Goal: Task Accomplishment & Management: Manage account settings

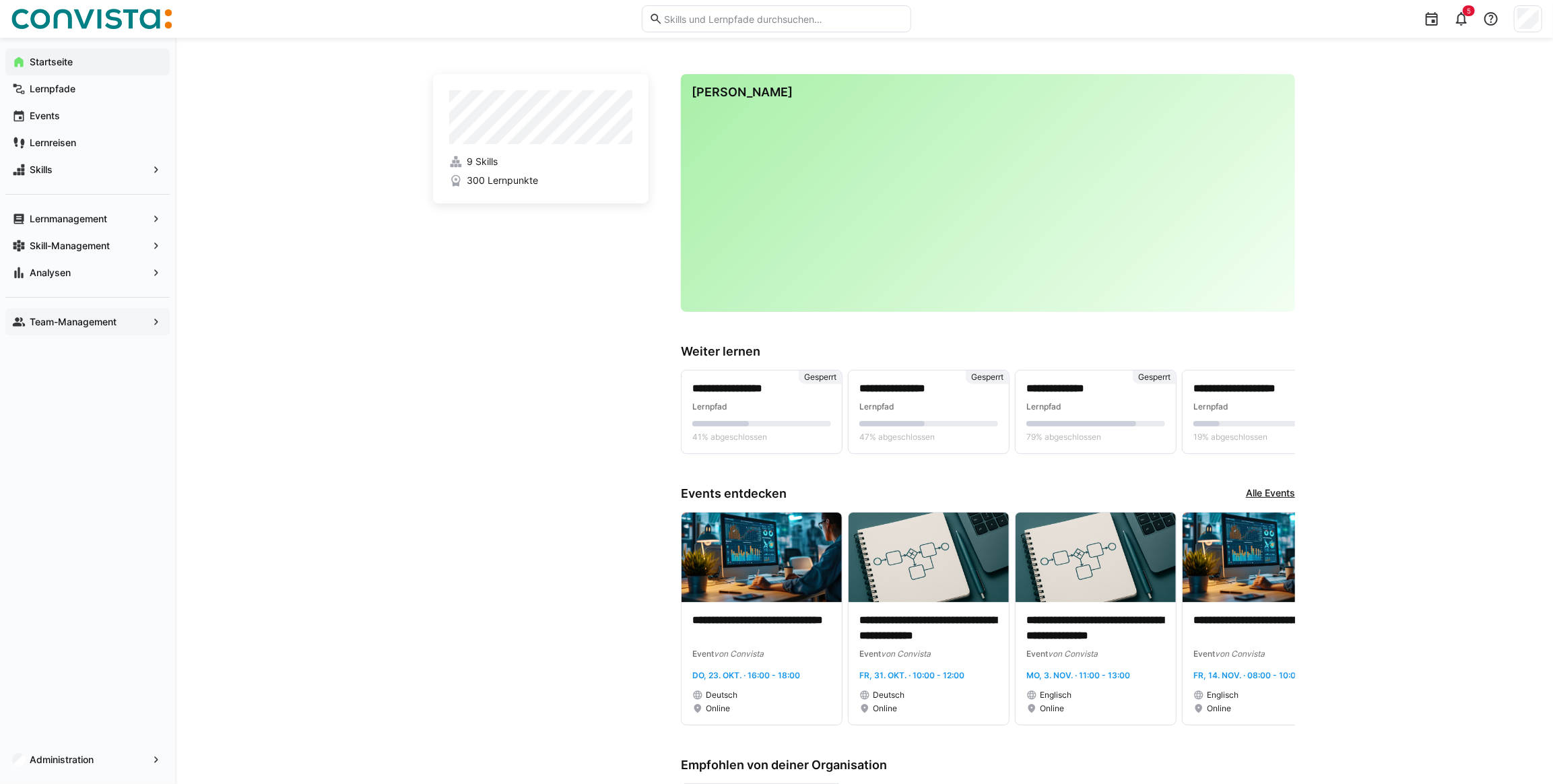
click at [0, 0] on app-navigation-label "Team-Management" at bounding box center [0, 0] width 0 height 0
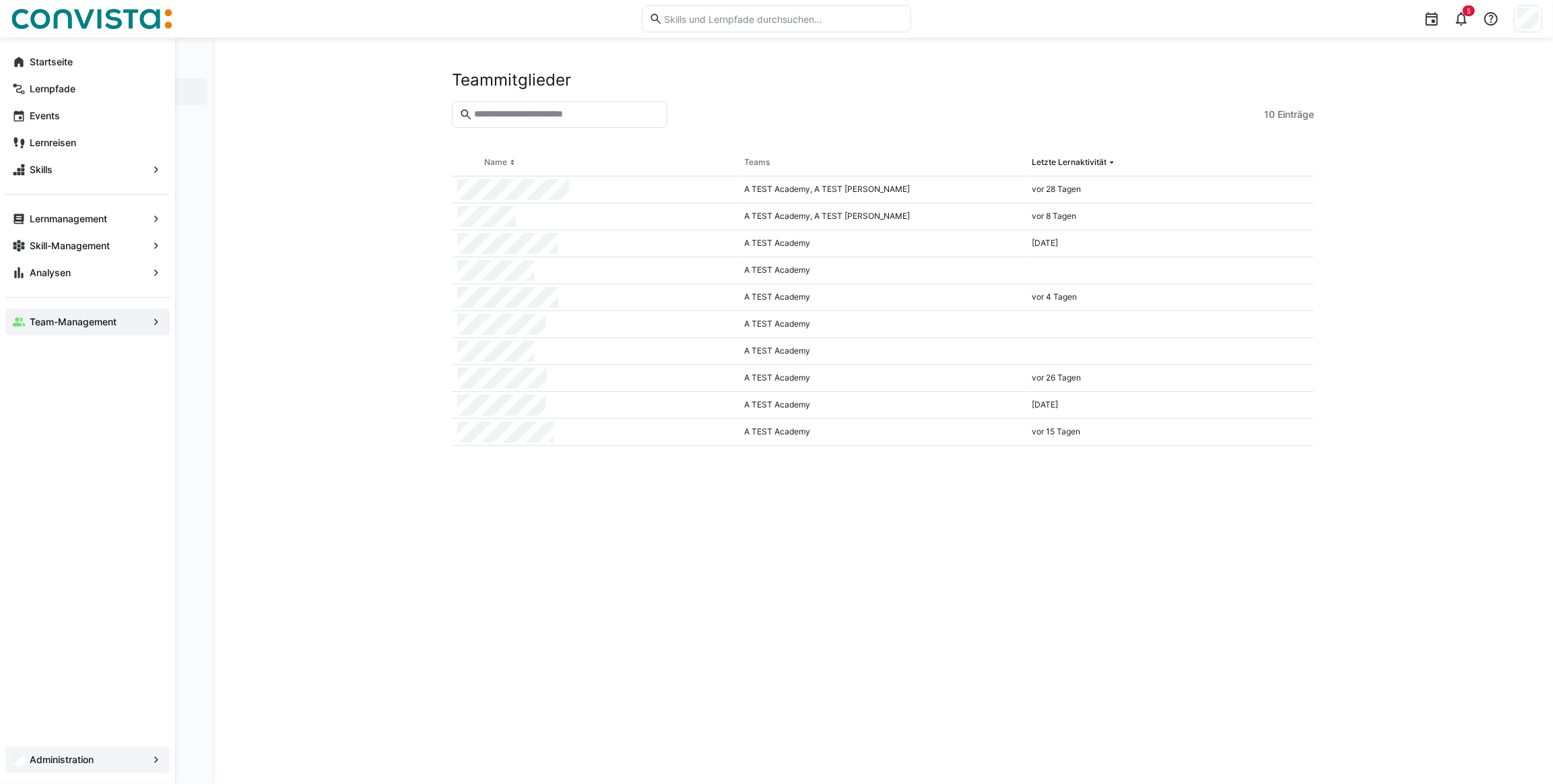
click at [128, 761] on span "Administration" at bounding box center [87, 759] width 120 height 13
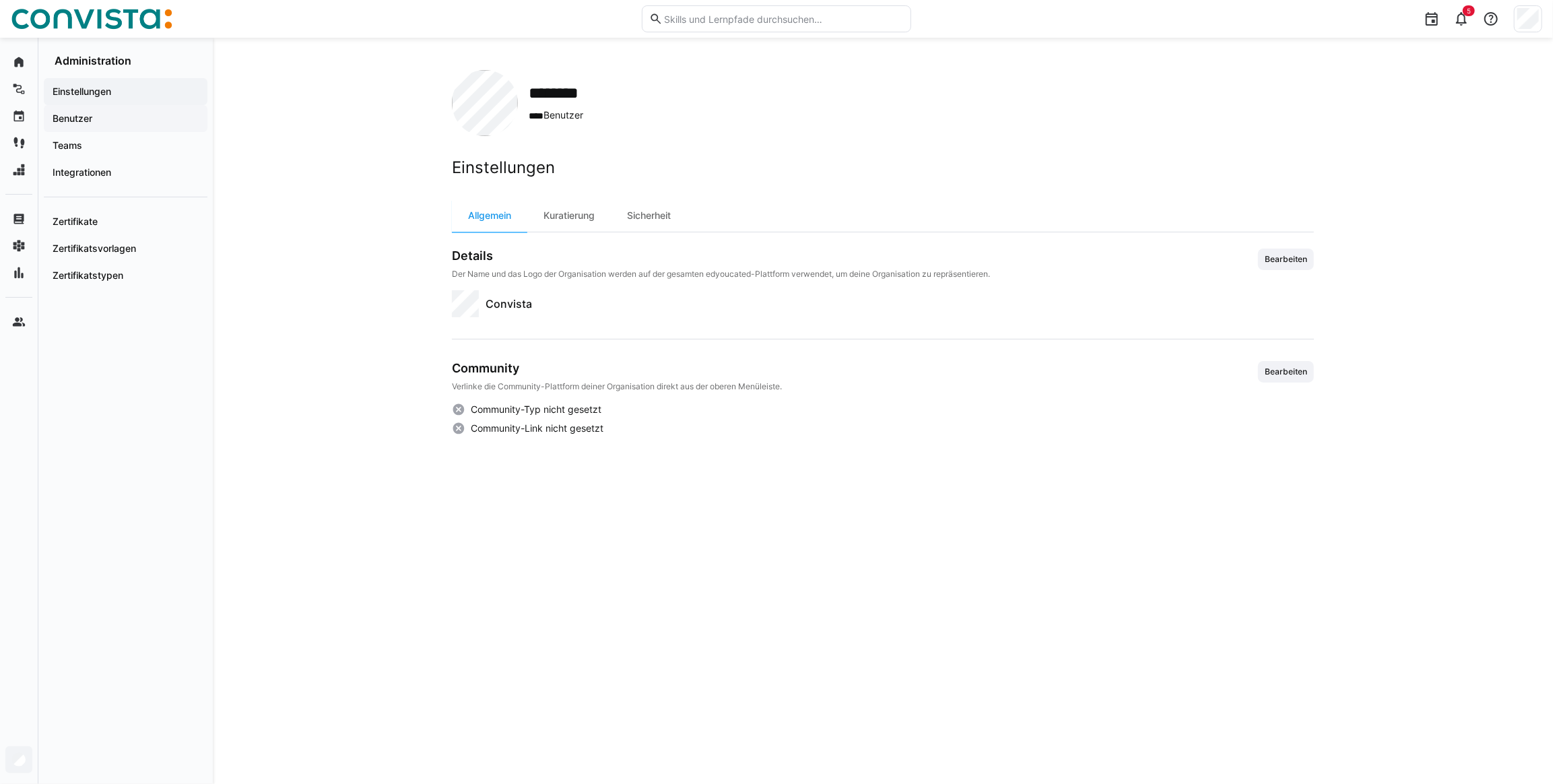
click at [0, 0] on app-navigation-label "Benutzer" at bounding box center [0, 0] width 0 height 0
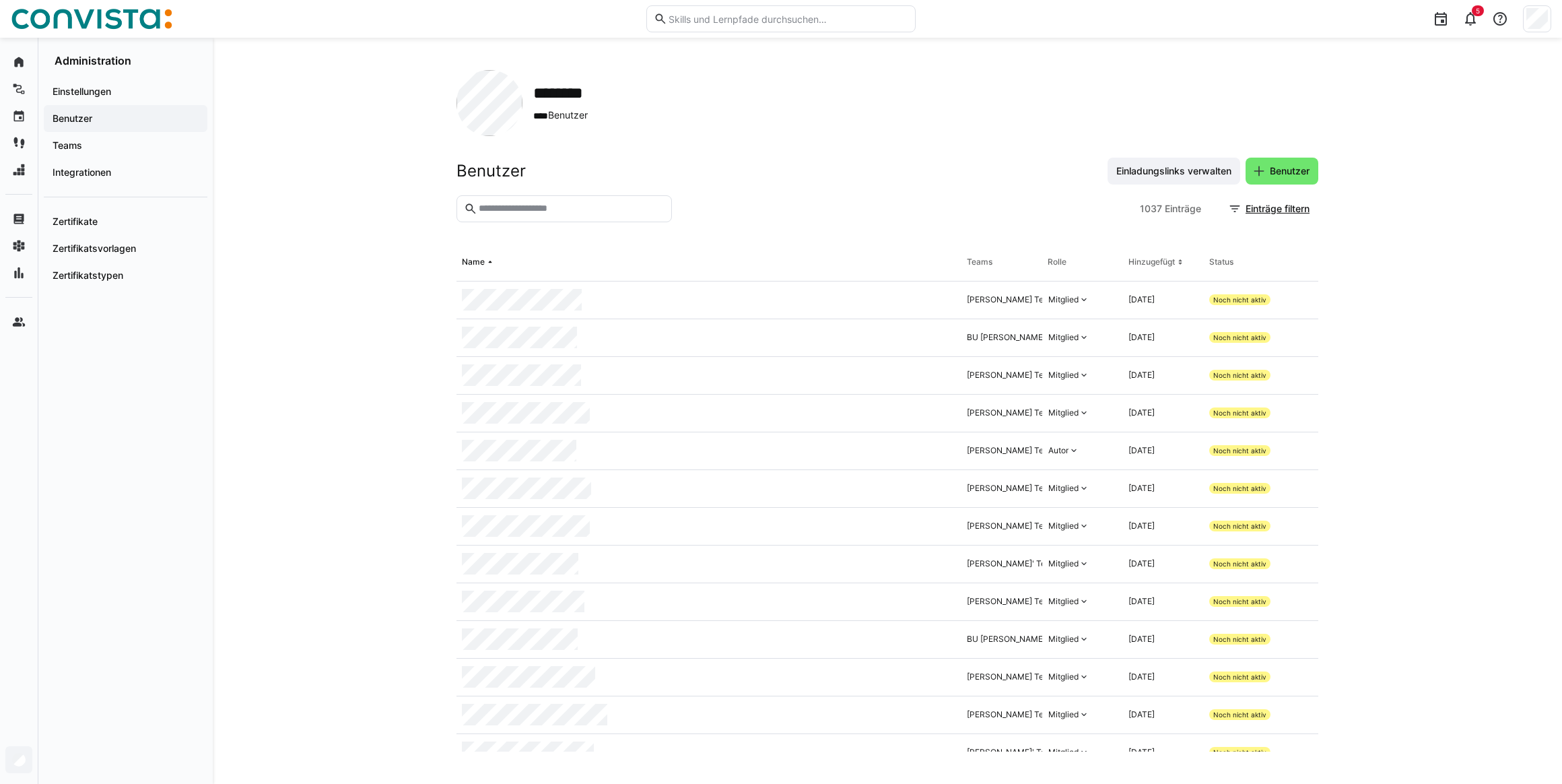
click at [521, 208] on input "text" at bounding box center [570, 208] width 188 height 12
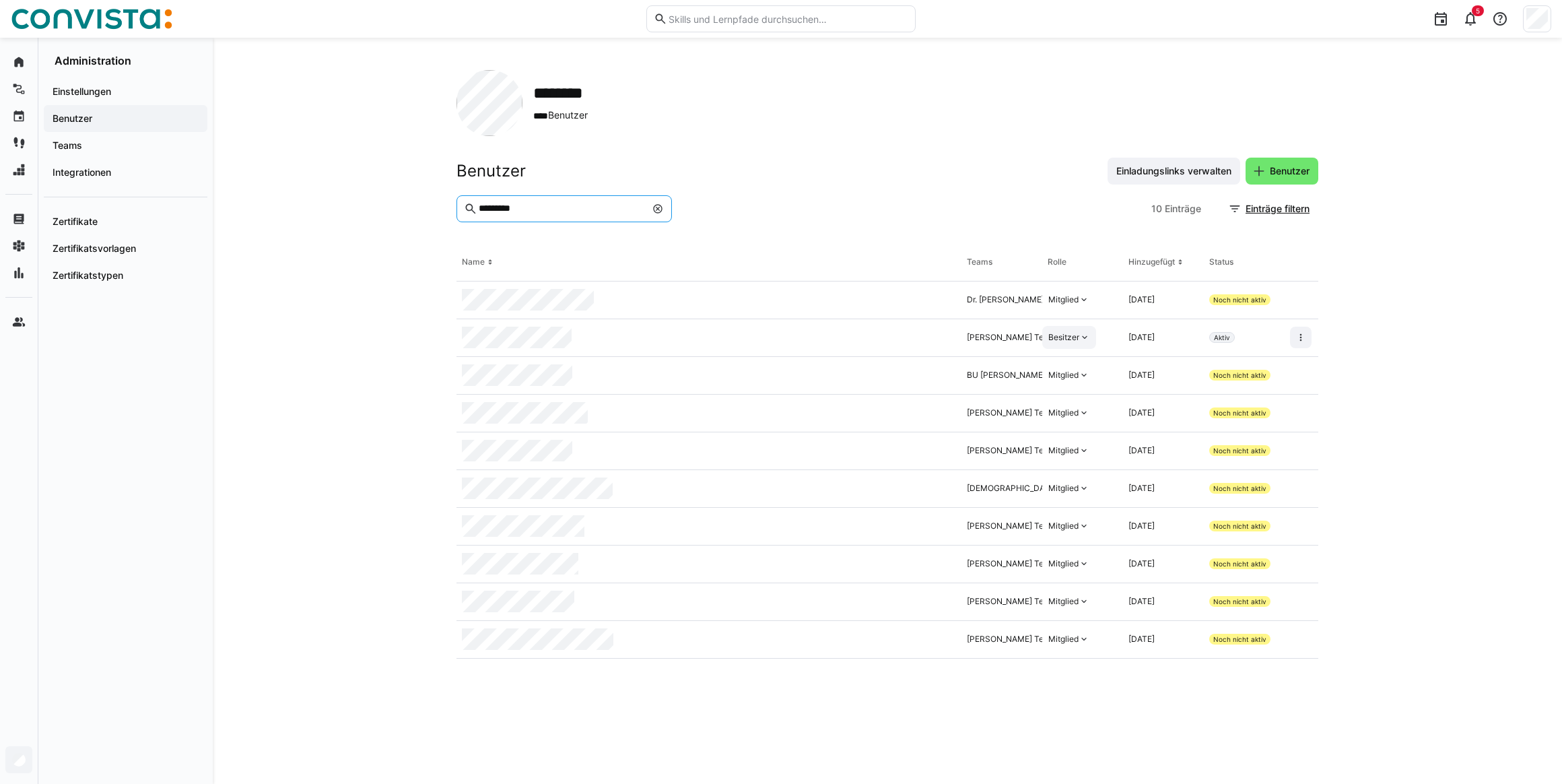
type input "*********"
click at [1069, 338] on div "Besitzer" at bounding box center [1064, 337] width 31 height 10
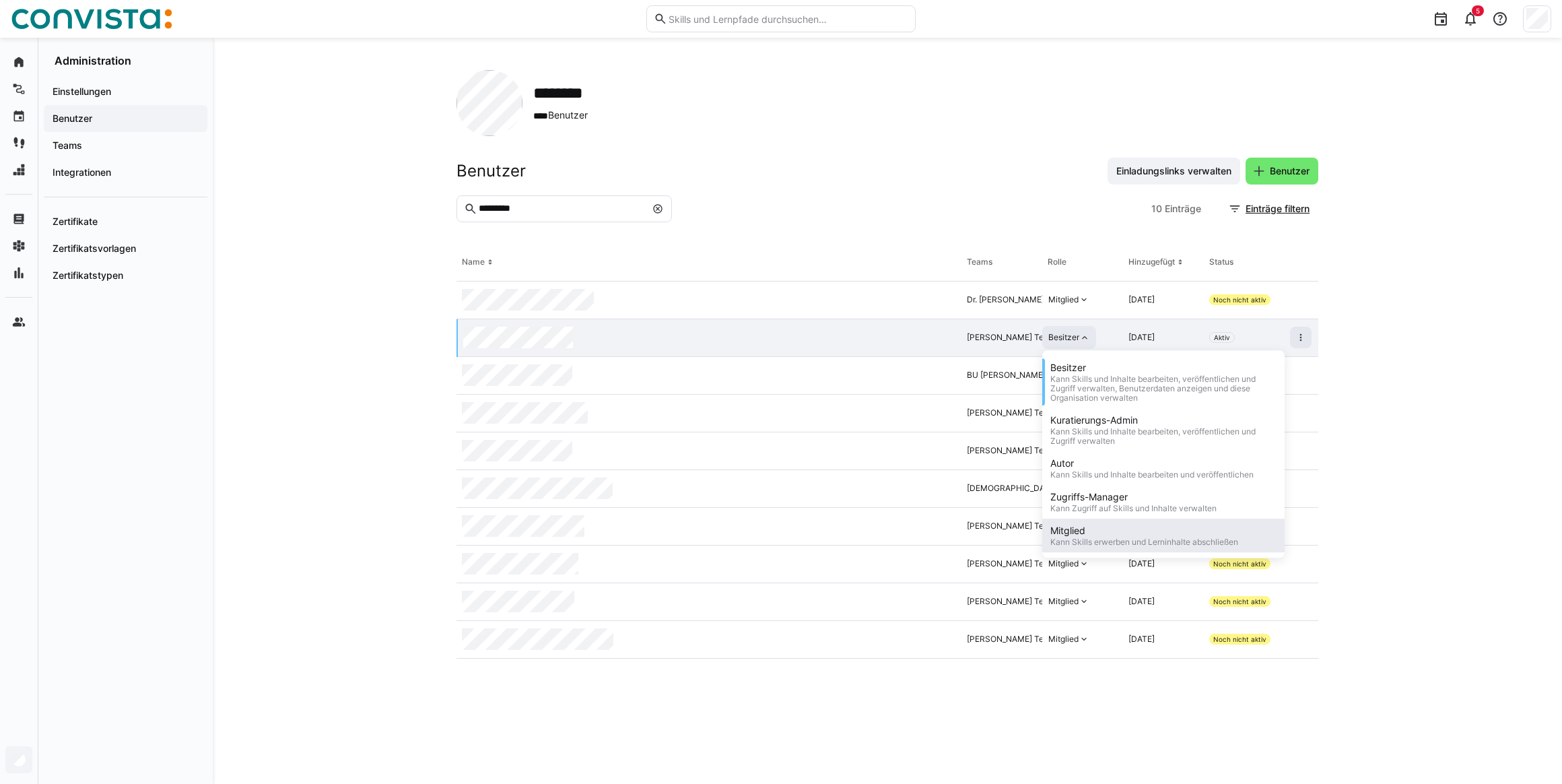
click at [1065, 539] on div "Kann Skills erwerben und Lerninhalte abschließen" at bounding box center [1143, 542] width 188 height 10
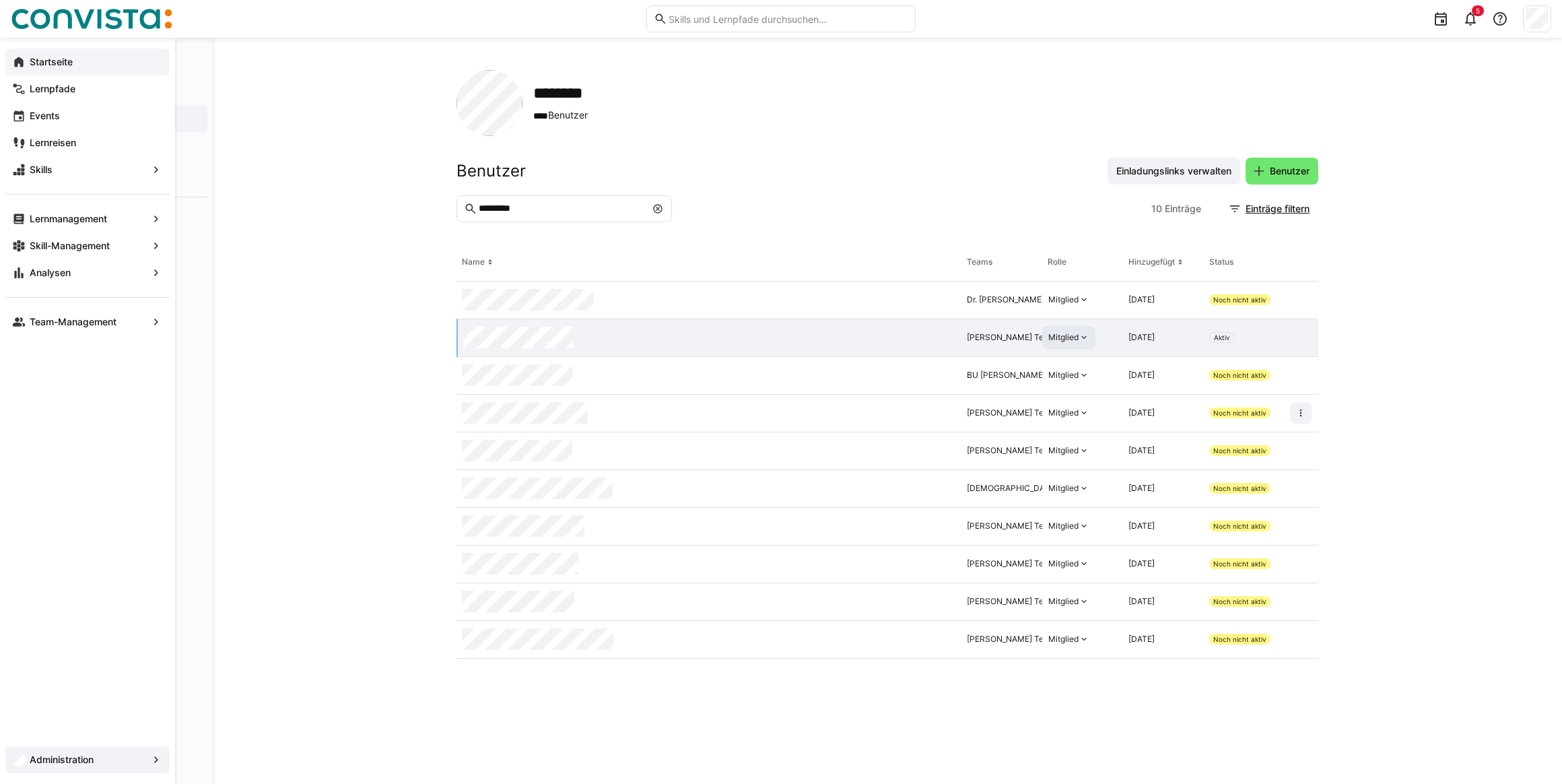
click at [70, 67] on span "Startseite" at bounding box center [95, 61] width 135 height 13
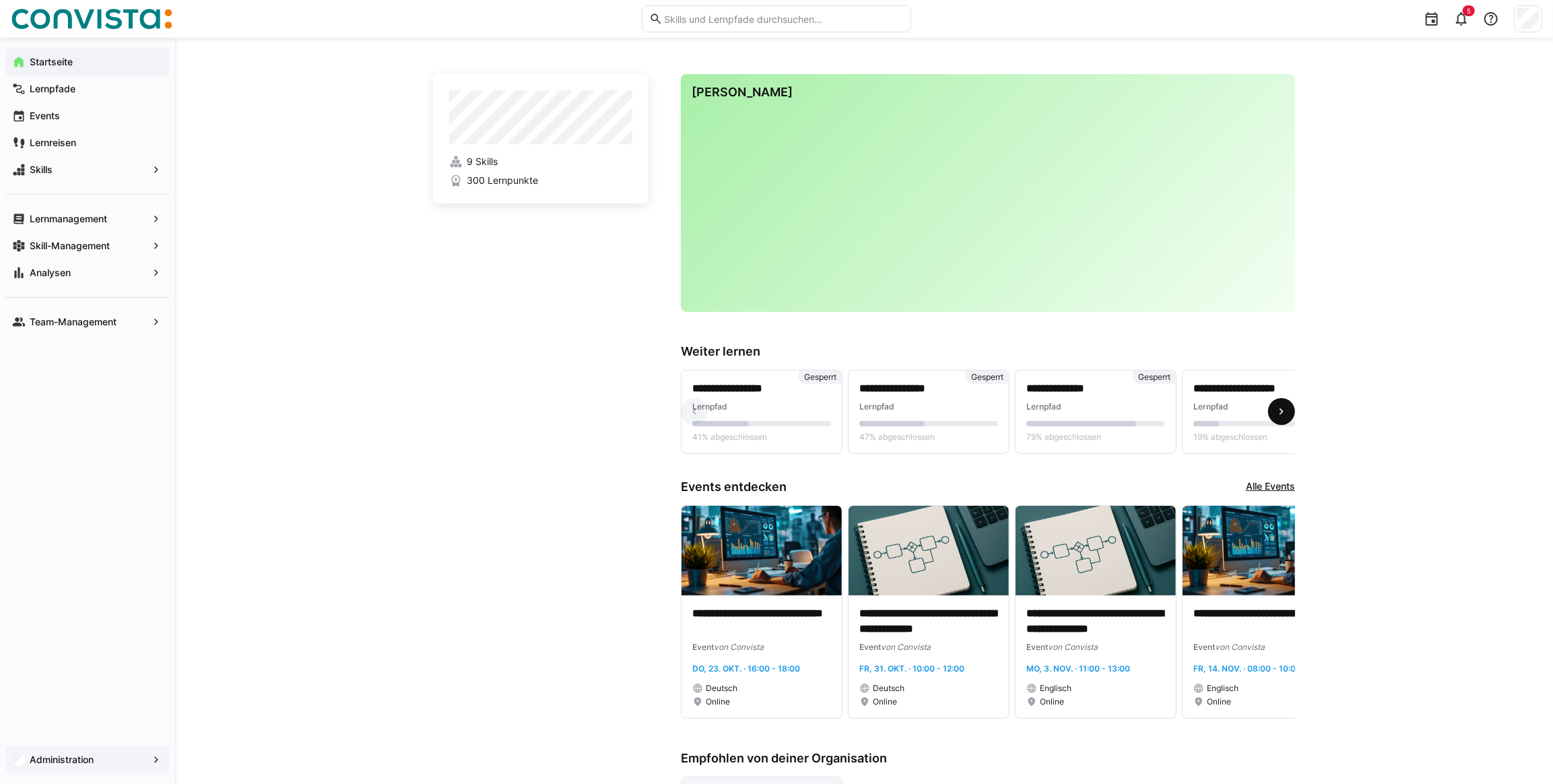
click at [1275, 413] on eds-icon at bounding box center [1281, 411] width 13 height 13
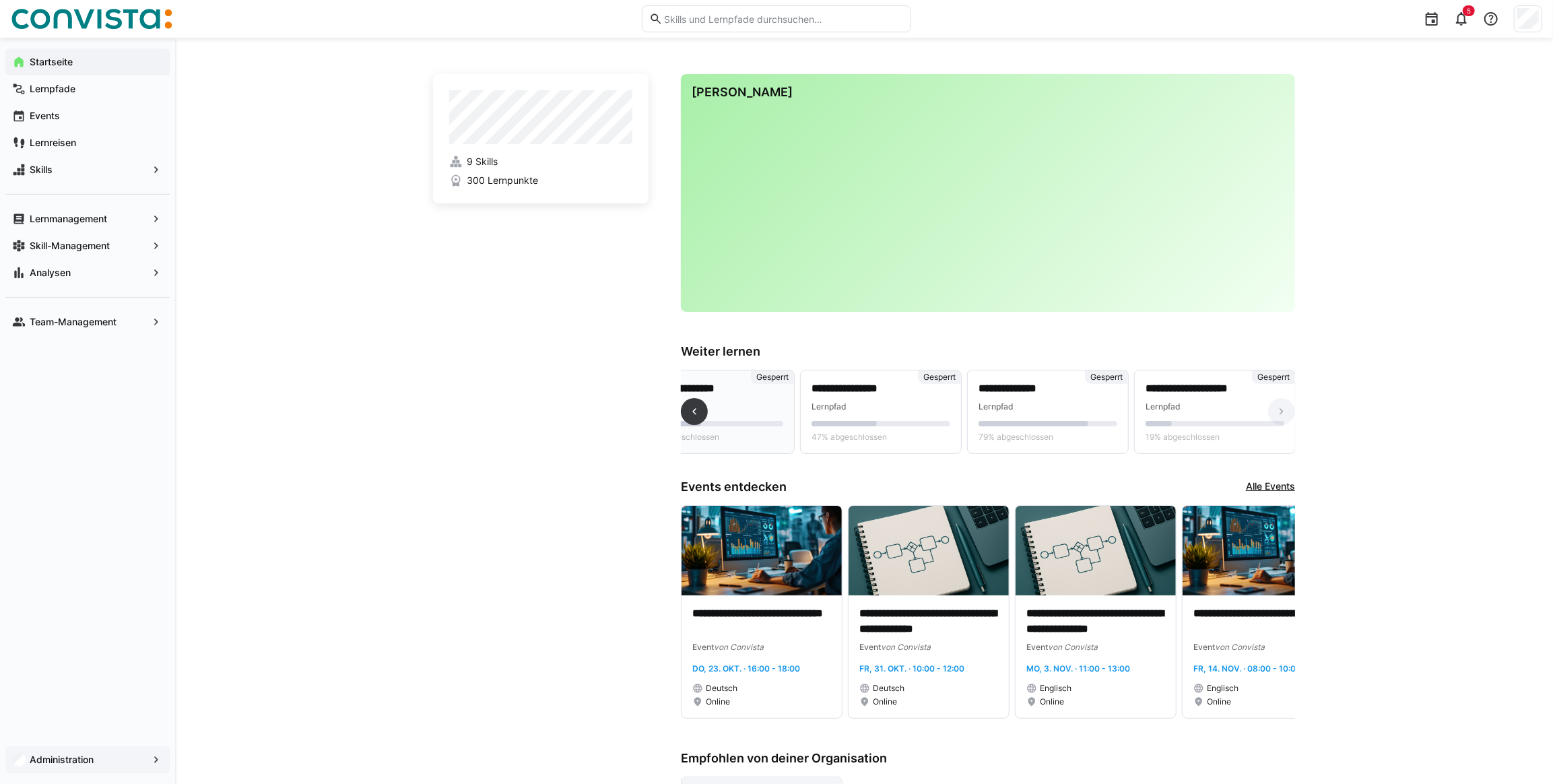
click at [774, 376] on span "Gesperrt" at bounding box center [772, 377] width 32 height 10
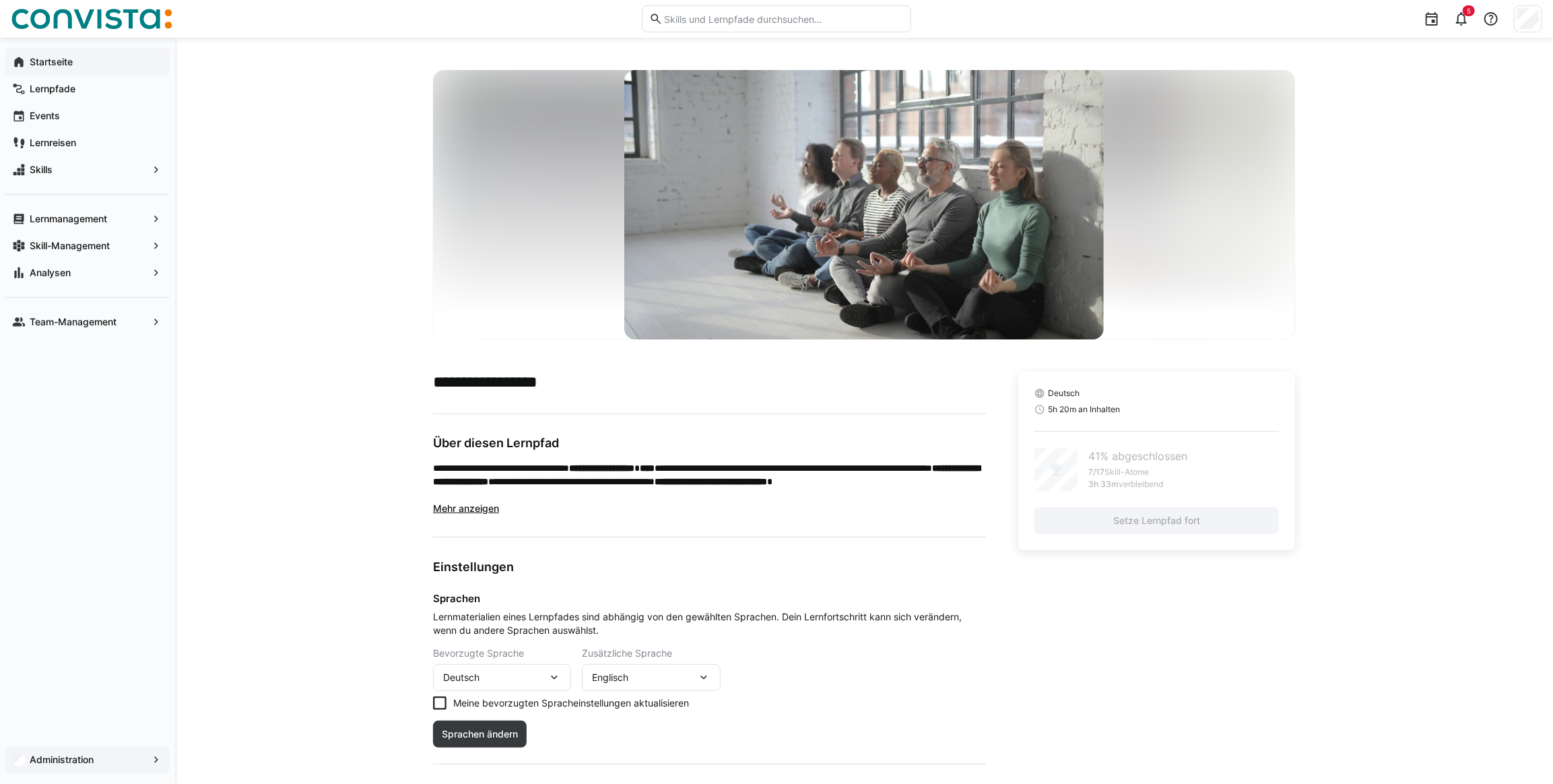
click at [63, 54] on div "Startseite" at bounding box center [87, 62] width 164 height 27
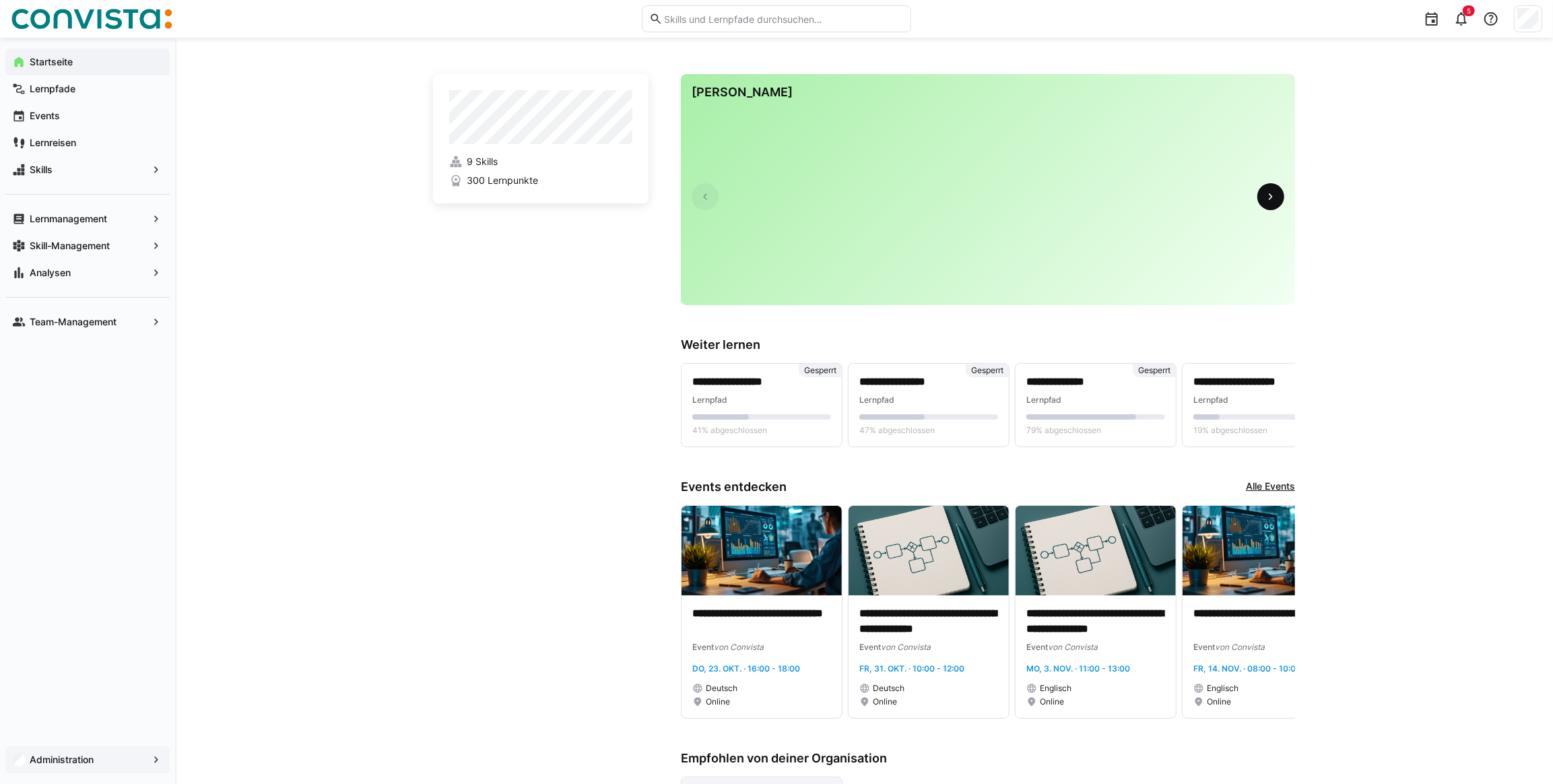
click at [1272, 196] on eds-icon at bounding box center [1270, 196] width 13 height 13
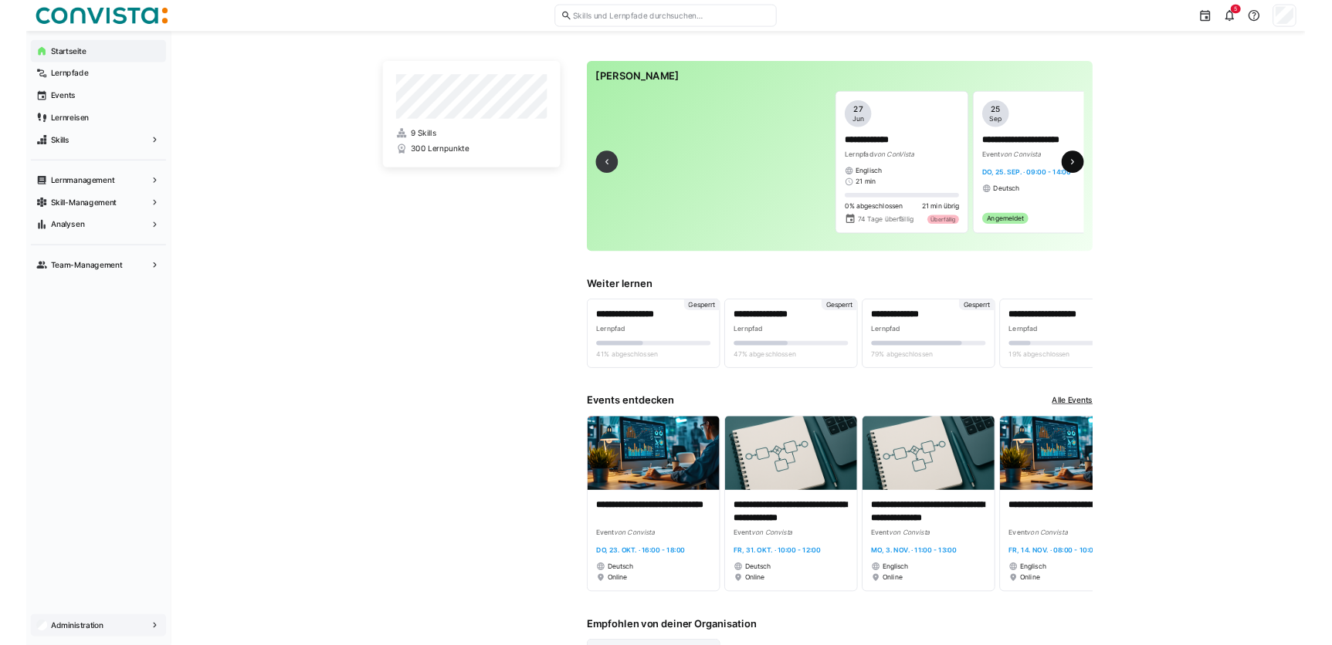
scroll to position [0, 463]
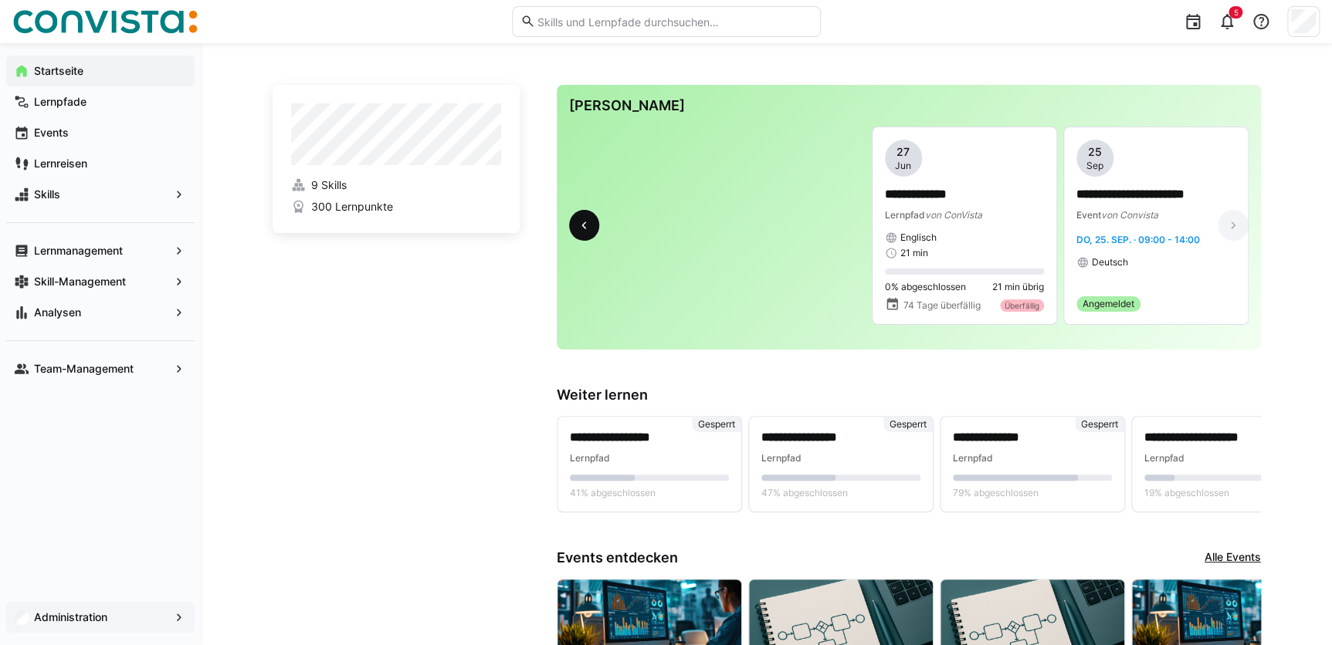
click at [578, 233] on eds-icon at bounding box center [583, 225] width 15 height 15
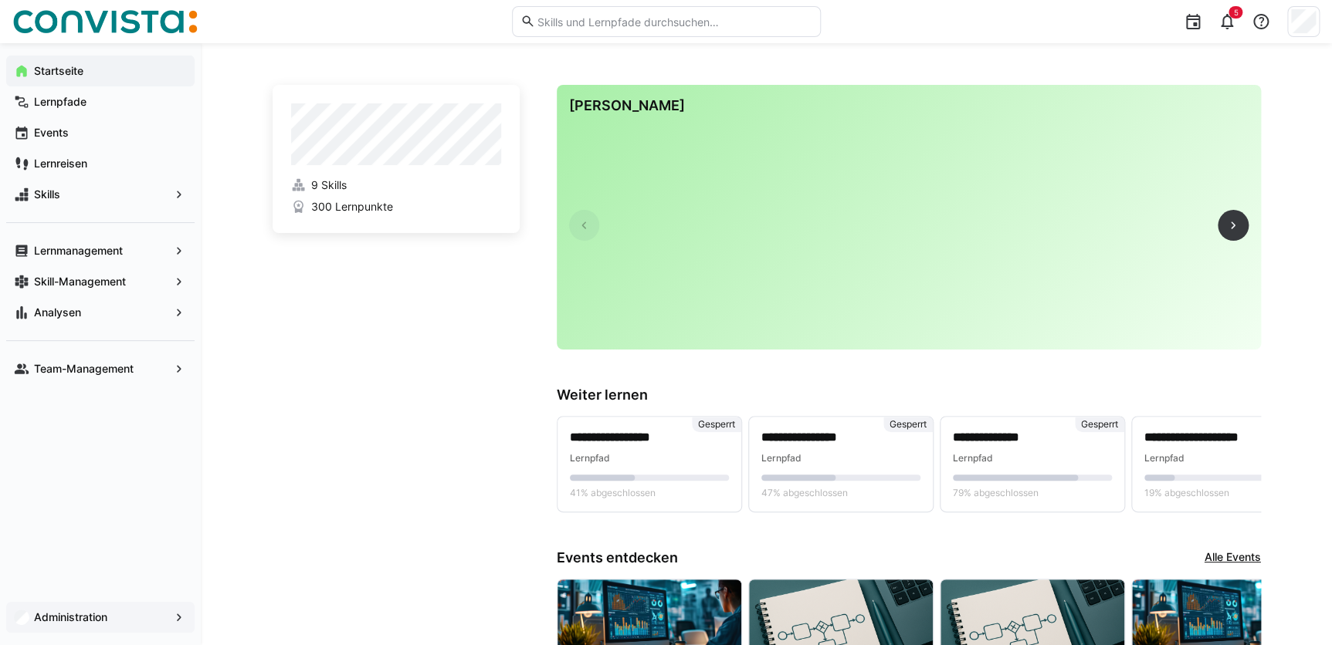
scroll to position [0, 0]
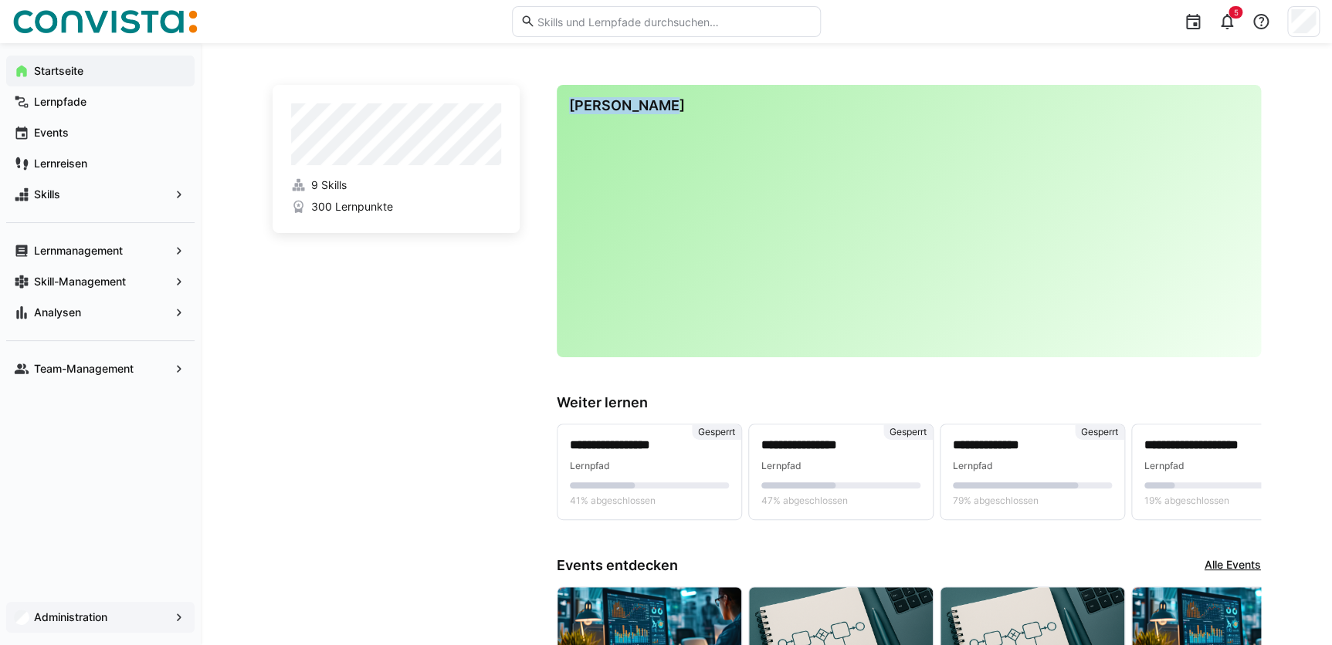
drag, startPoint x: 573, startPoint y: 105, endPoint x: 685, endPoint y: 103, distance: 112.7
click at [685, 103] on h3 "[PERSON_NAME]" at bounding box center [908, 105] width 679 height 17
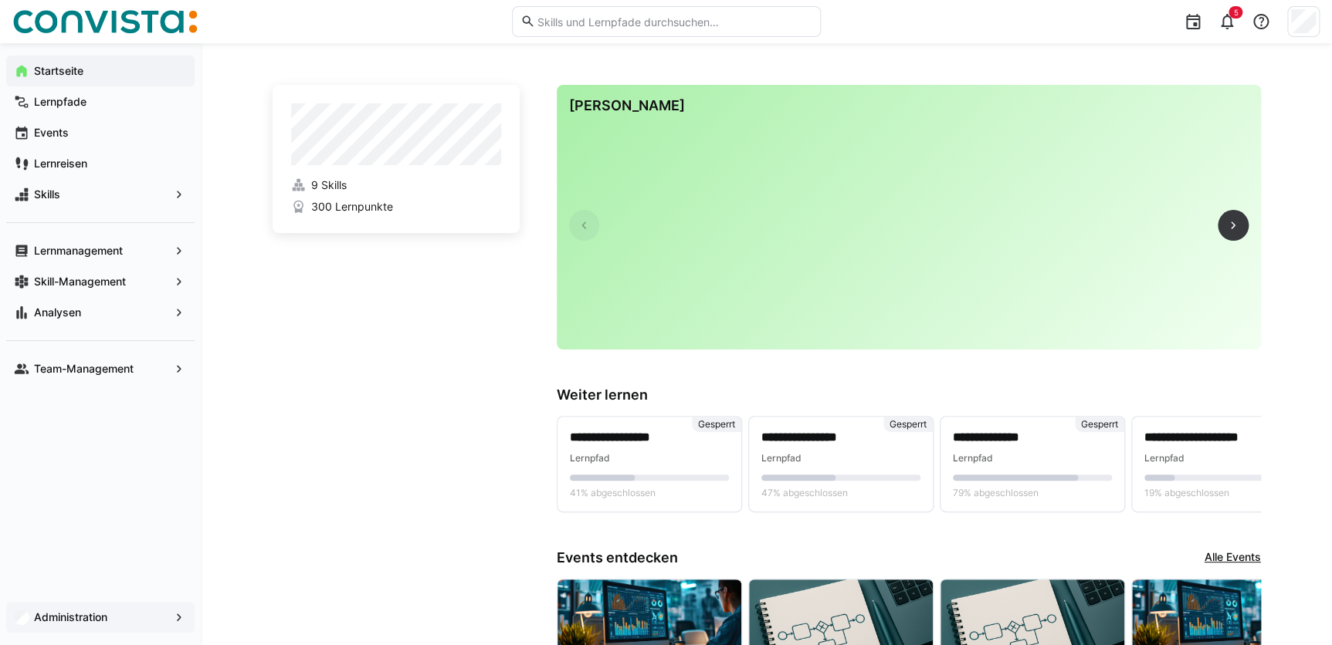
drag, startPoint x: 685, startPoint y: 103, endPoint x: 623, endPoint y: 155, distance: 81.1
click at [623, 155] on app-learning-journey-content-card at bounding box center [661, 226] width 185 height 198
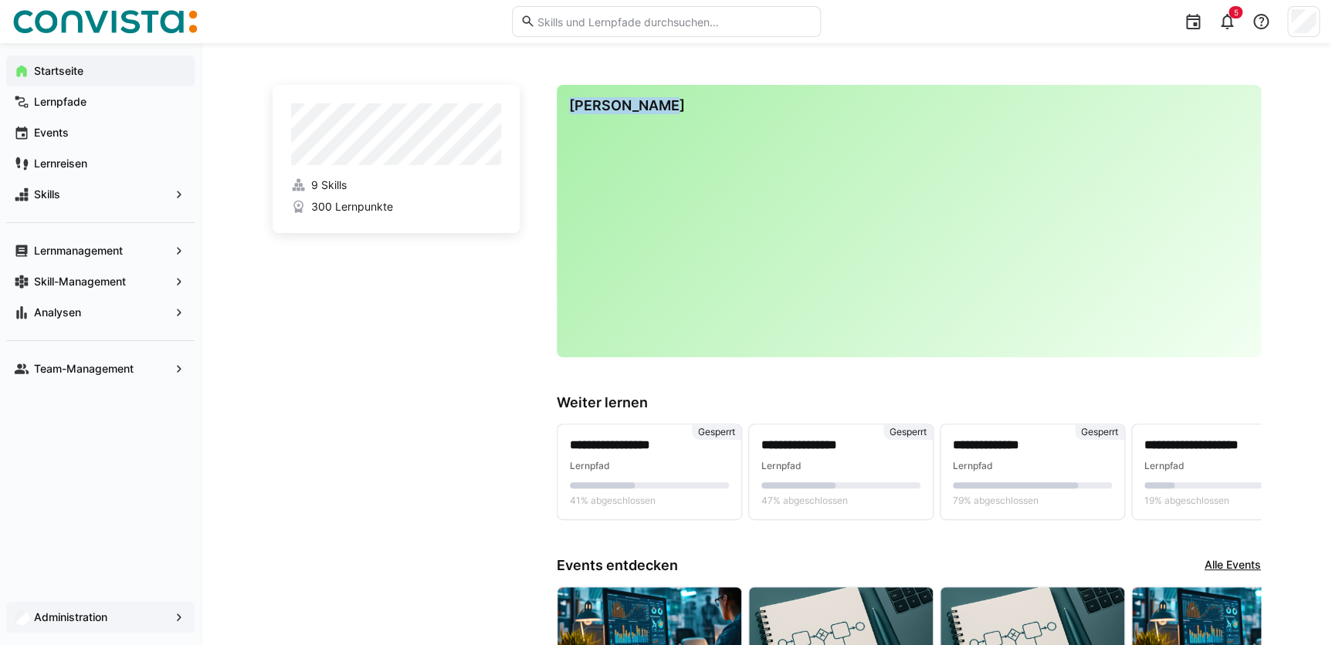
drag, startPoint x: 557, startPoint y: 113, endPoint x: 676, endPoint y: 101, distance: 120.2
click at [676, 101] on div "**********" at bounding box center [909, 221] width 704 height 272
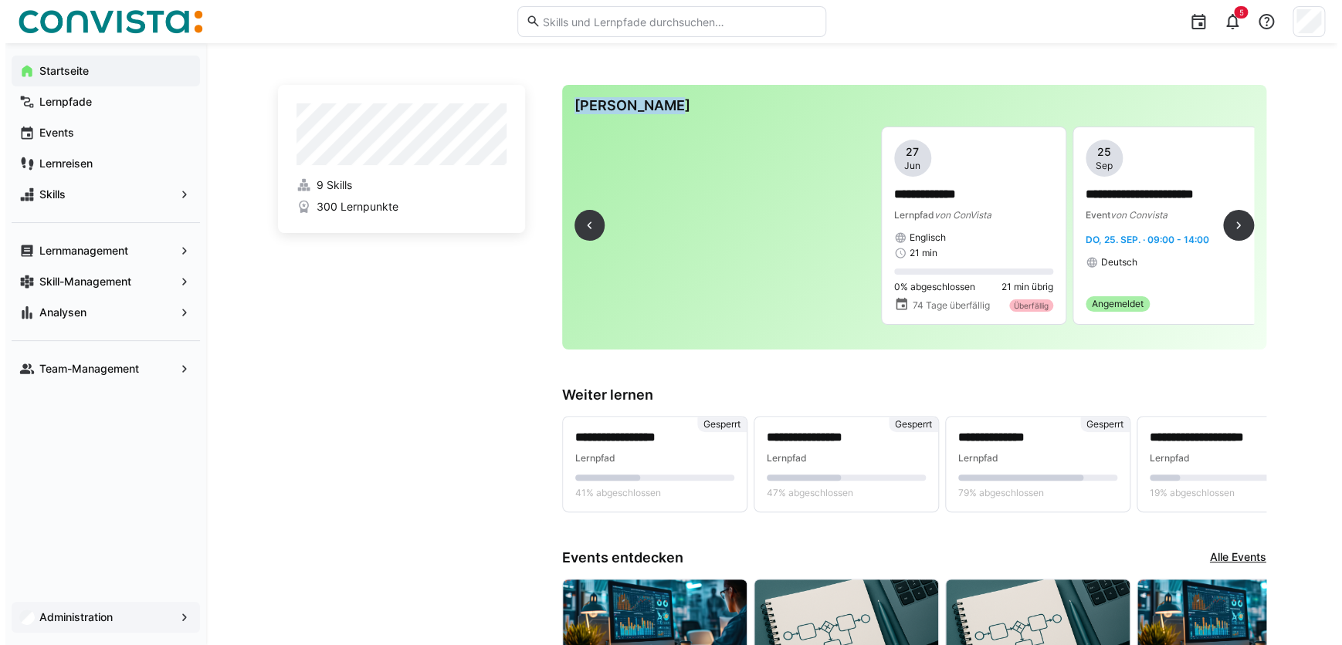
scroll to position [0, 463]
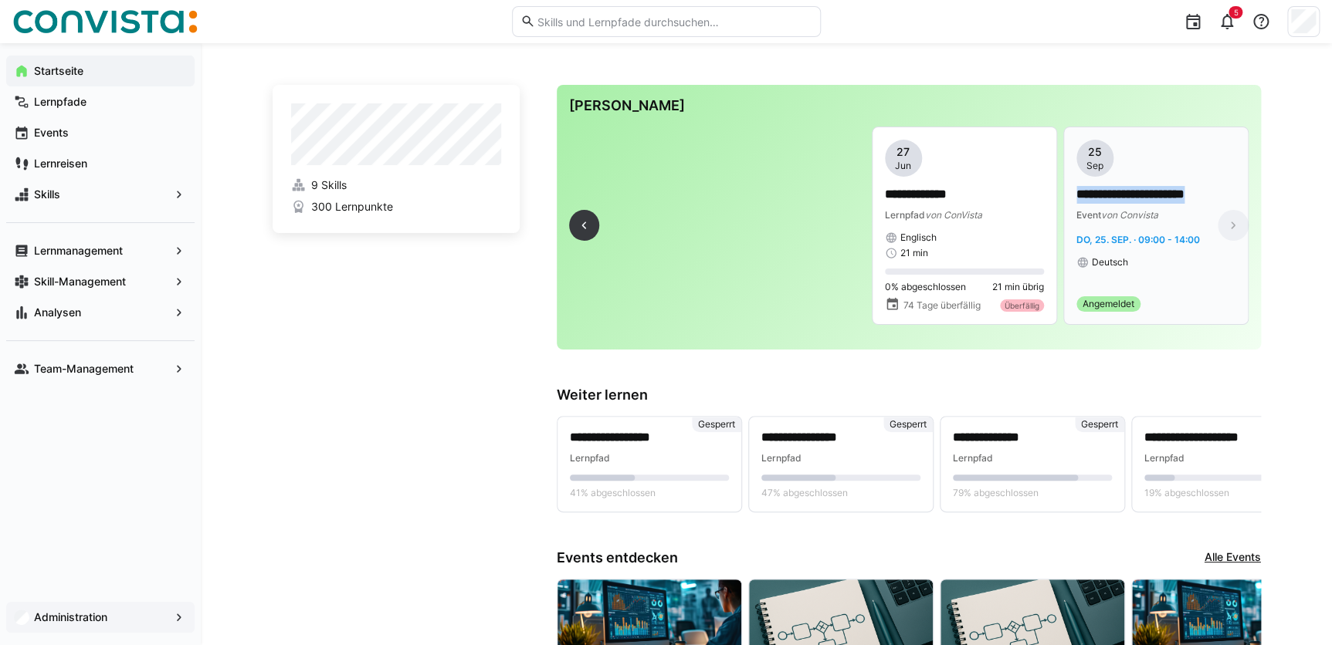
drag, startPoint x: 1078, startPoint y: 195, endPoint x: 1225, endPoint y: 199, distance: 147.5
click at [1225, 198] on p "**********" at bounding box center [1155, 195] width 159 height 18
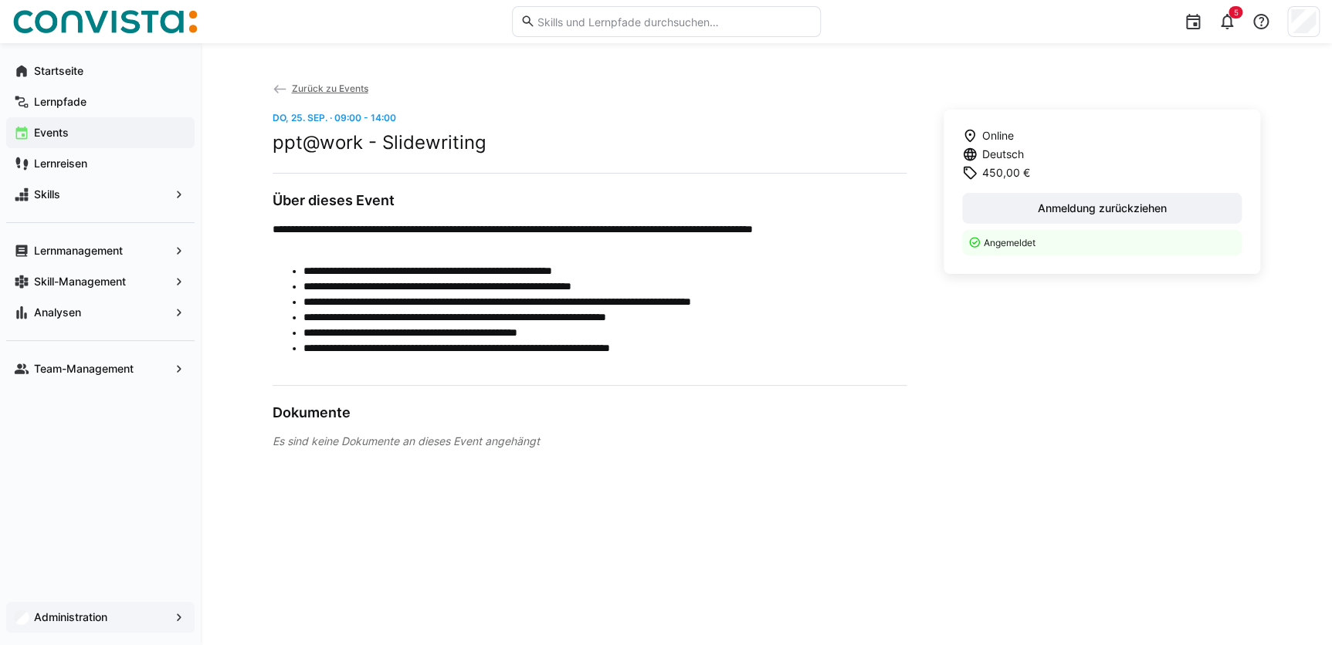
click at [309, 93] on span "Zurück zu Events" at bounding box center [329, 89] width 76 height 12
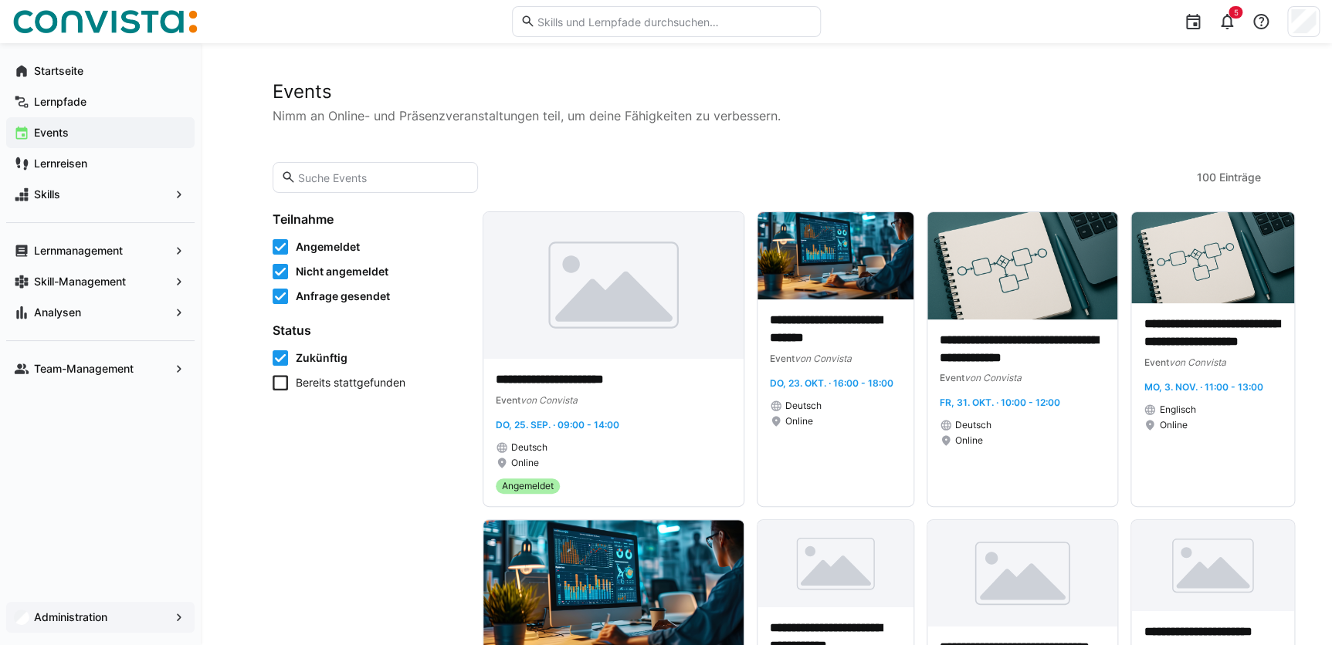
click at [93, 608] on div "Administration" at bounding box center [100, 617] width 188 height 31
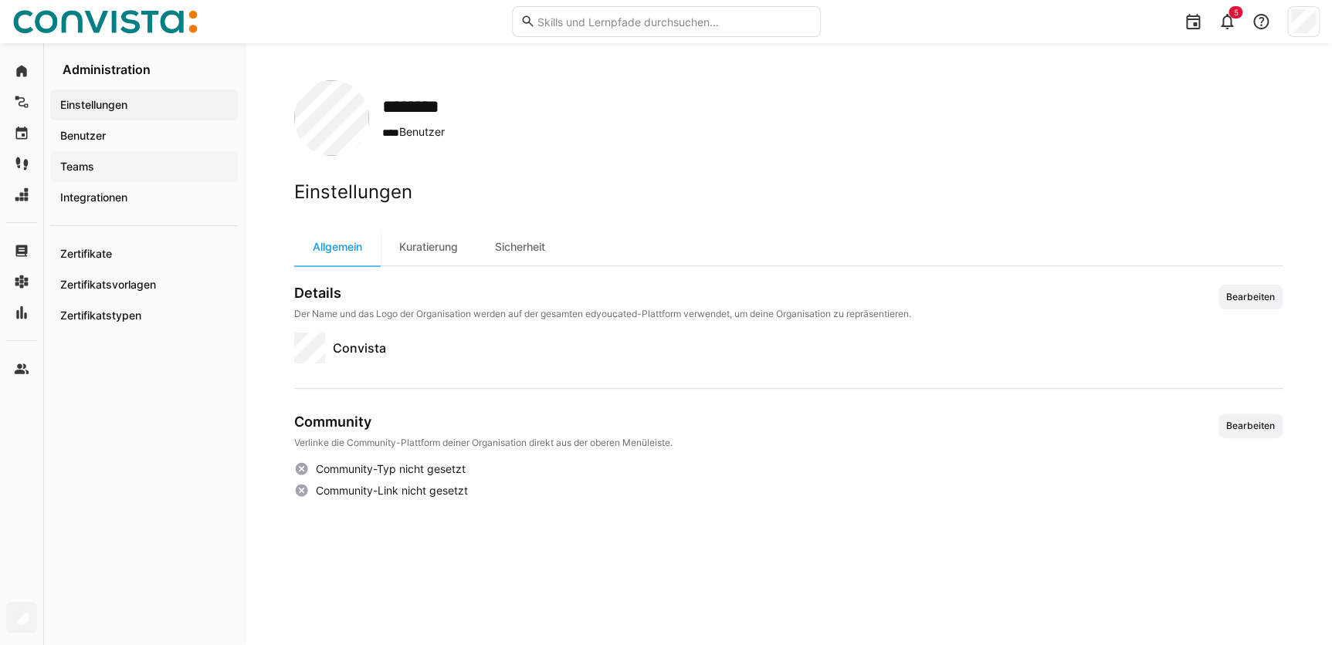
click at [105, 169] on span "Teams" at bounding box center [144, 166] width 172 height 15
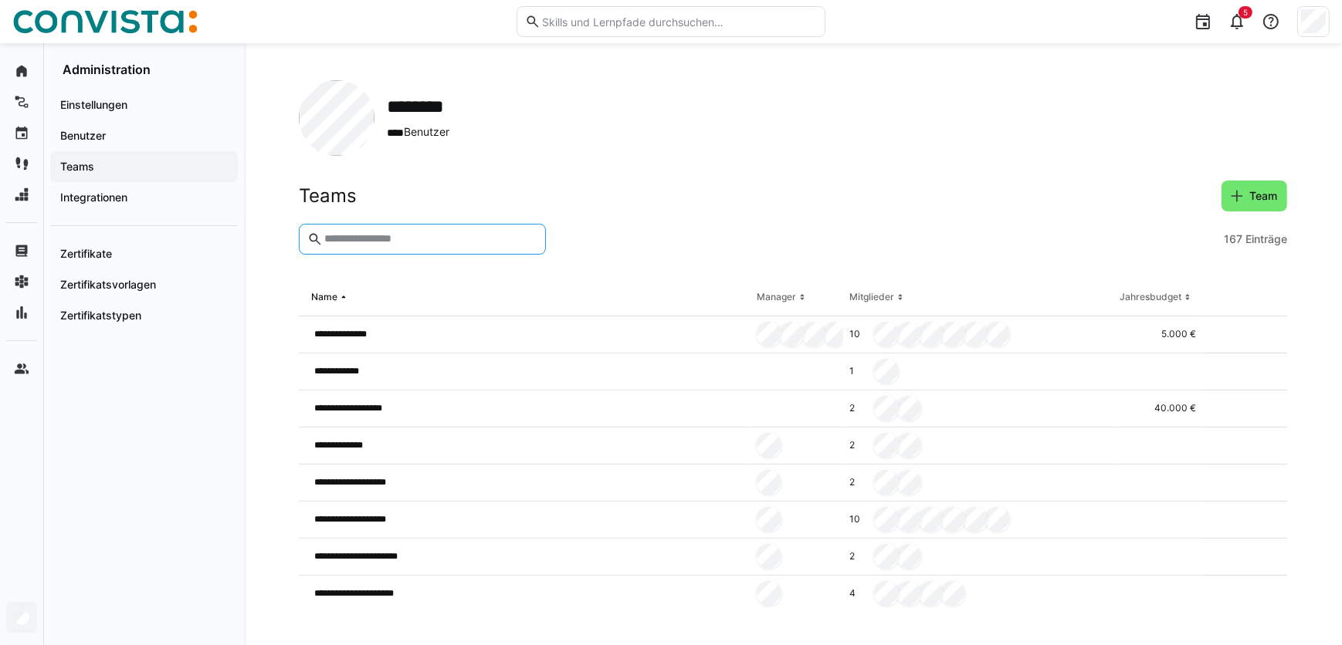
click at [362, 236] on input "text" at bounding box center [430, 239] width 215 height 14
click at [368, 232] on input "text" at bounding box center [430, 239] width 215 height 14
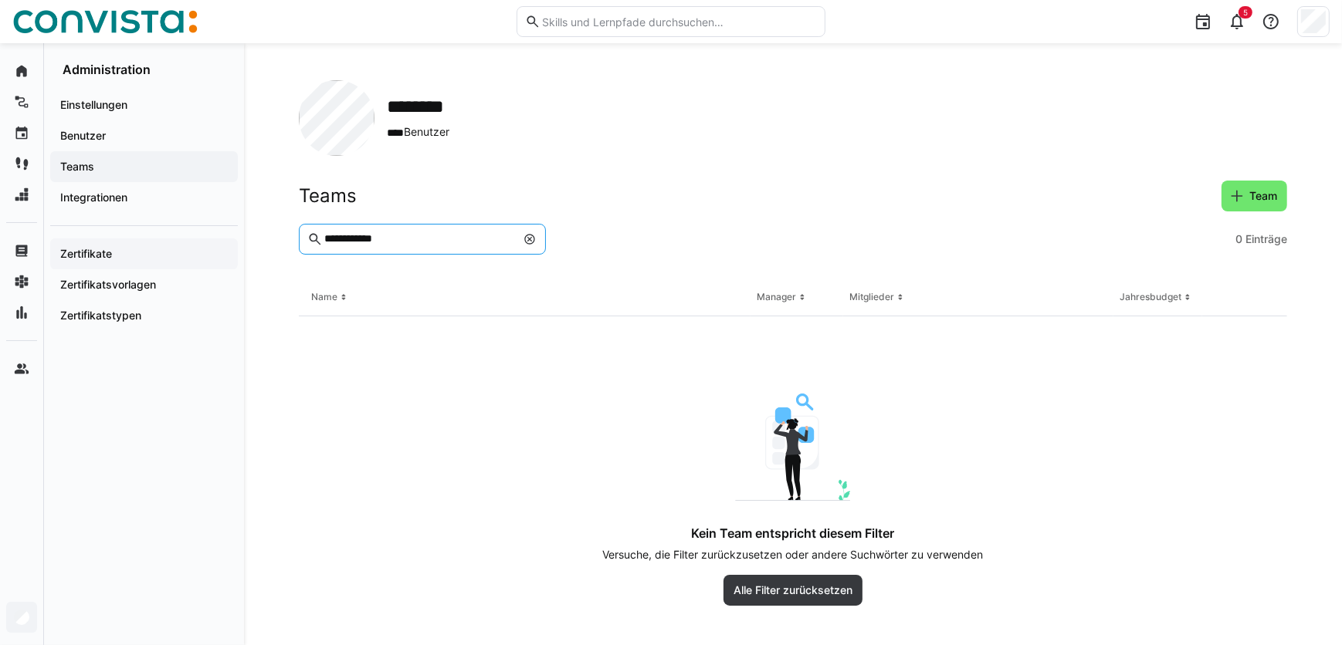
drag, startPoint x: 421, startPoint y: 242, endPoint x: 151, endPoint y: 249, distance: 270.3
click at [151, 249] on div "**********" at bounding box center [671, 344] width 1342 height 602
type input "**********"
click at [621, 206] on div "Teams Team" at bounding box center [793, 196] width 988 height 31
click at [532, 239] on eds-icon at bounding box center [529, 239] width 12 height 12
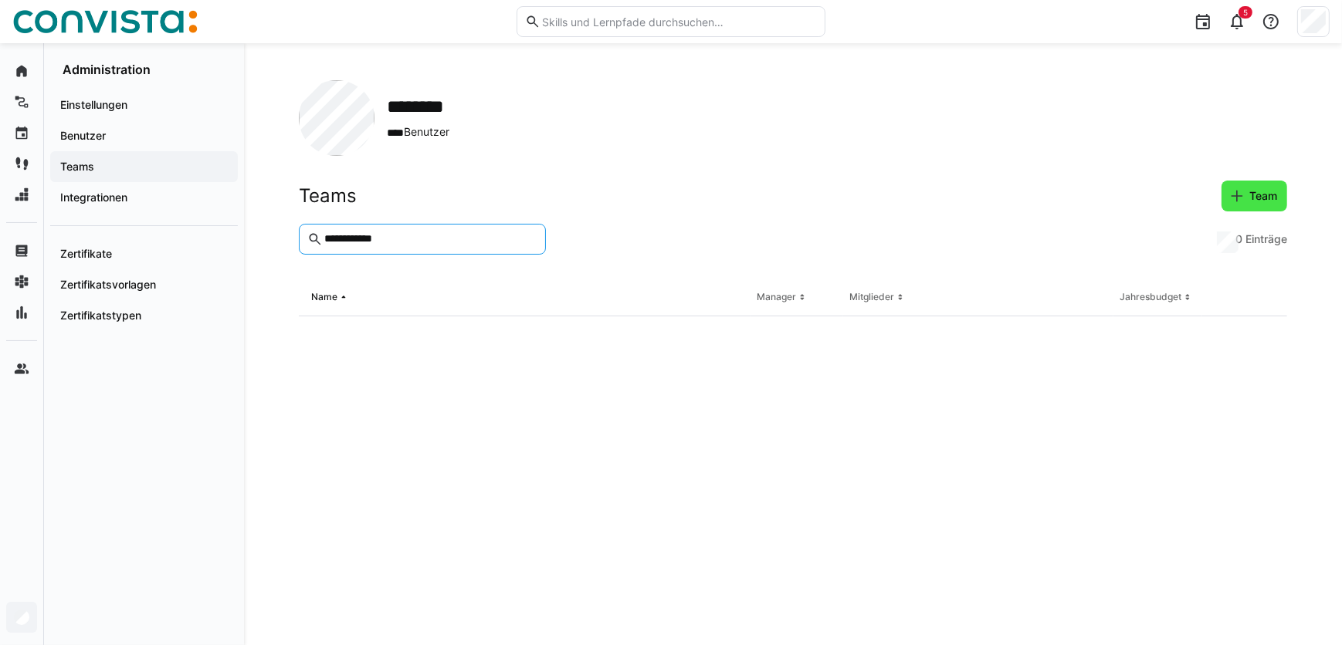
click at [1244, 191] on span "Team" at bounding box center [1254, 195] width 50 height 15
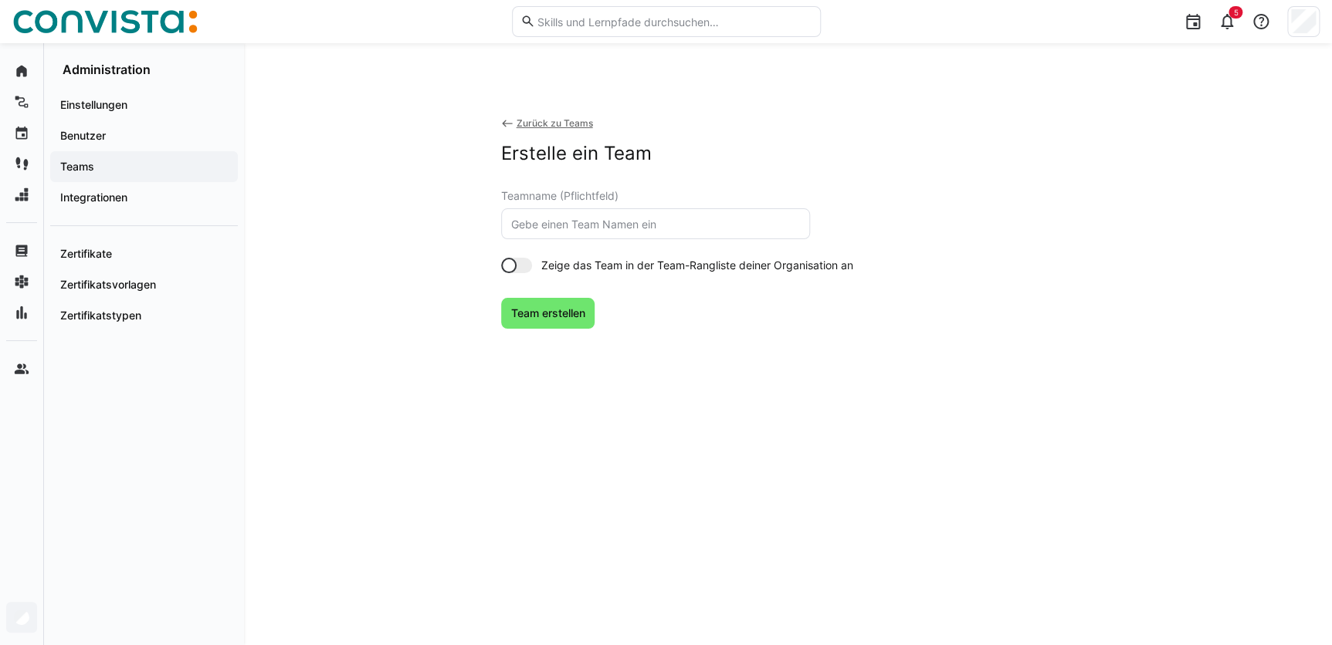
click at [558, 220] on input "text" at bounding box center [655, 224] width 292 height 14
paste input "A TEST [PERSON_NAME]"
type input "A TEST [PERSON_NAME]"
click at [539, 318] on span "Team erstellen" at bounding box center [547, 313] width 79 height 15
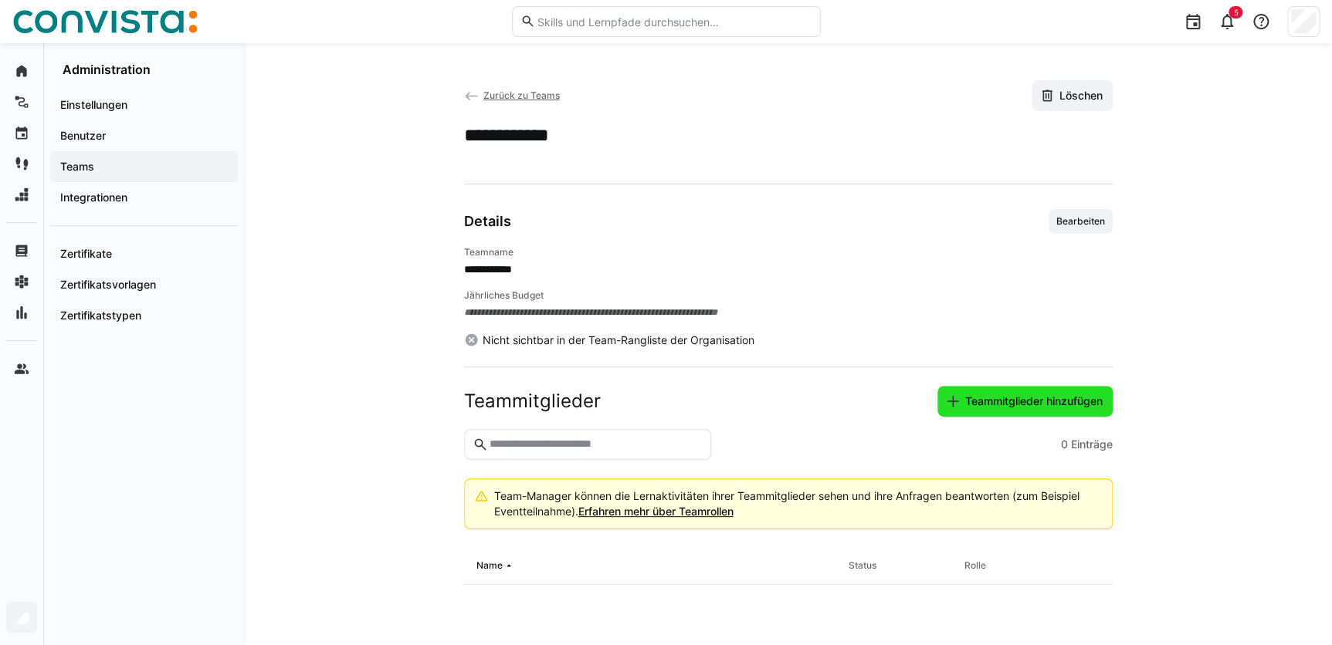
click at [987, 408] on span "Teammitglieder hinzufügen" at bounding box center [1034, 401] width 142 height 15
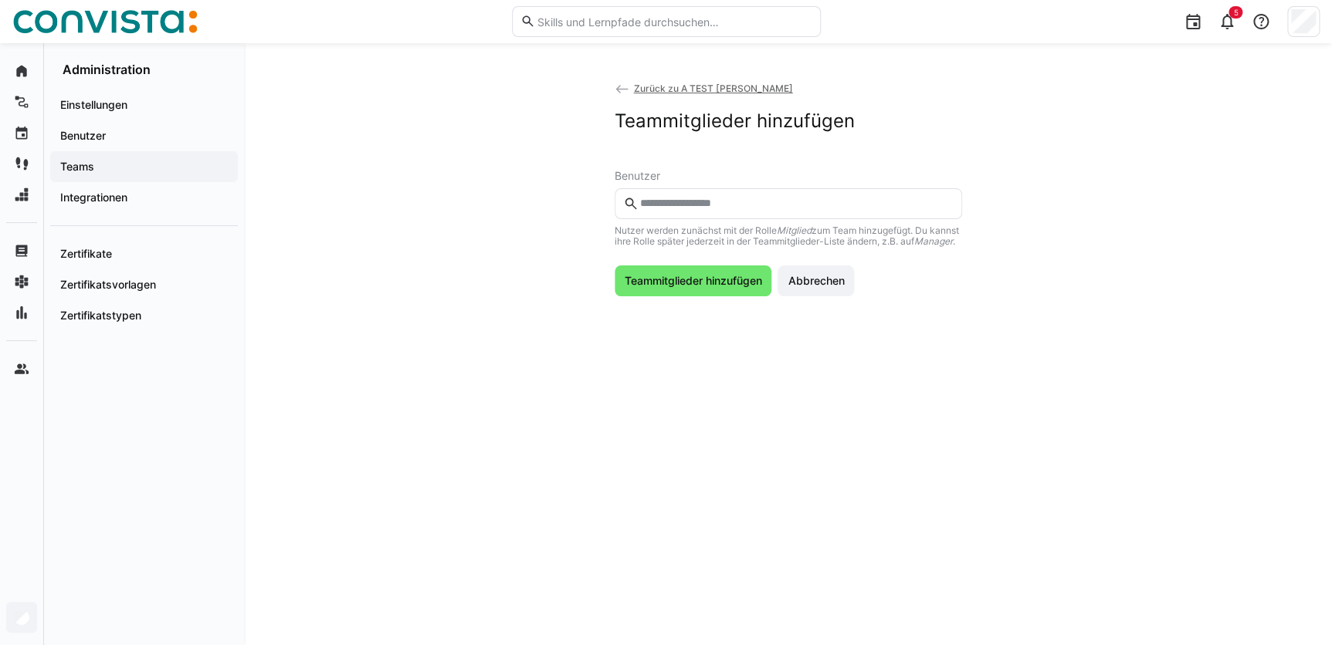
click at [652, 203] on input "text" at bounding box center [795, 204] width 315 height 14
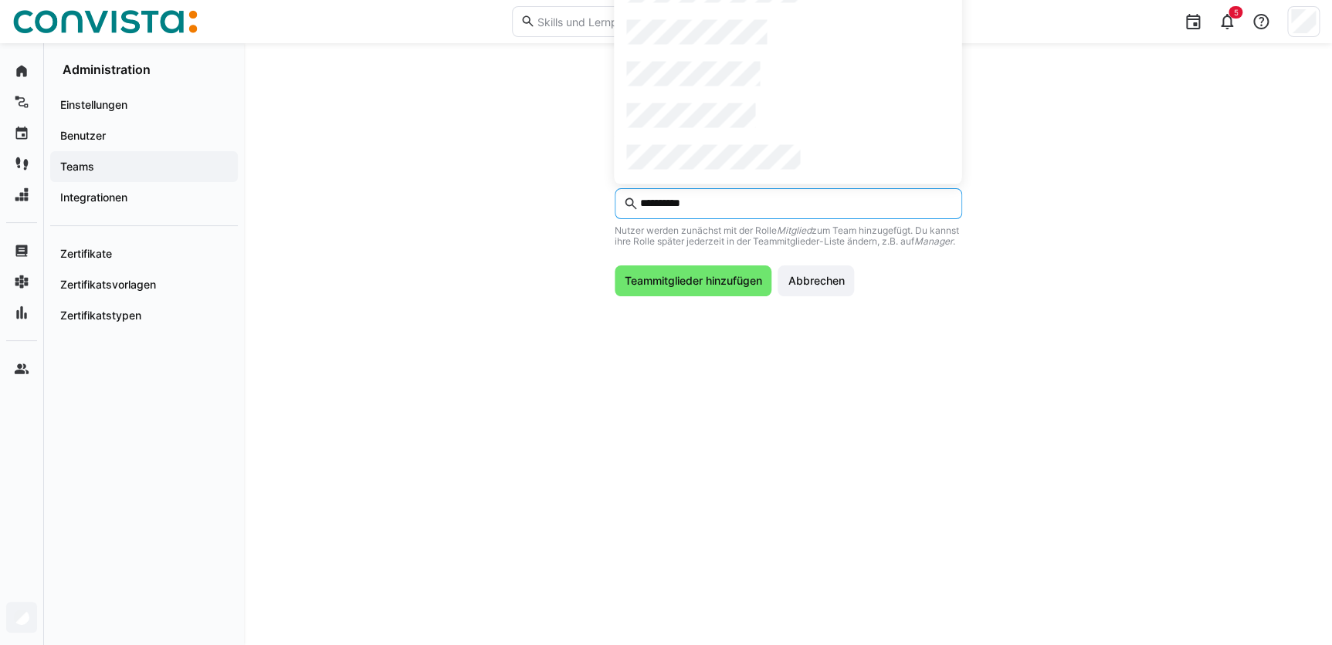
click at [718, 201] on input "**********" at bounding box center [795, 204] width 315 height 14
drag, startPoint x: 718, startPoint y: 204, endPoint x: 623, endPoint y: 205, distance: 95.0
click at [623, 205] on eds-input "**********" at bounding box center [787, 203] width 347 height 31
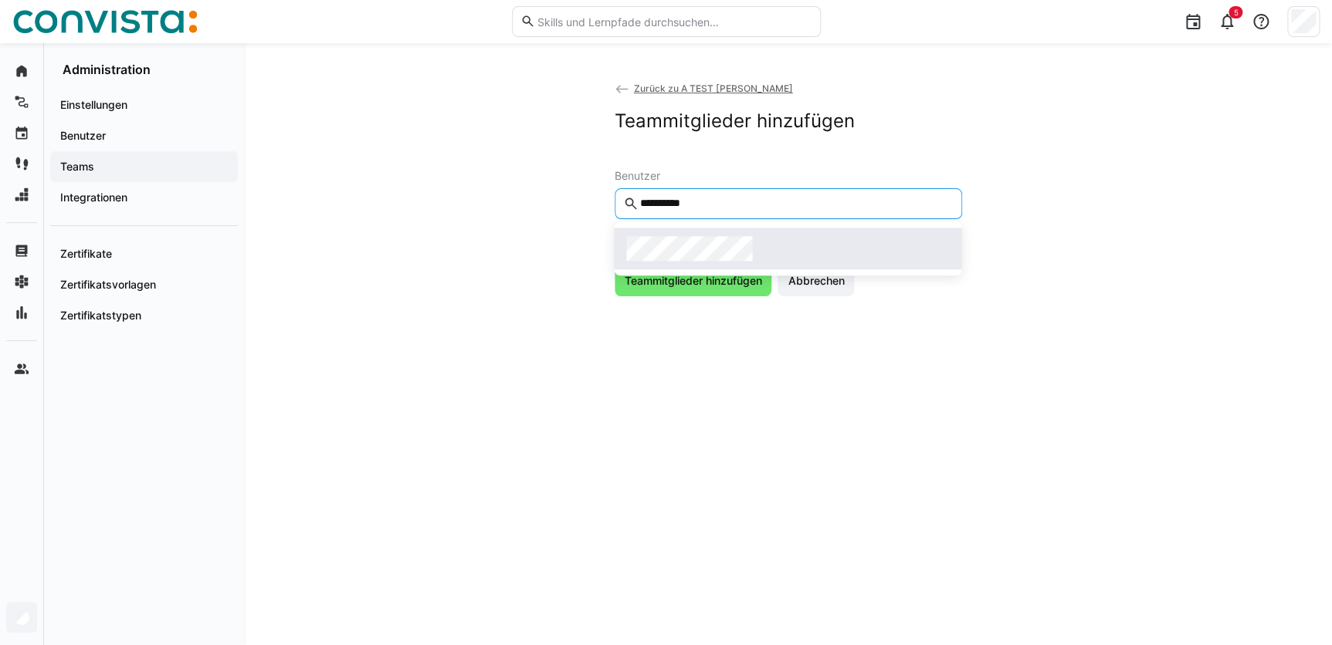
type input "**********"
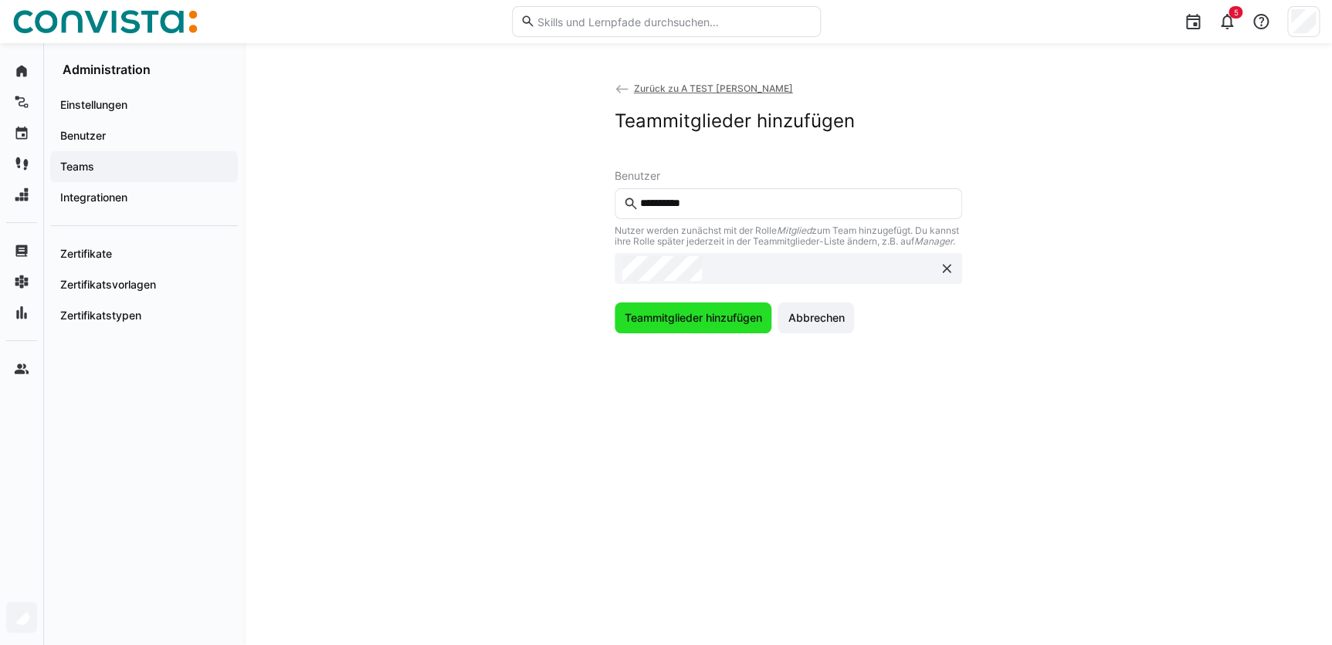
click at [658, 326] on span "Teammitglieder hinzufügen" at bounding box center [692, 317] width 142 height 15
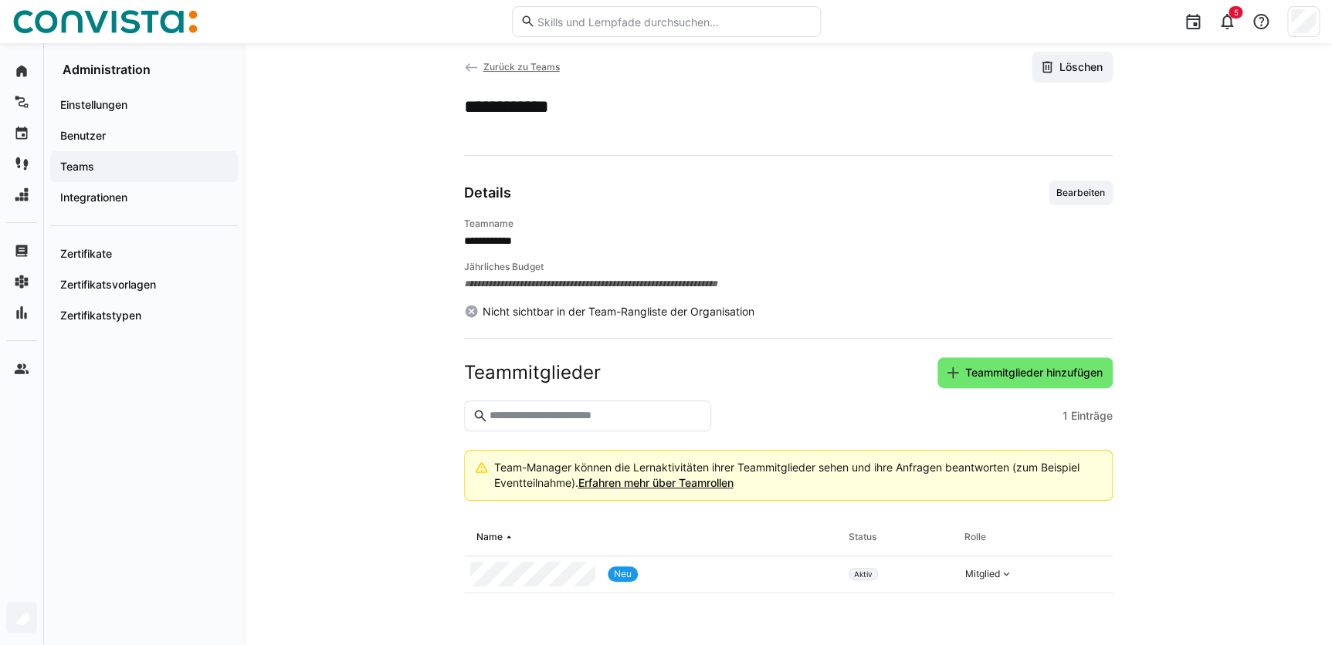
scroll to position [54, 0]
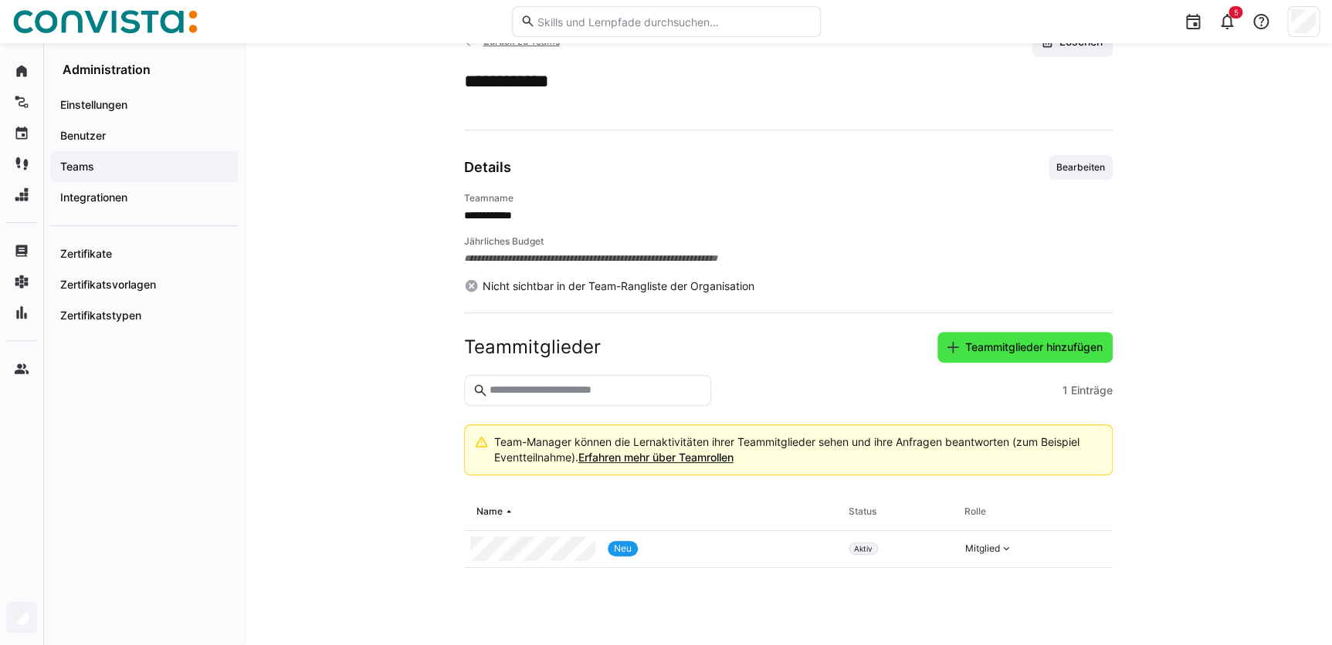
click at [1020, 350] on span "Teammitglieder hinzufügen" at bounding box center [1034, 347] width 142 height 15
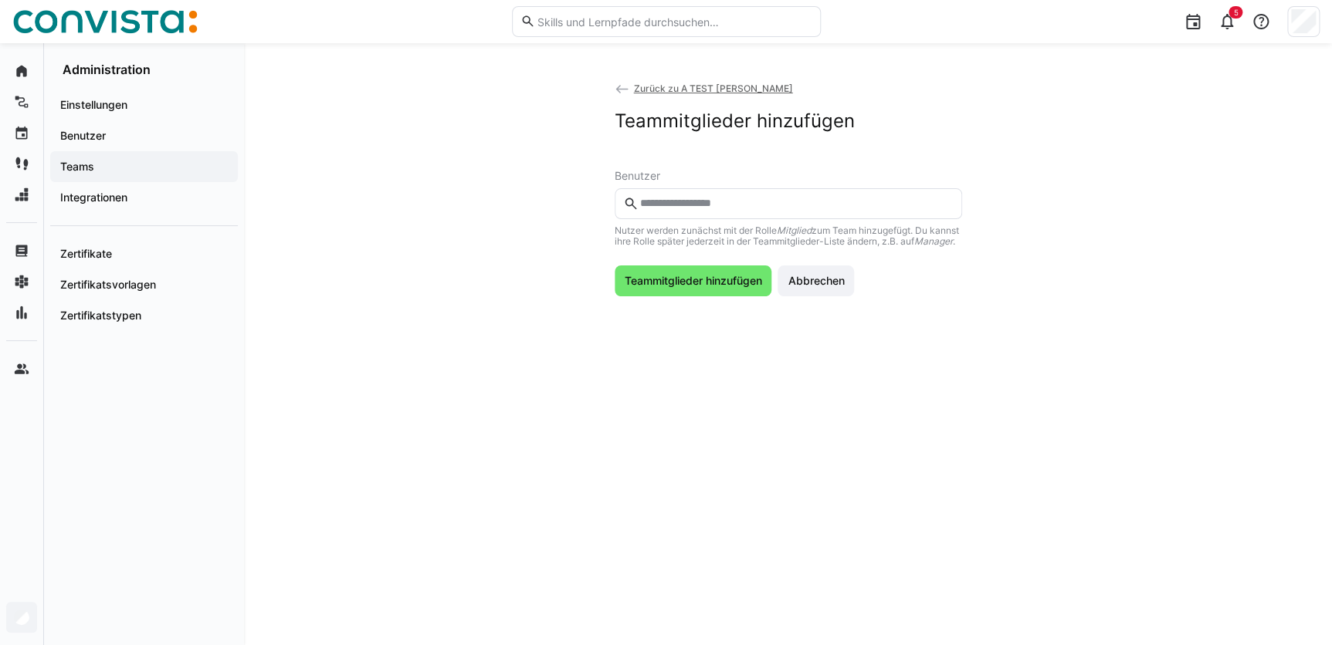
click at [670, 204] on input "text" at bounding box center [795, 204] width 315 height 14
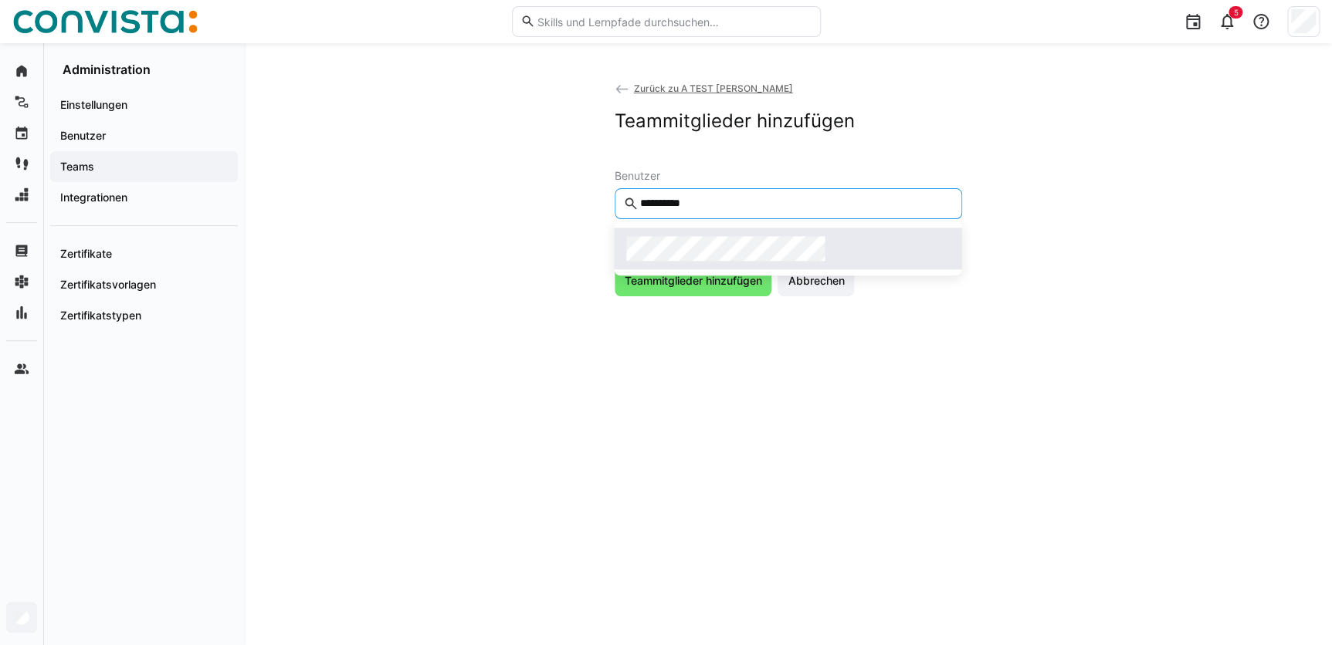
type input "**********"
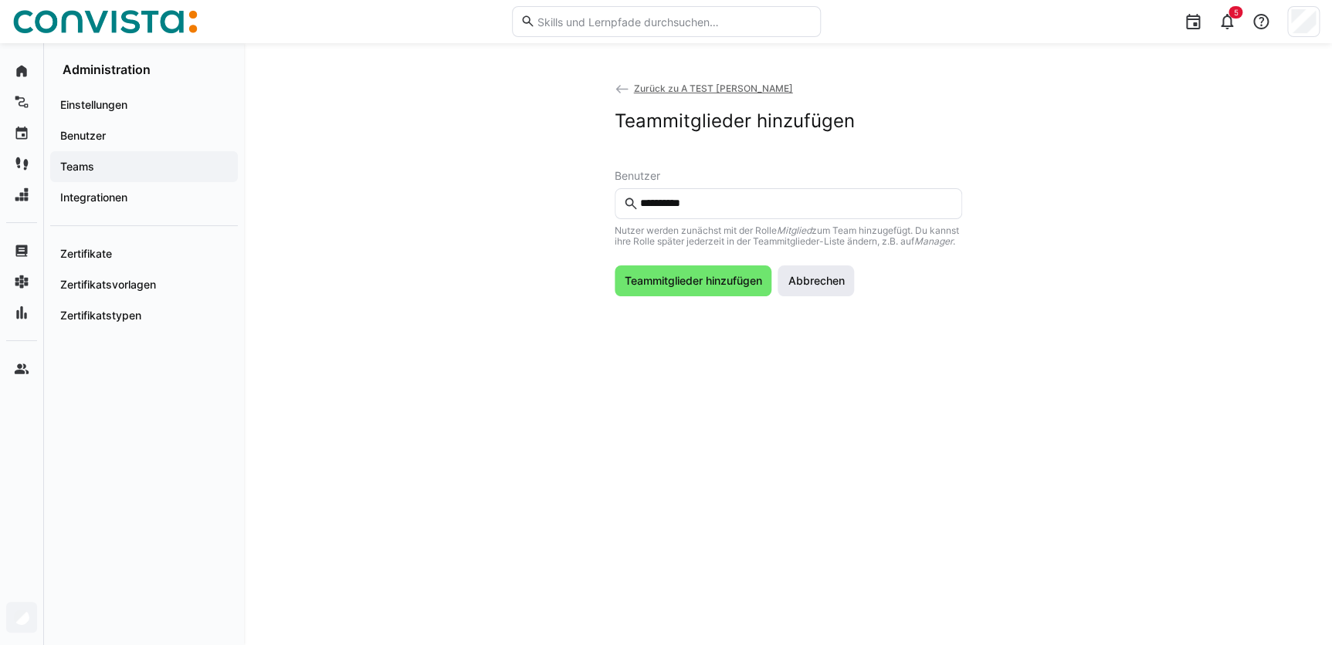
click at [841, 296] on span "Abbrechen" at bounding box center [815, 281] width 76 height 31
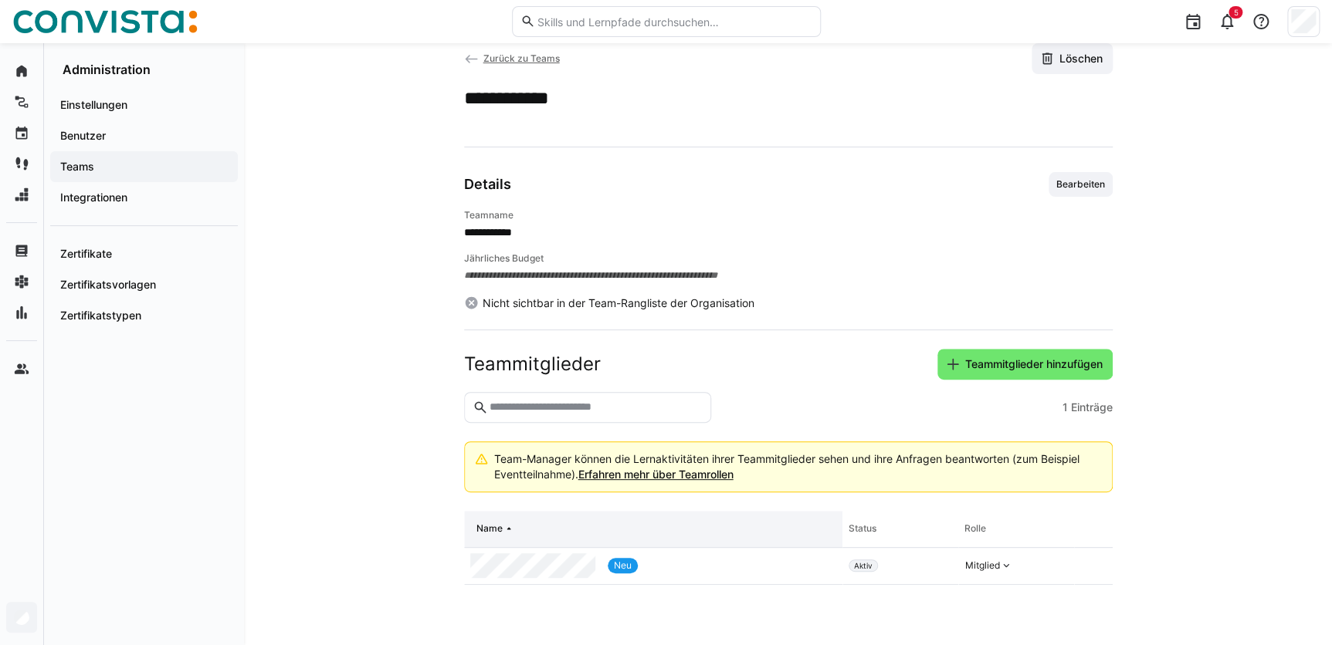
scroll to position [54, 0]
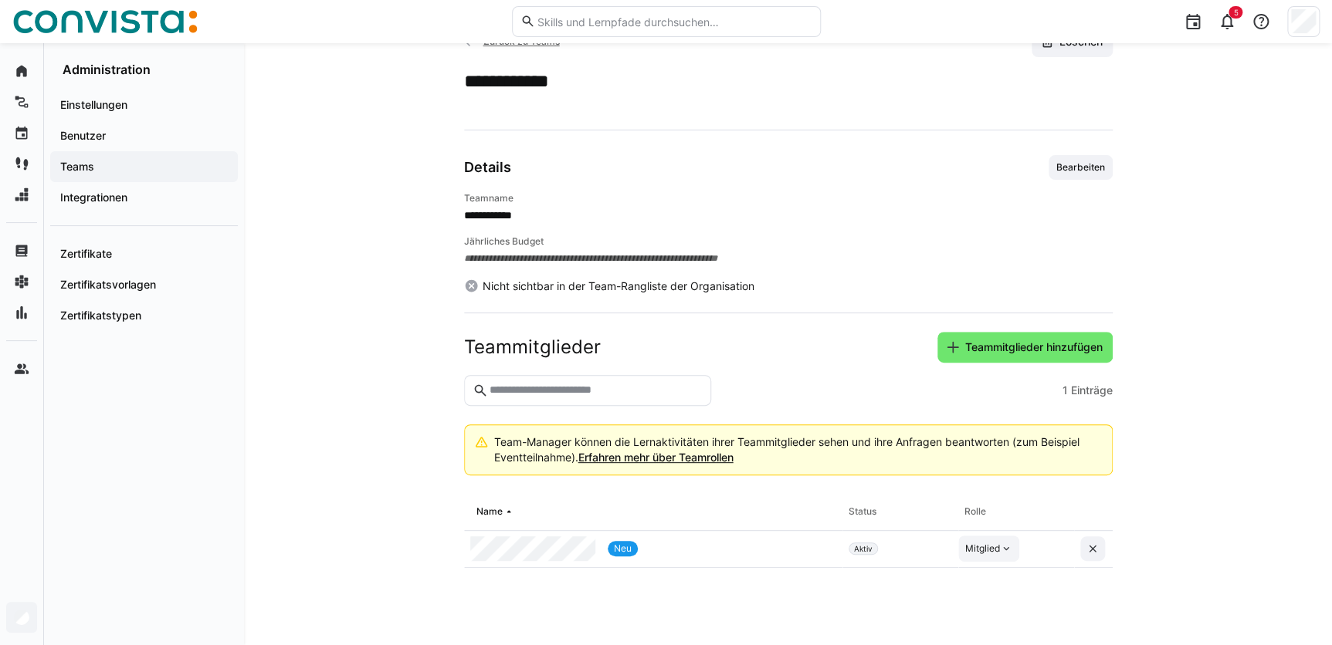
click at [1008, 550] on eds-icon at bounding box center [1006, 549] width 12 height 12
click at [987, 584] on div "Manager" at bounding box center [988, 581] width 45 height 15
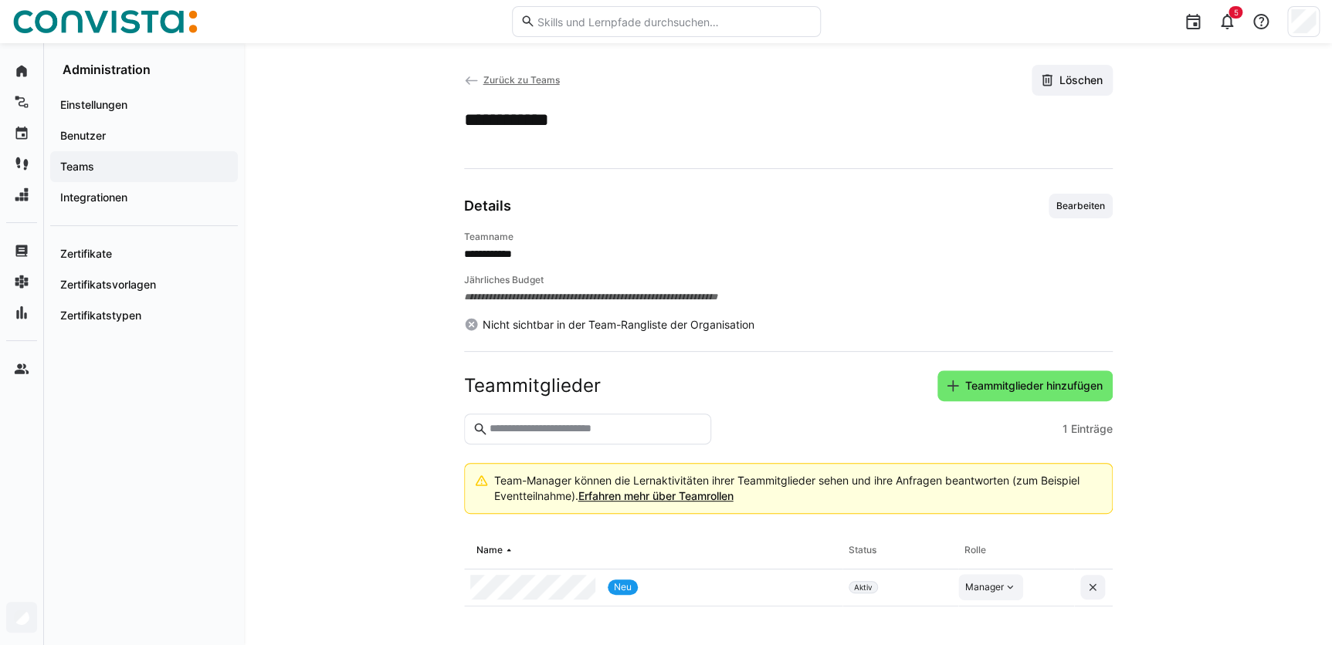
scroll to position [0, 0]
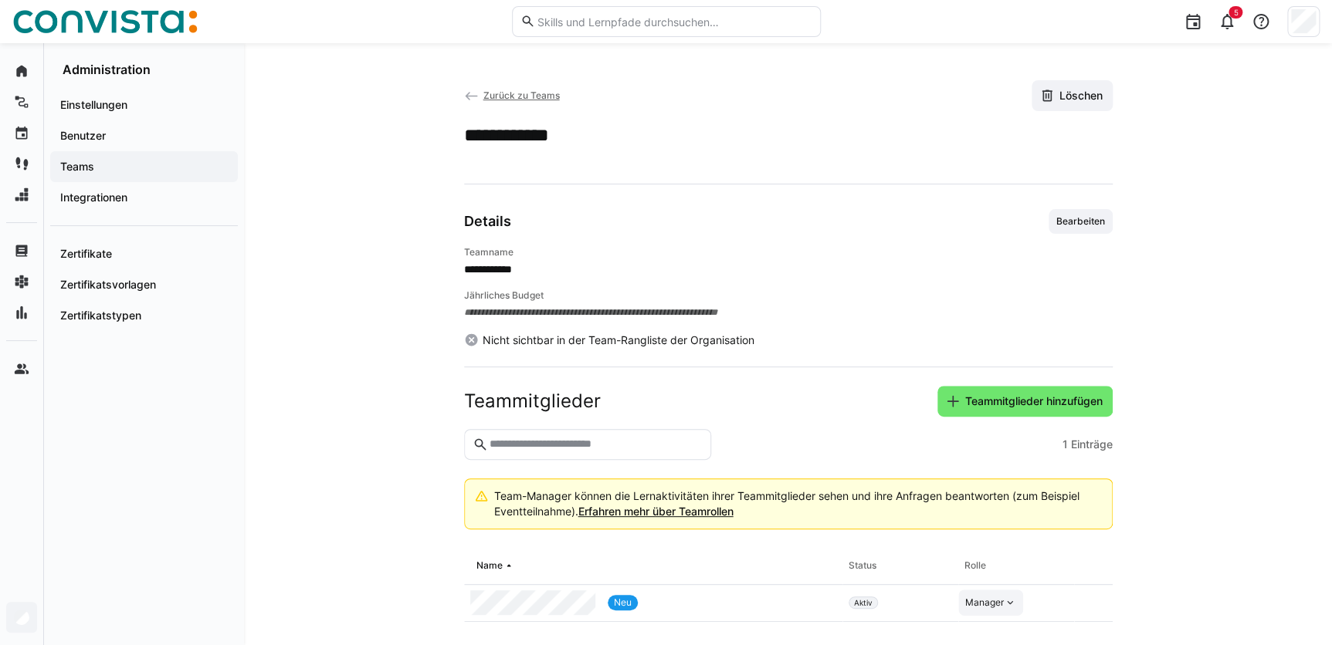
click at [525, 97] on span "Zurück zu Teams" at bounding box center [520, 96] width 76 height 12
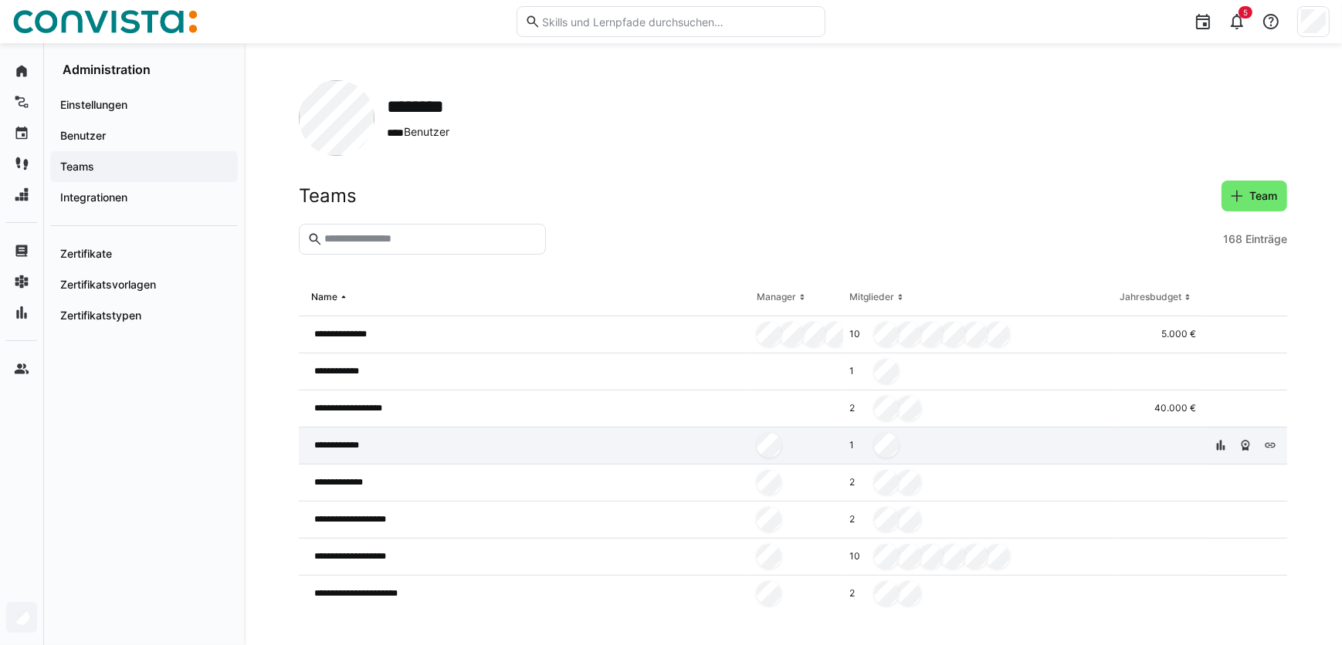
click at [370, 445] on span "**********" at bounding box center [344, 445] width 60 height 12
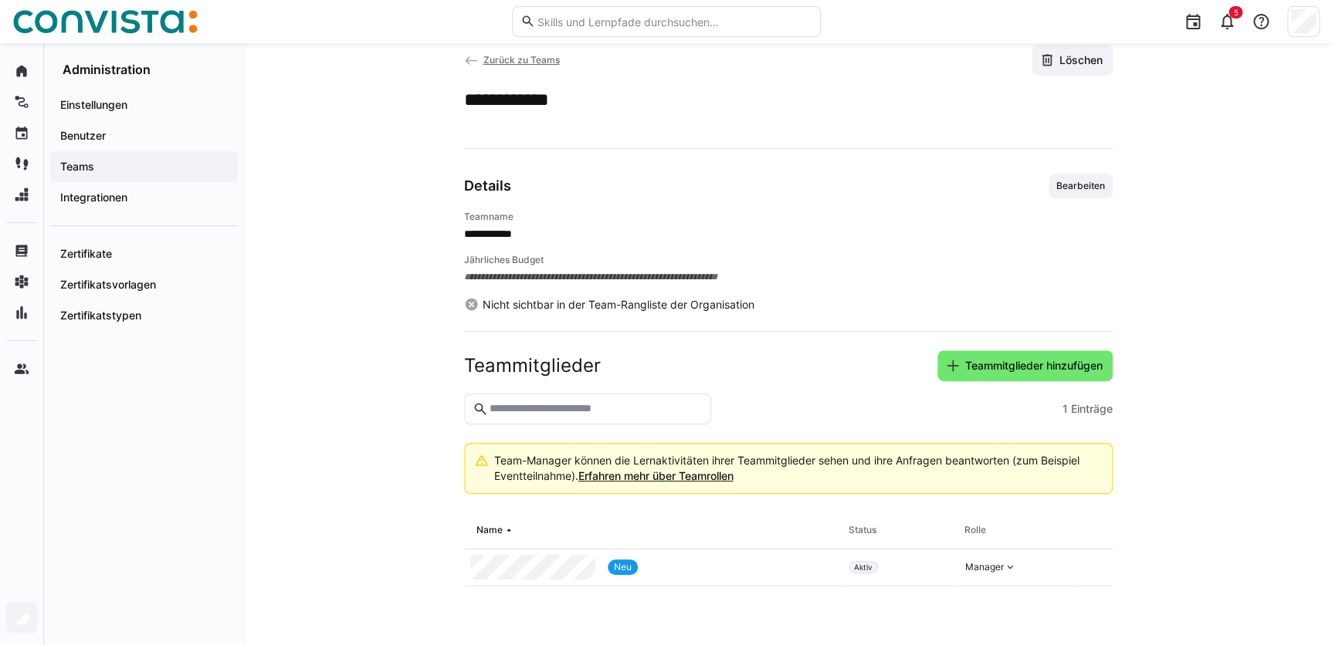
scroll to position [54, 0]
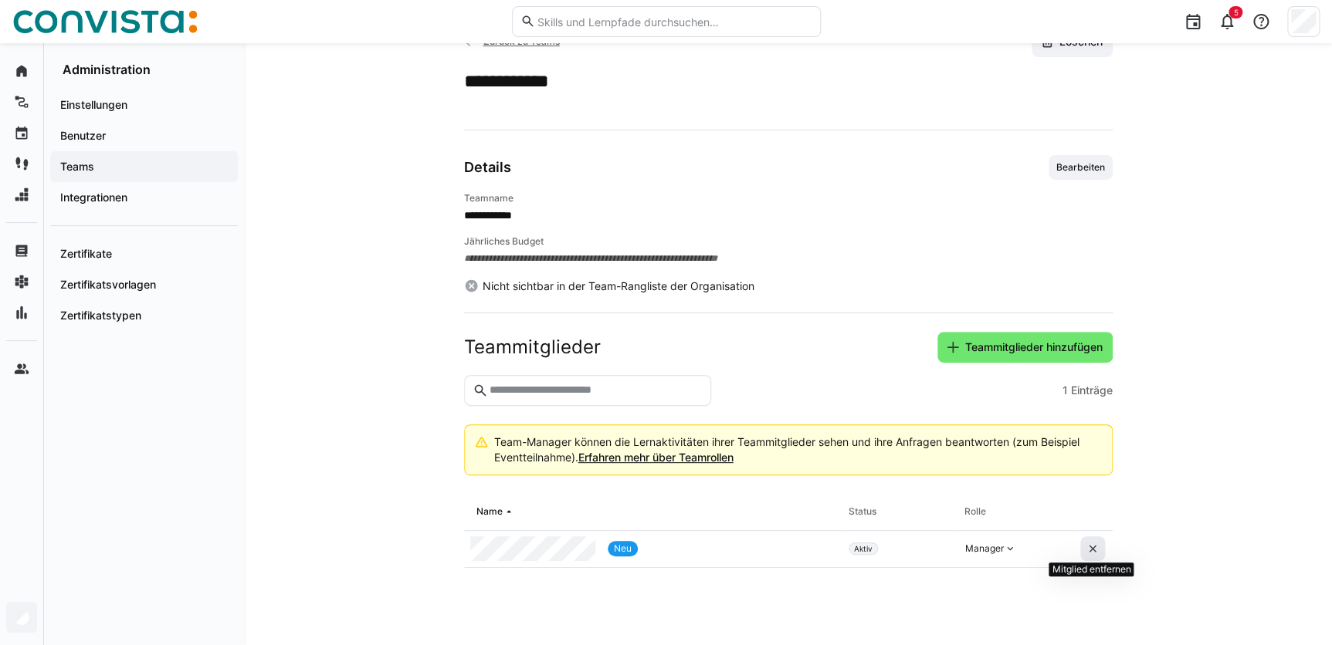
click at [1092, 548] on eds-icon at bounding box center [1092, 549] width 12 height 12
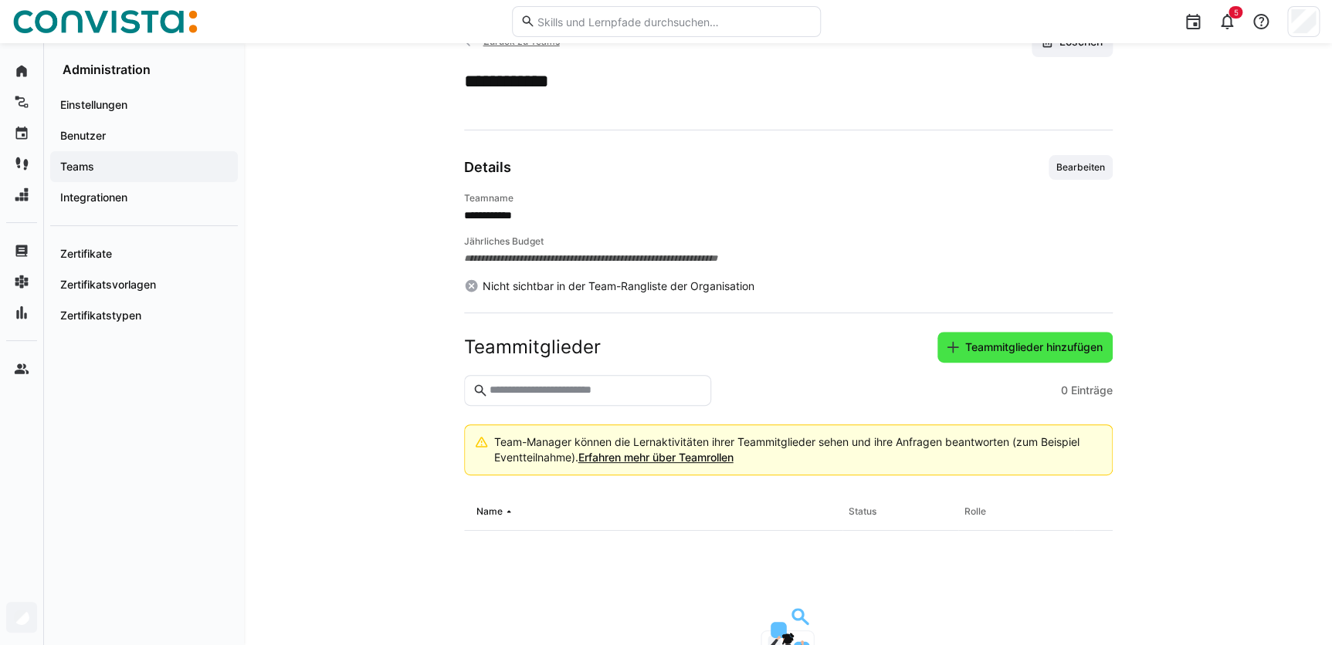
click at [1031, 340] on span "Teammitglieder hinzufügen" at bounding box center [1034, 347] width 142 height 15
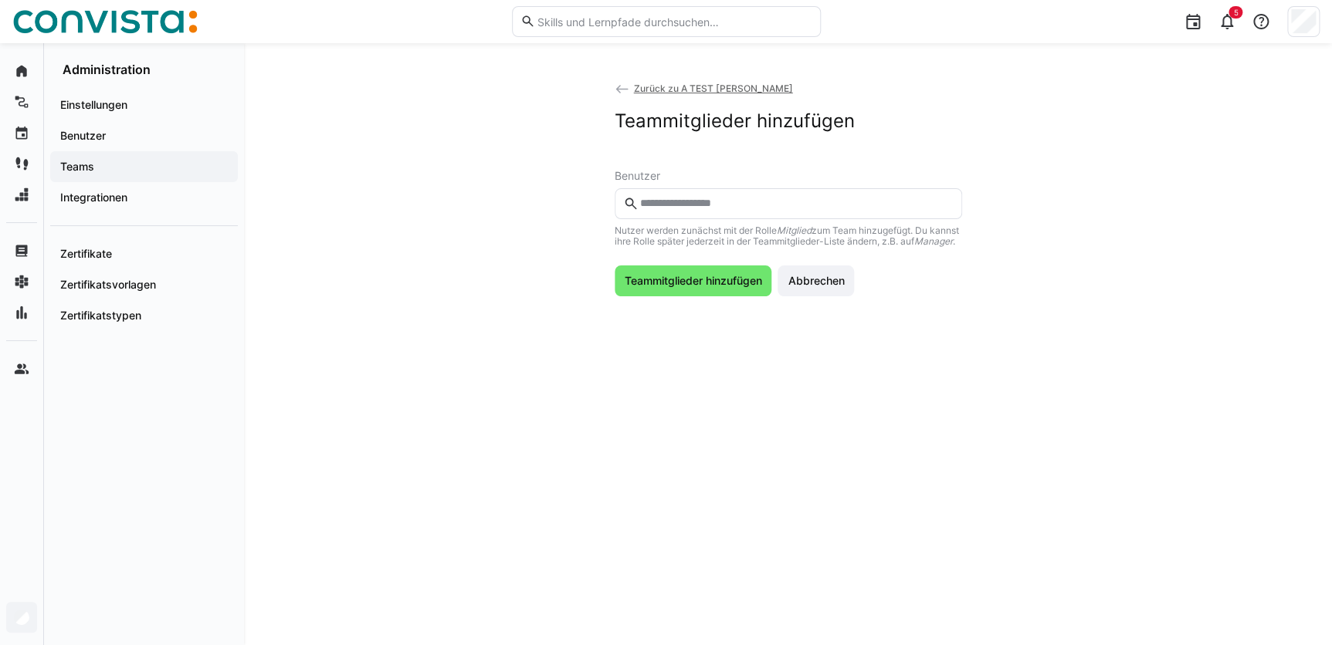
click at [688, 202] on input "text" at bounding box center [795, 204] width 315 height 14
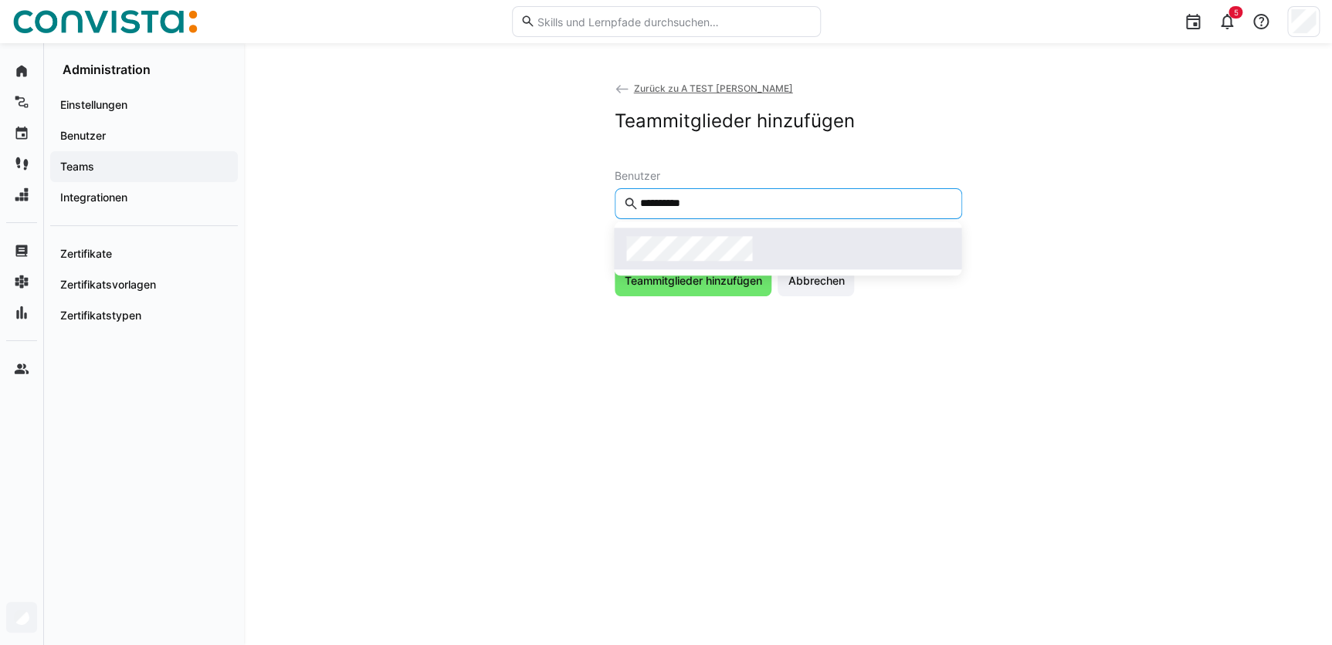
type input "**********"
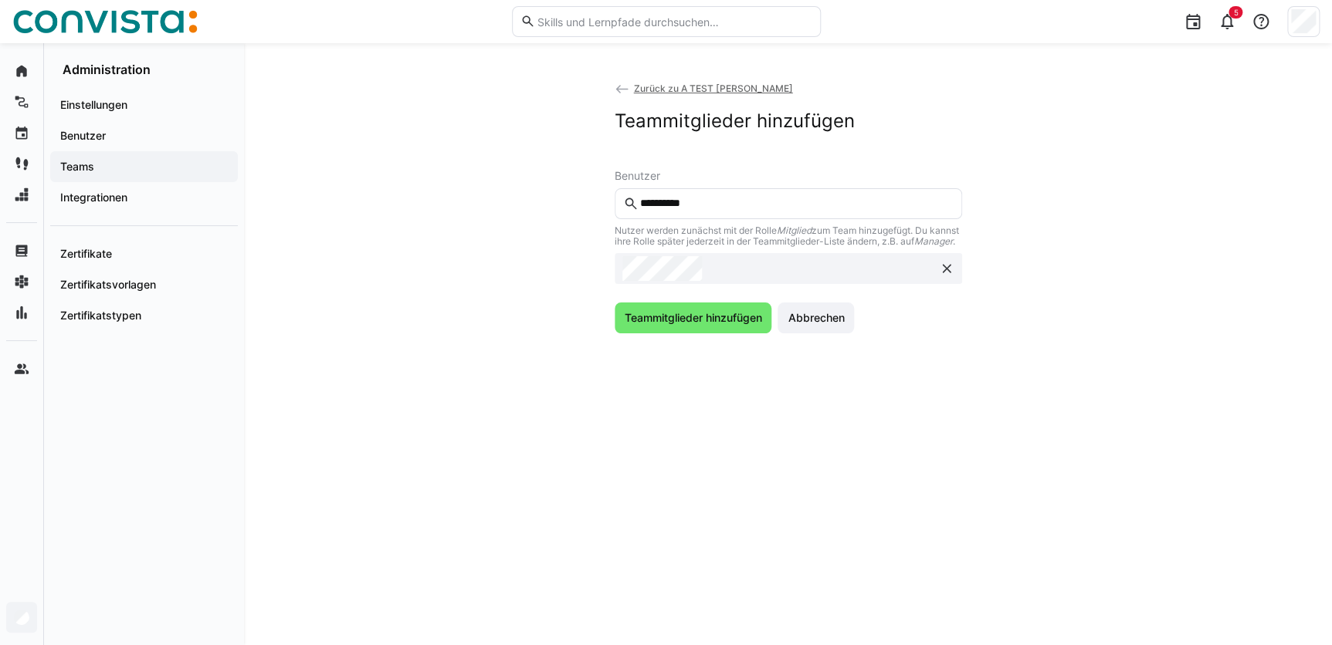
click at [691, 193] on eds-input "**********" at bounding box center [787, 203] width 347 height 31
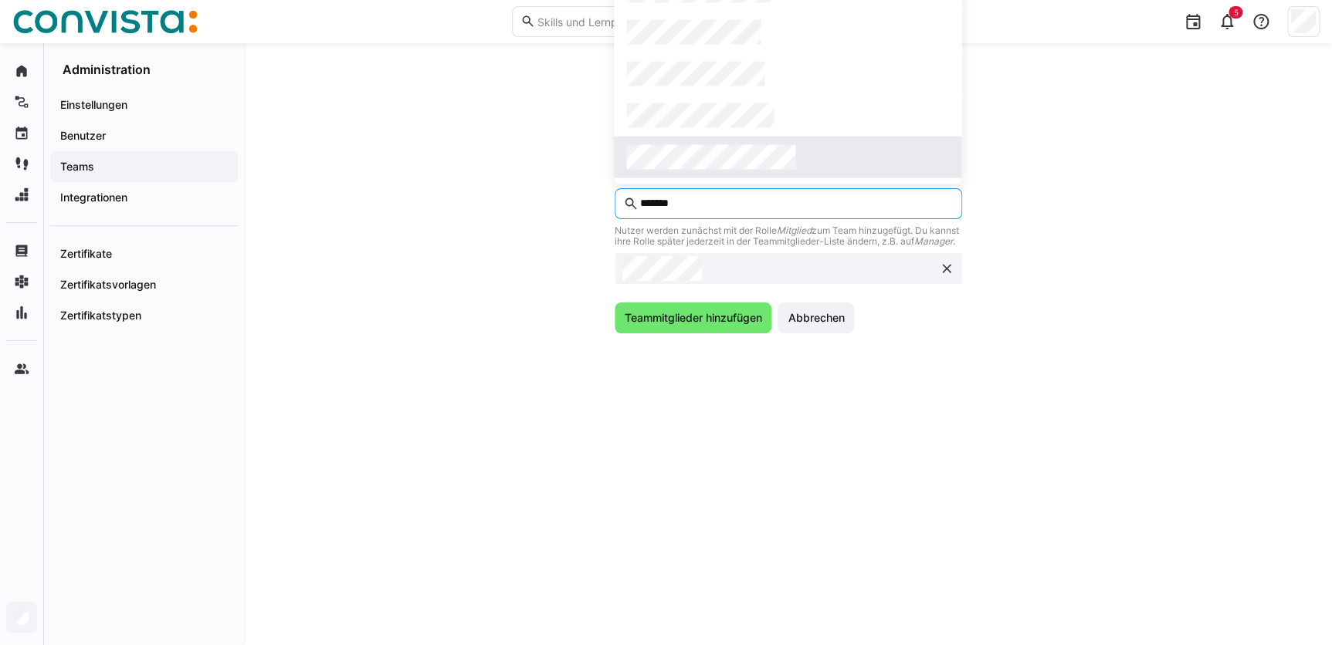
type input "*******"
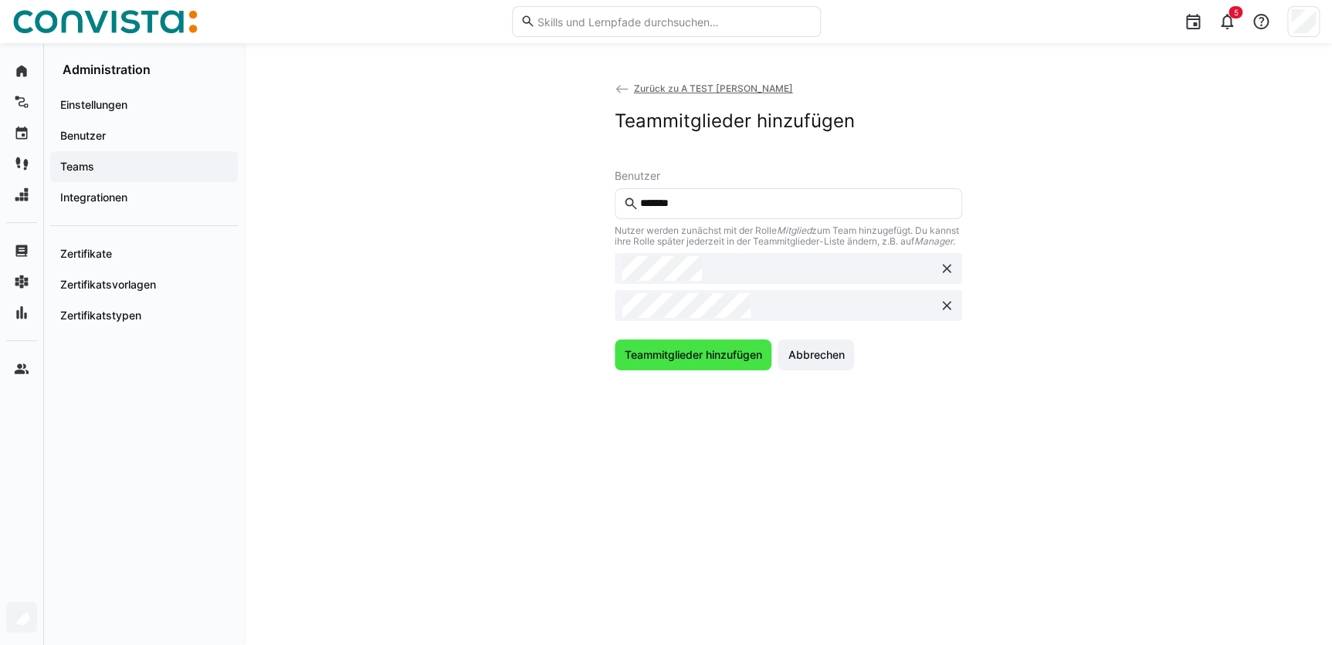
click at [684, 363] on span "Teammitglieder hinzufügen" at bounding box center [692, 354] width 142 height 15
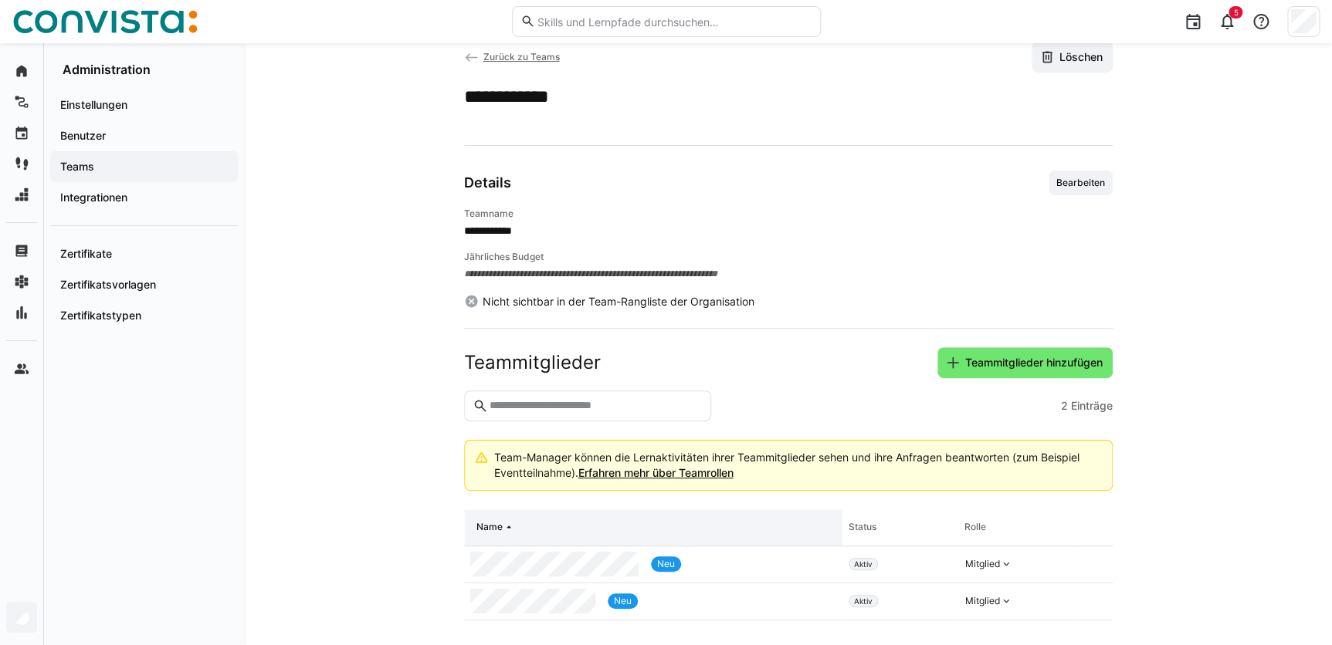
scroll to position [54, 0]
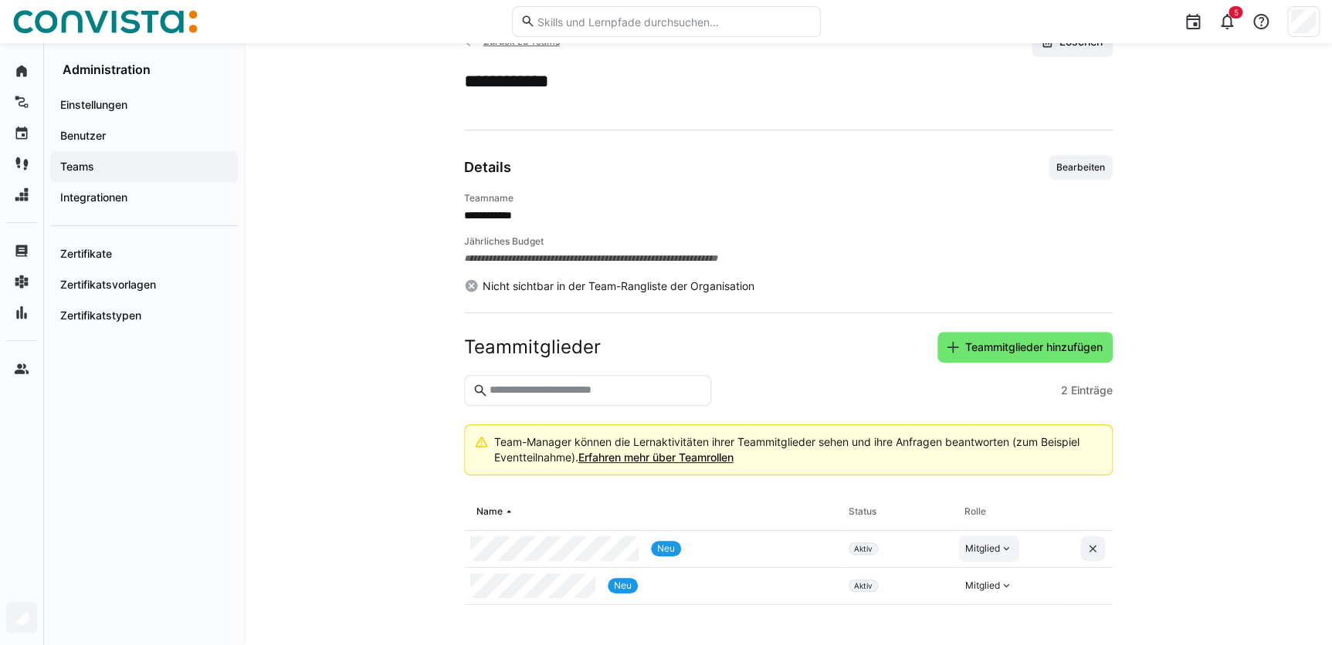
click at [996, 548] on div "Mitglied" at bounding box center [982, 549] width 35 height 12
click at [993, 585] on div "Manager" at bounding box center [988, 581] width 45 height 15
click at [1227, 284] on app-team-details "**********" at bounding box center [788, 318] width 988 height 584
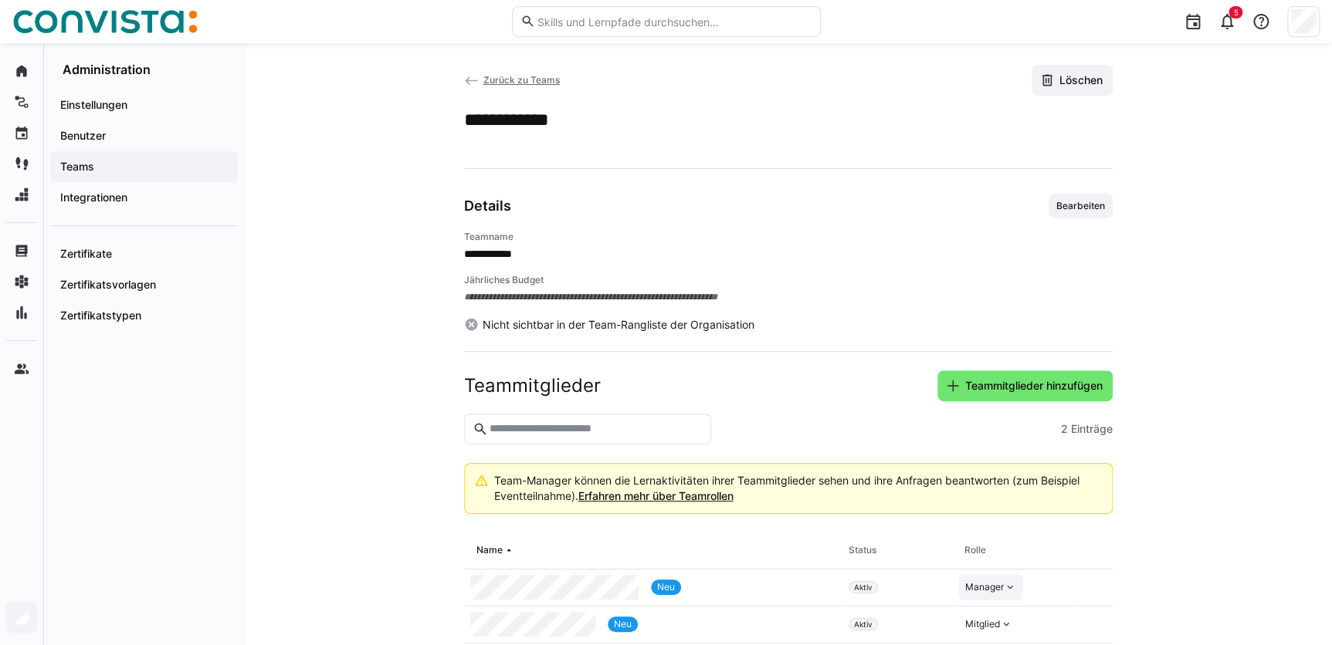
scroll to position [0, 0]
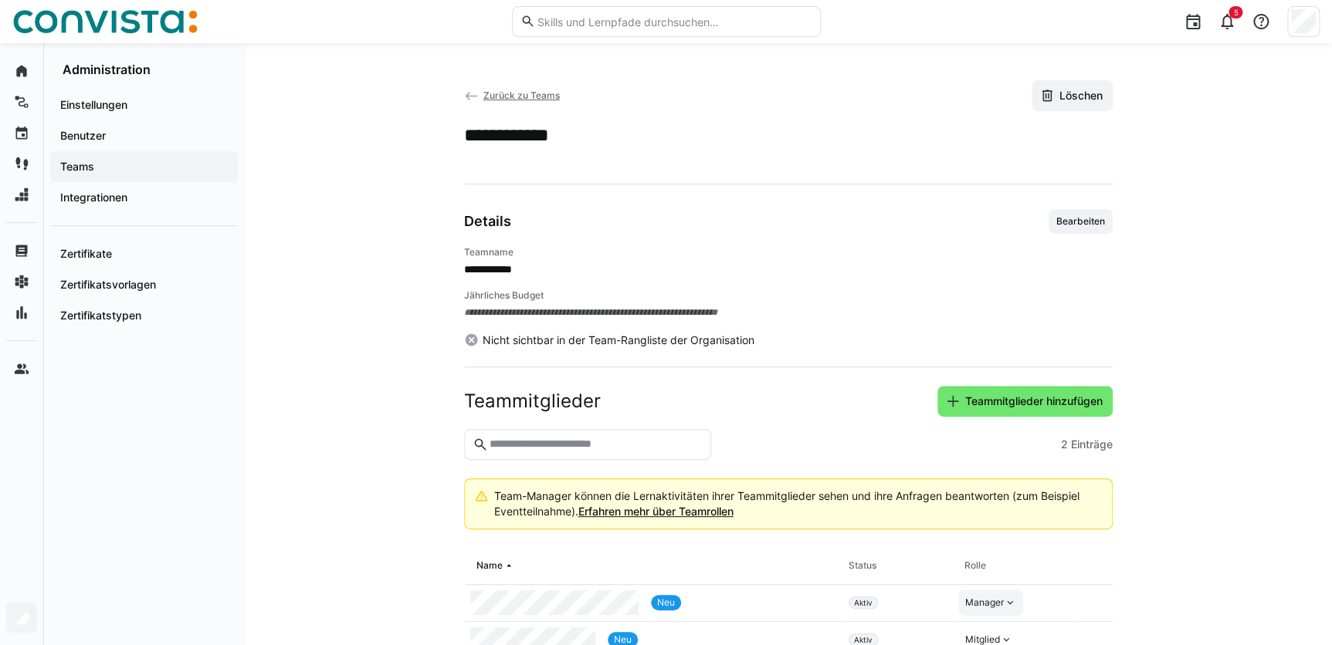
click at [477, 92] on eds-icon at bounding box center [471, 96] width 15 height 15
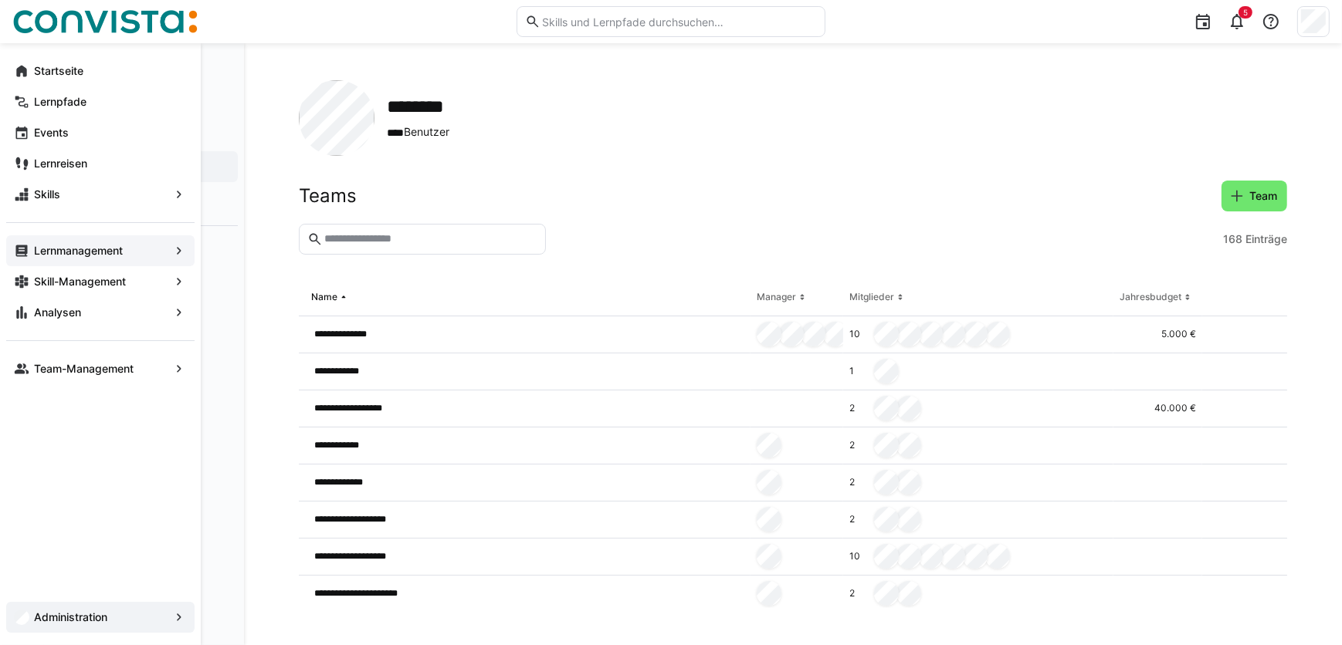
click at [0, 0] on app-navigation-label "Lernmanagement" at bounding box center [0, 0] width 0 height 0
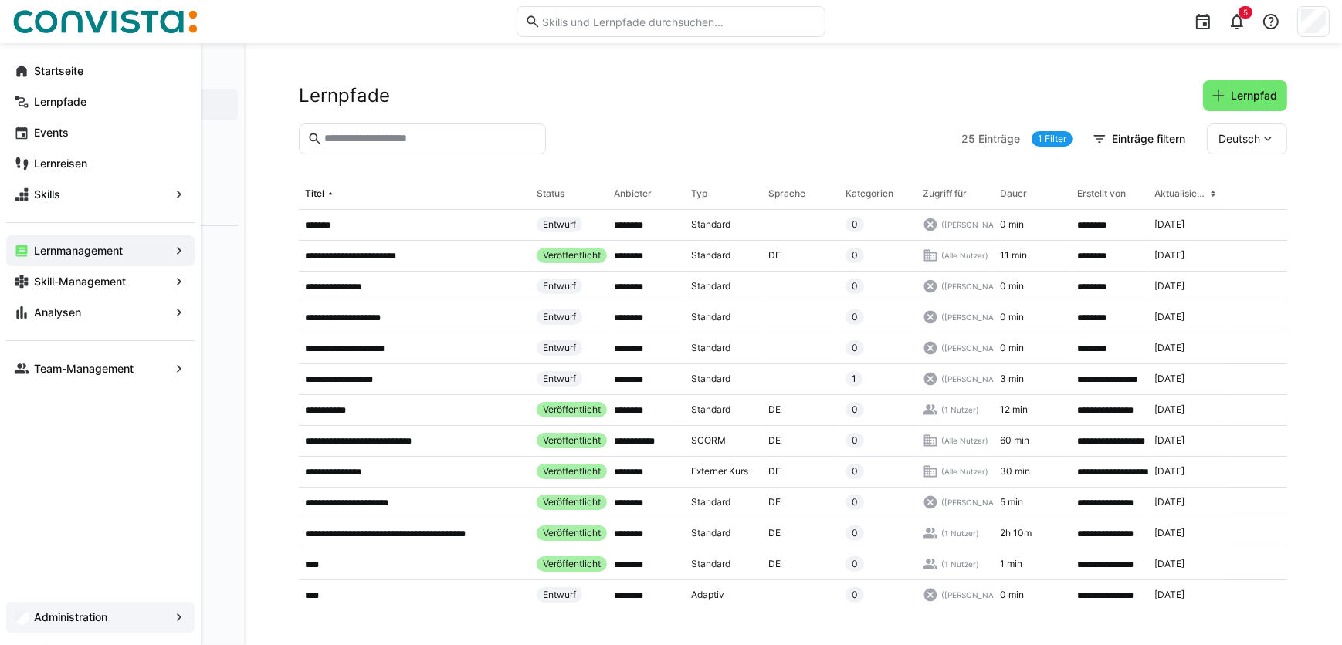
click at [0, 0] on app-navigation-label "Administration" at bounding box center [0, 0] width 0 height 0
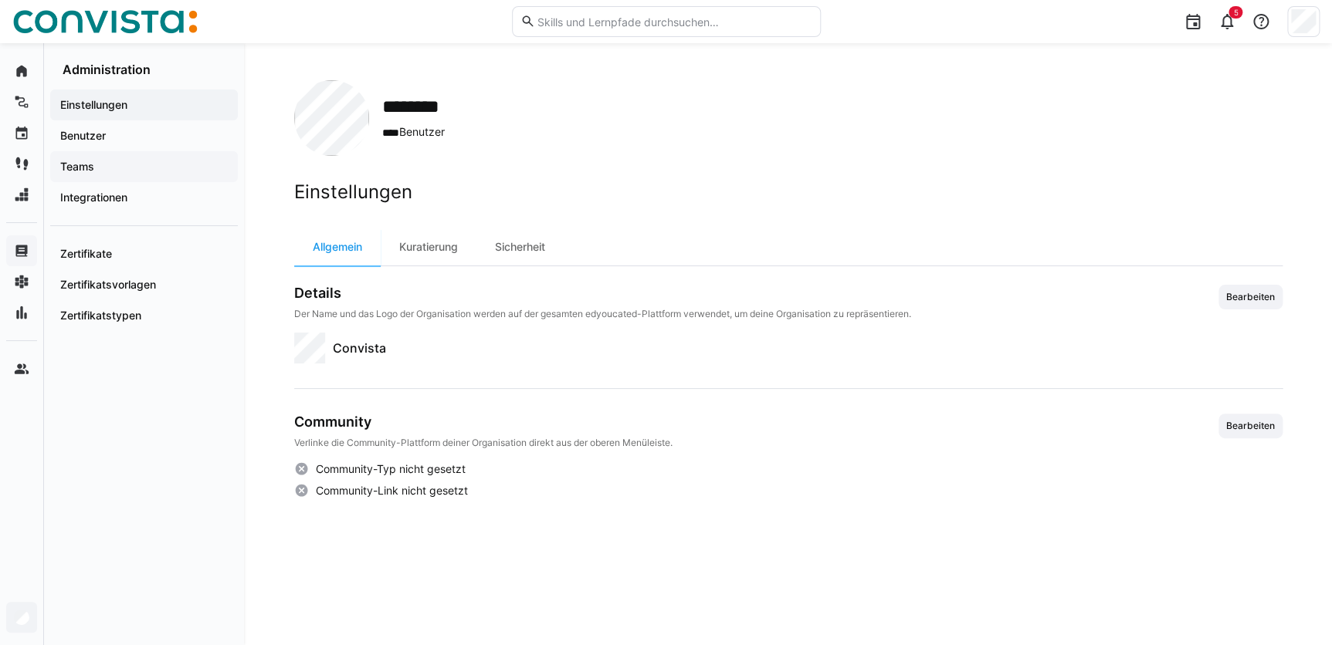
click at [103, 161] on span "Teams" at bounding box center [144, 166] width 172 height 15
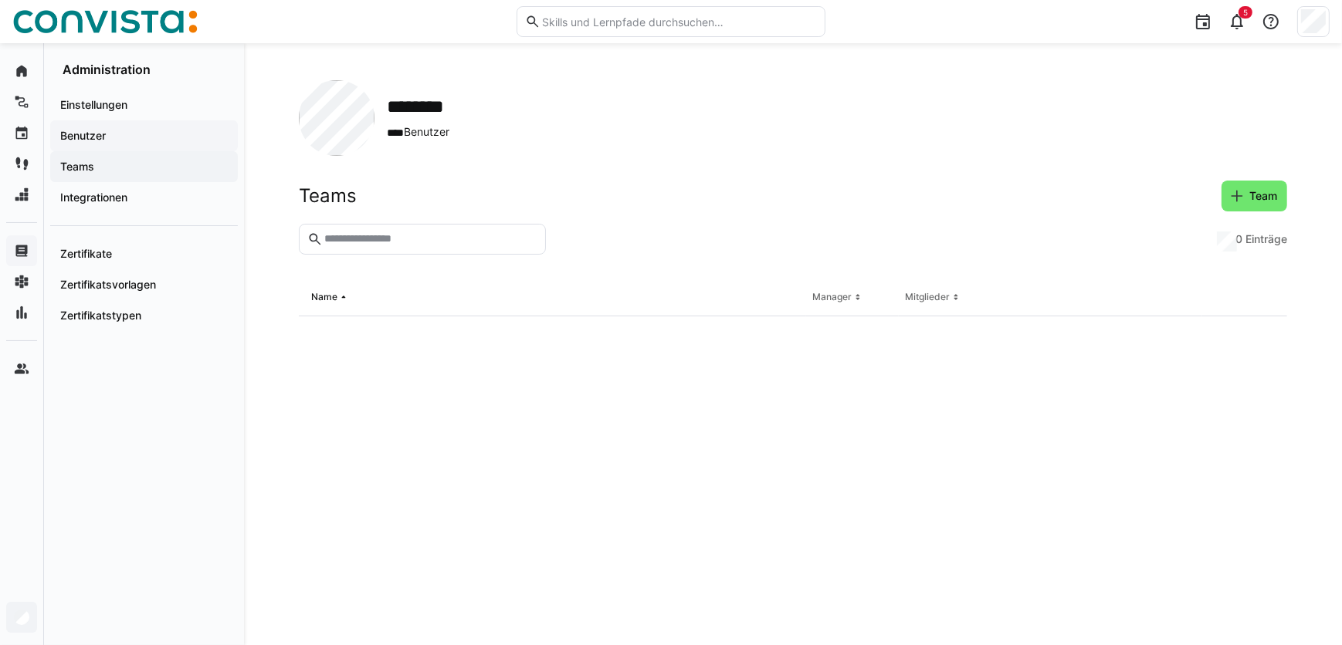
click at [0, 0] on app-navigation-label "Benutzer" at bounding box center [0, 0] width 0 height 0
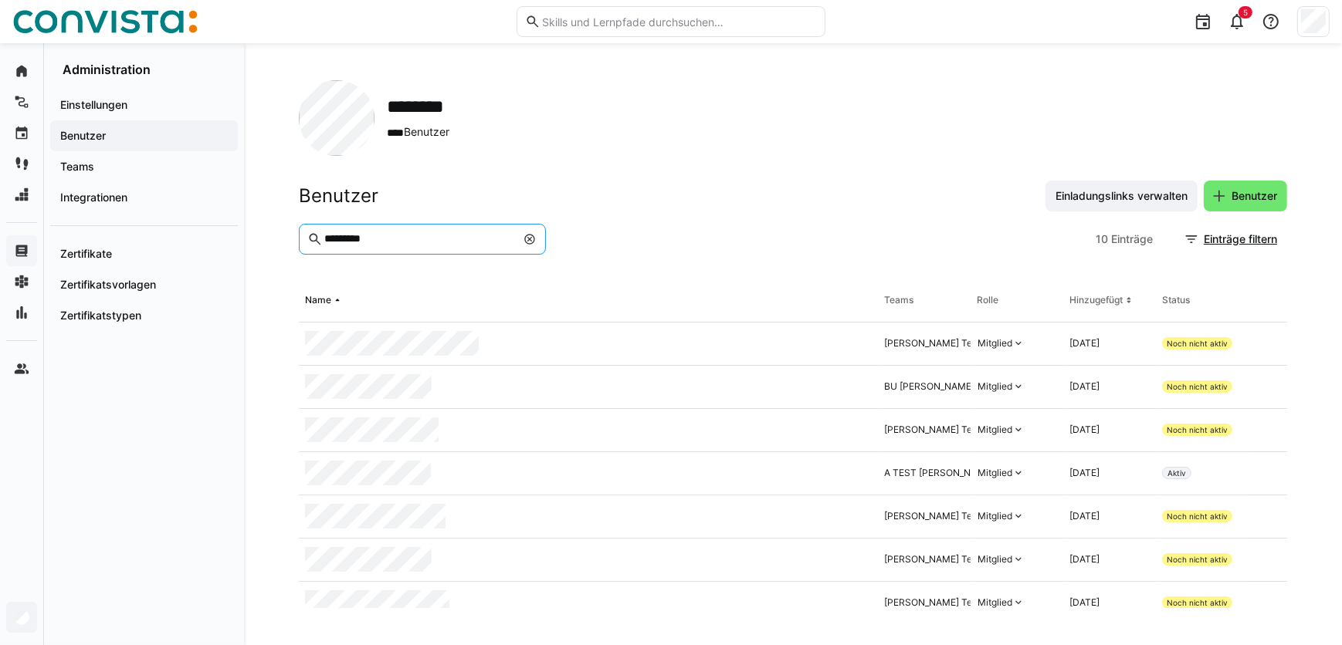
click at [377, 235] on input "*********" at bounding box center [419, 239] width 193 height 14
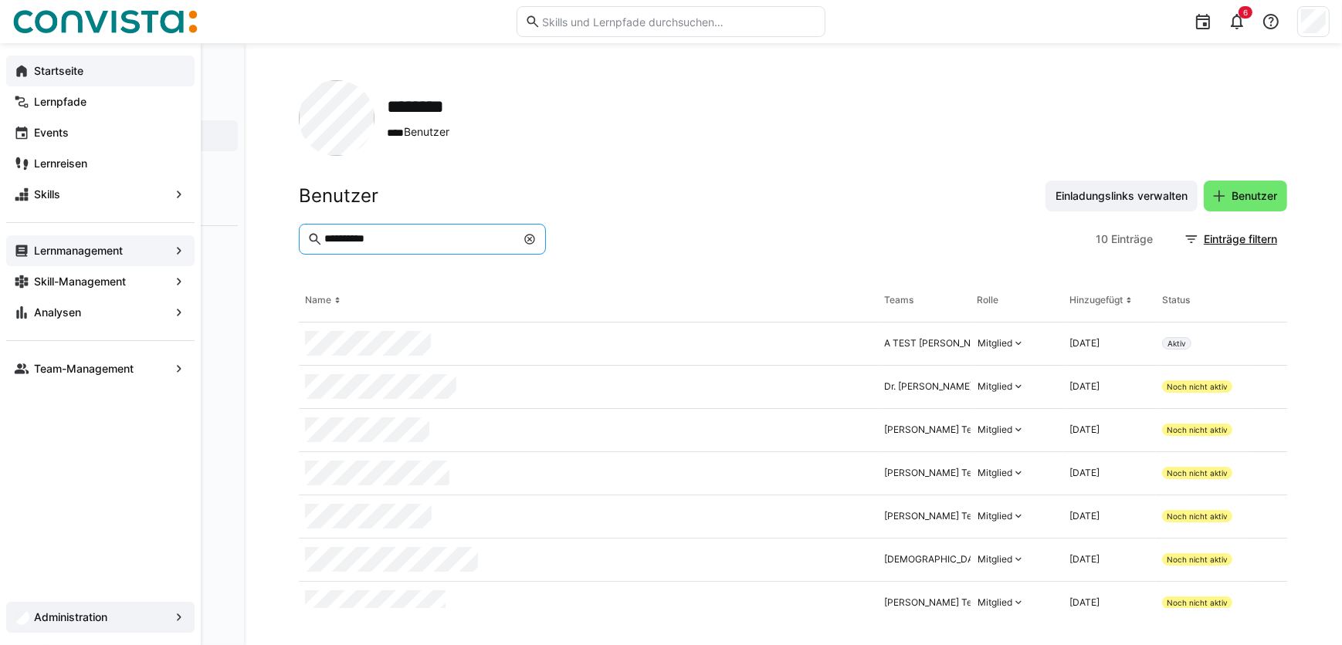
type input "**********"
click at [0, 0] on app-navigation-label "Startseite" at bounding box center [0, 0] width 0 height 0
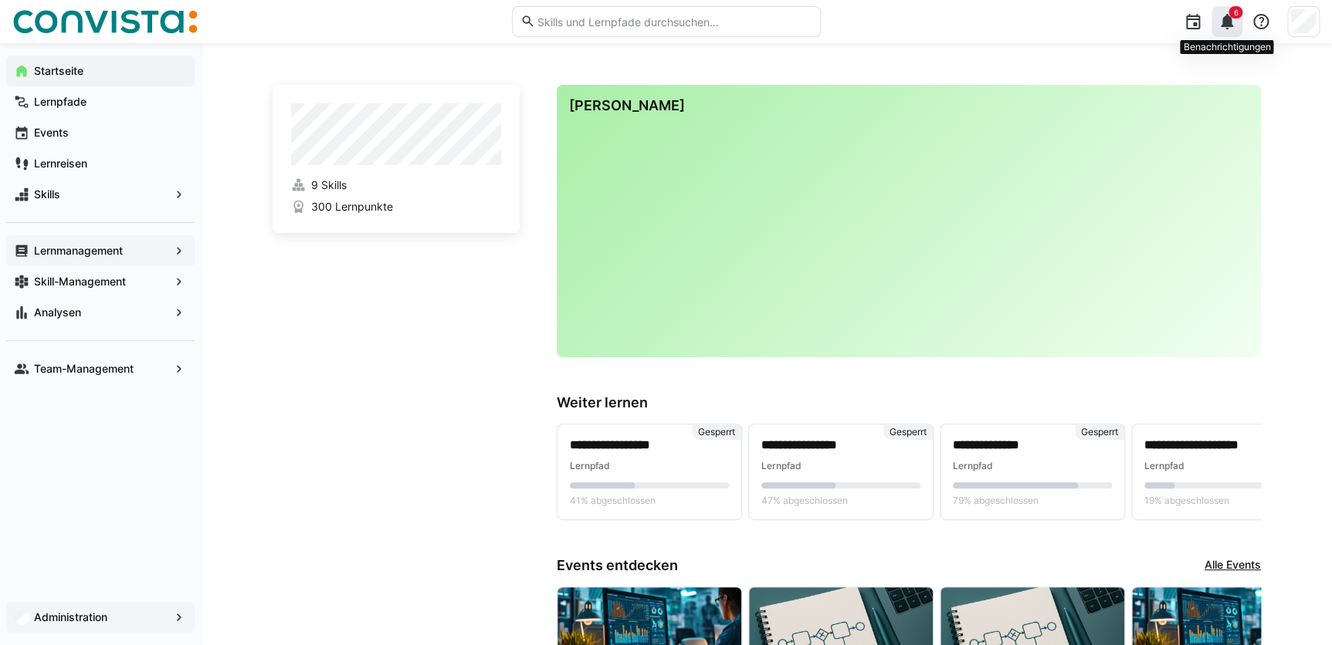
click at [1231, 23] on eds-icon at bounding box center [1226, 21] width 19 height 19
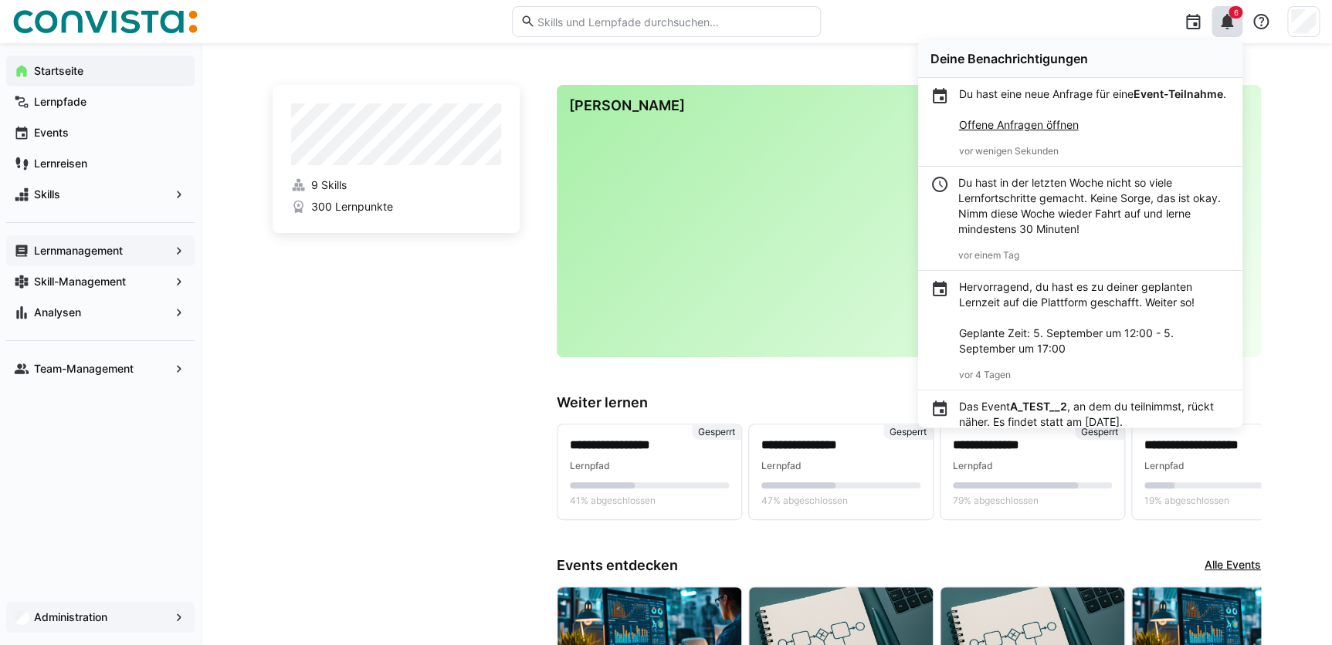
click at [1011, 131] on link "Offene Anfragen öffnen" at bounding box center [1018, 124] width 120 height 13
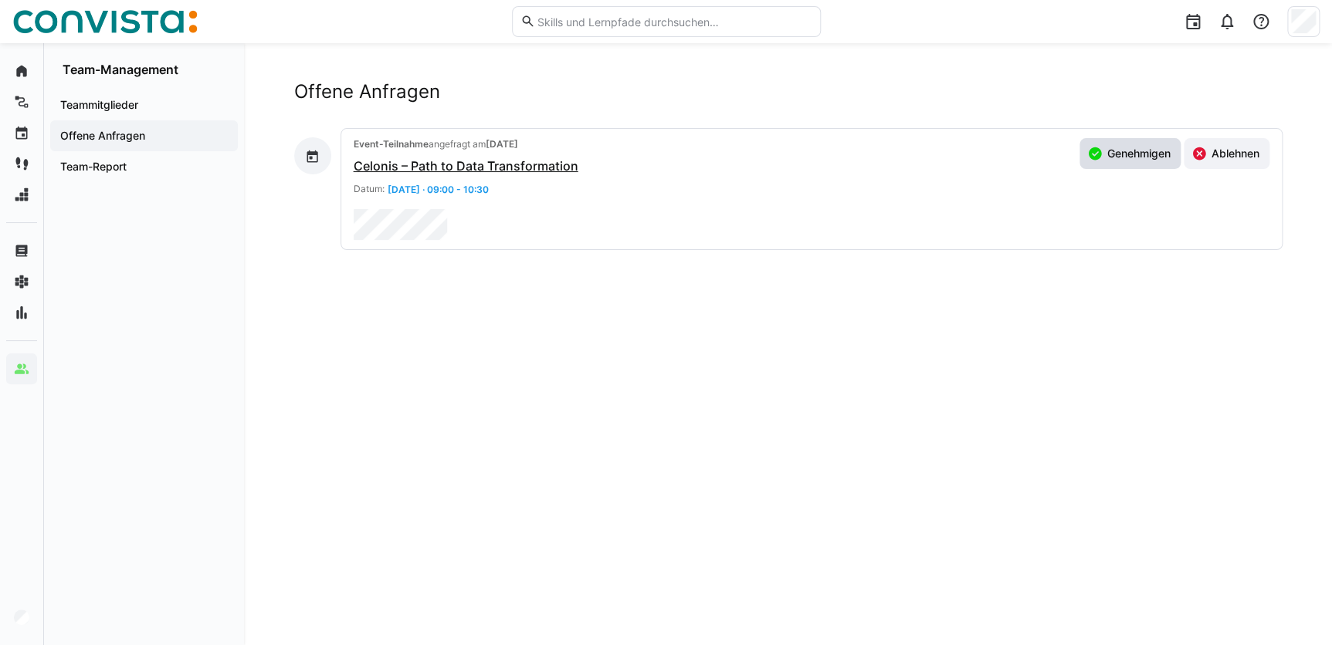
click at [1122, 165] on span "Genehmigen" at bounding box center [1129, 153] width 101 height 31
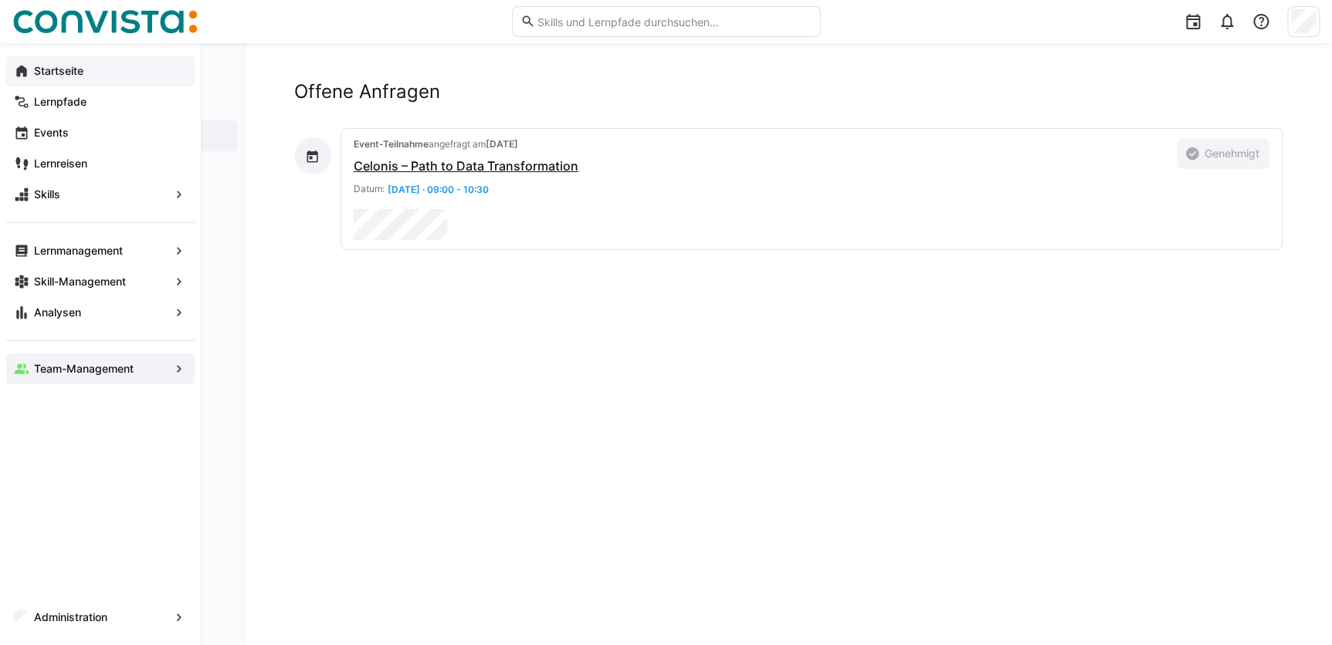
click at [0, 0] on app-navigation-label "Startseite" at bounding box center [0, 0] width 0 height 0
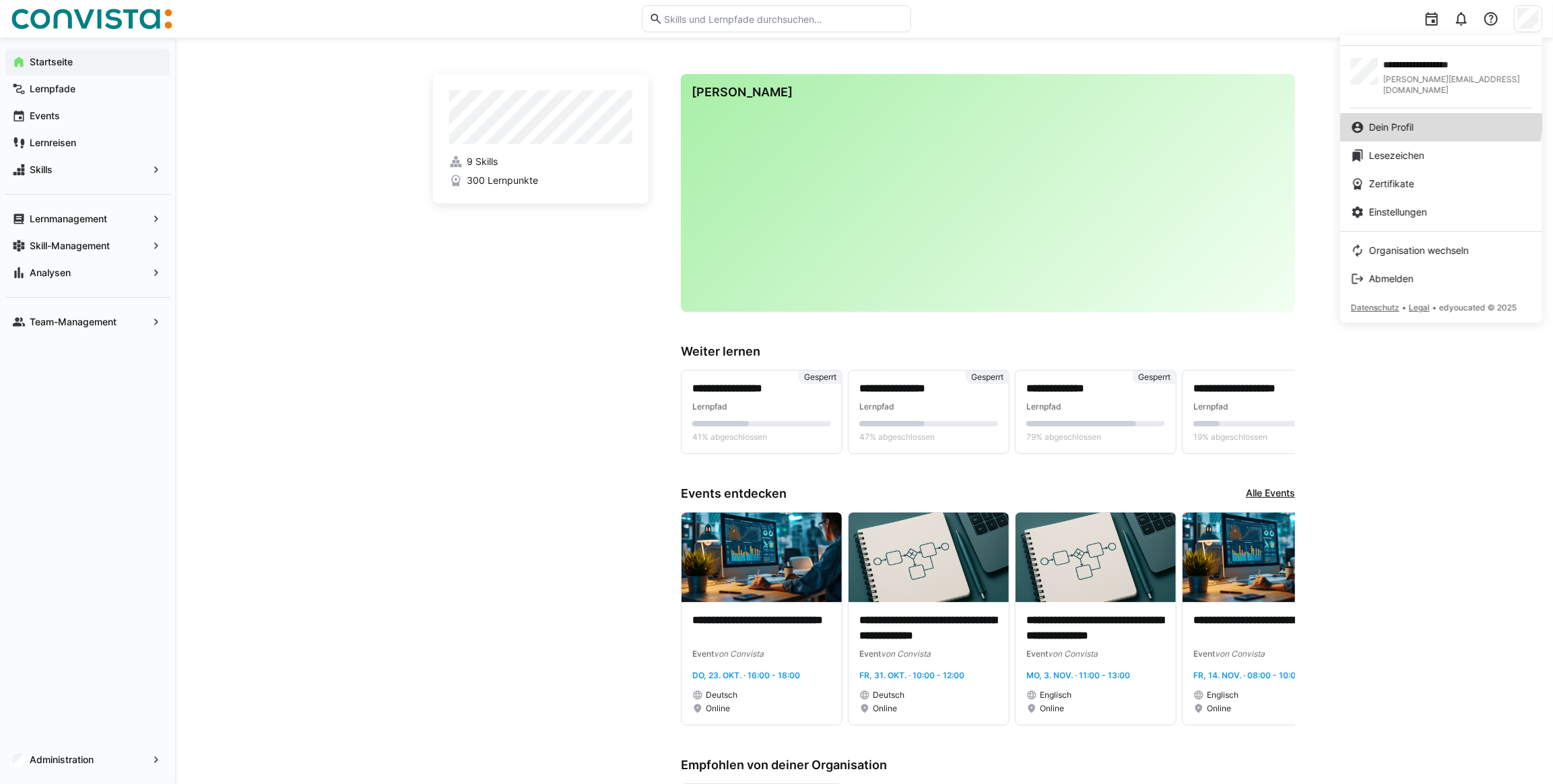
click at [1170, 113] on link "Dein Profil" at bounding box center [1441, 127] width 202 height 28
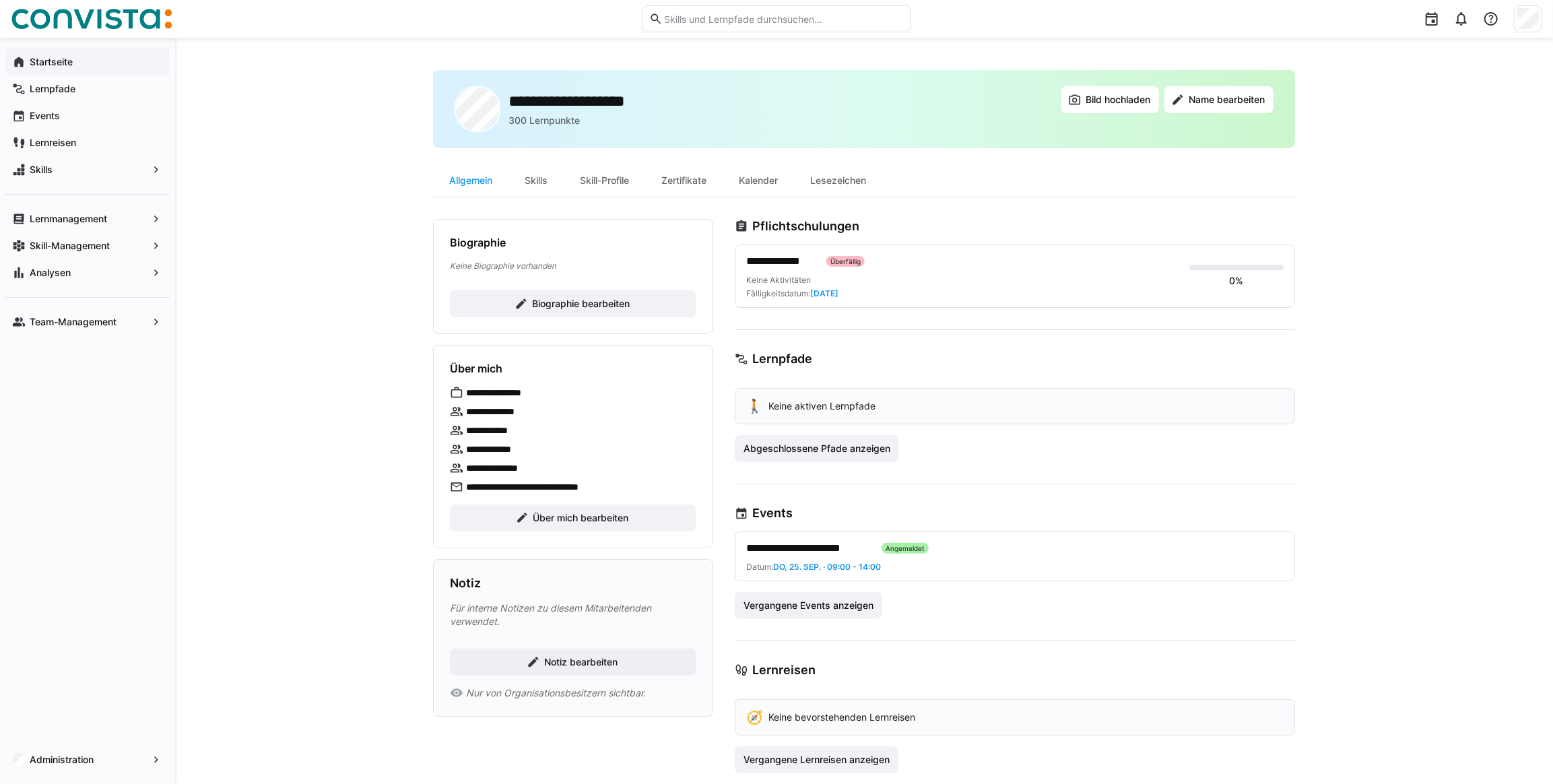
click at [0, 0] on app-navigation-label "Startseite" at bounding box center [0, 0] width 0 height 0
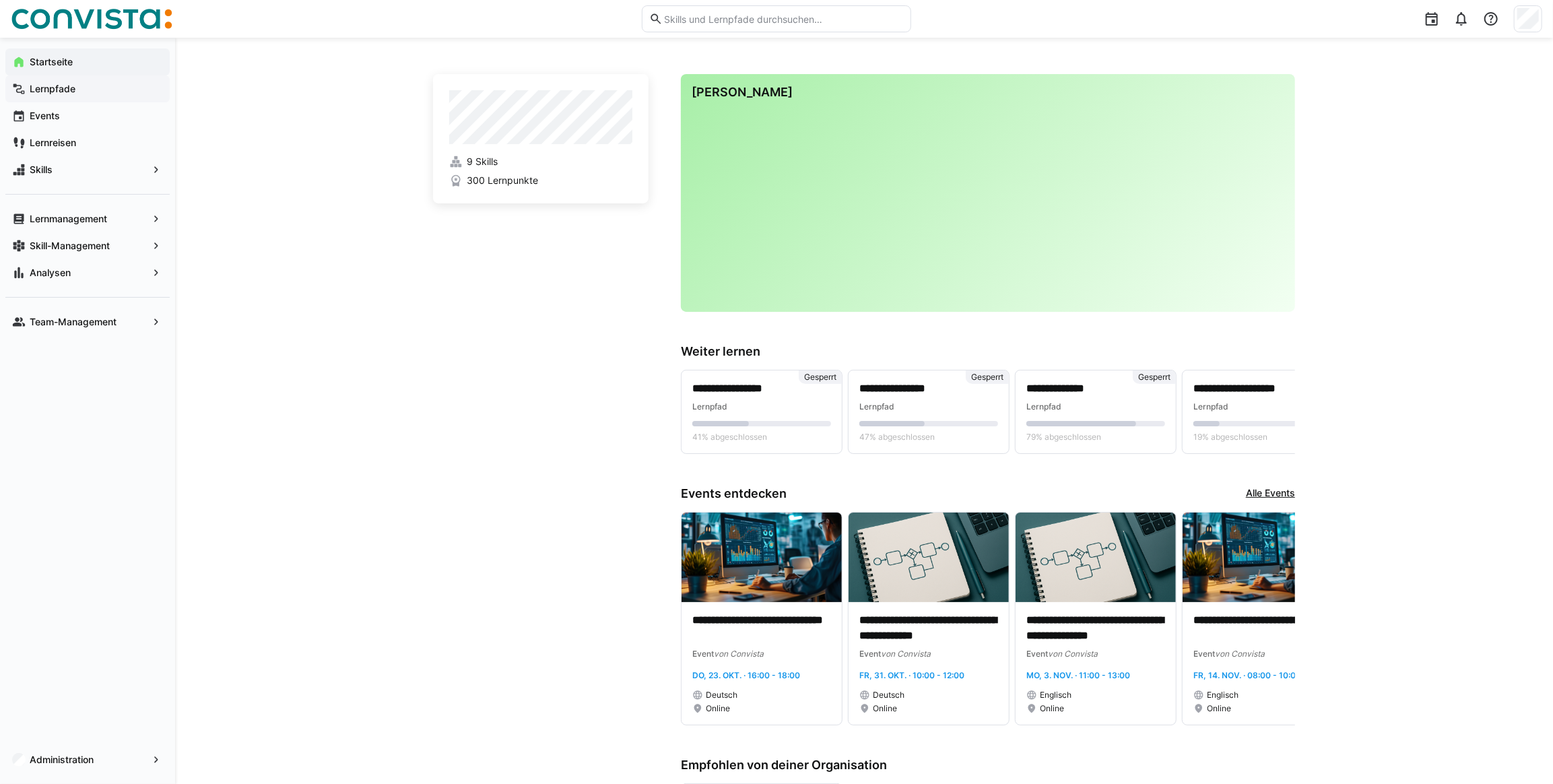
click at [0, 0] on app-navigation-label "Lernpfade" at bounding box center [0, 0] width 0 height 0
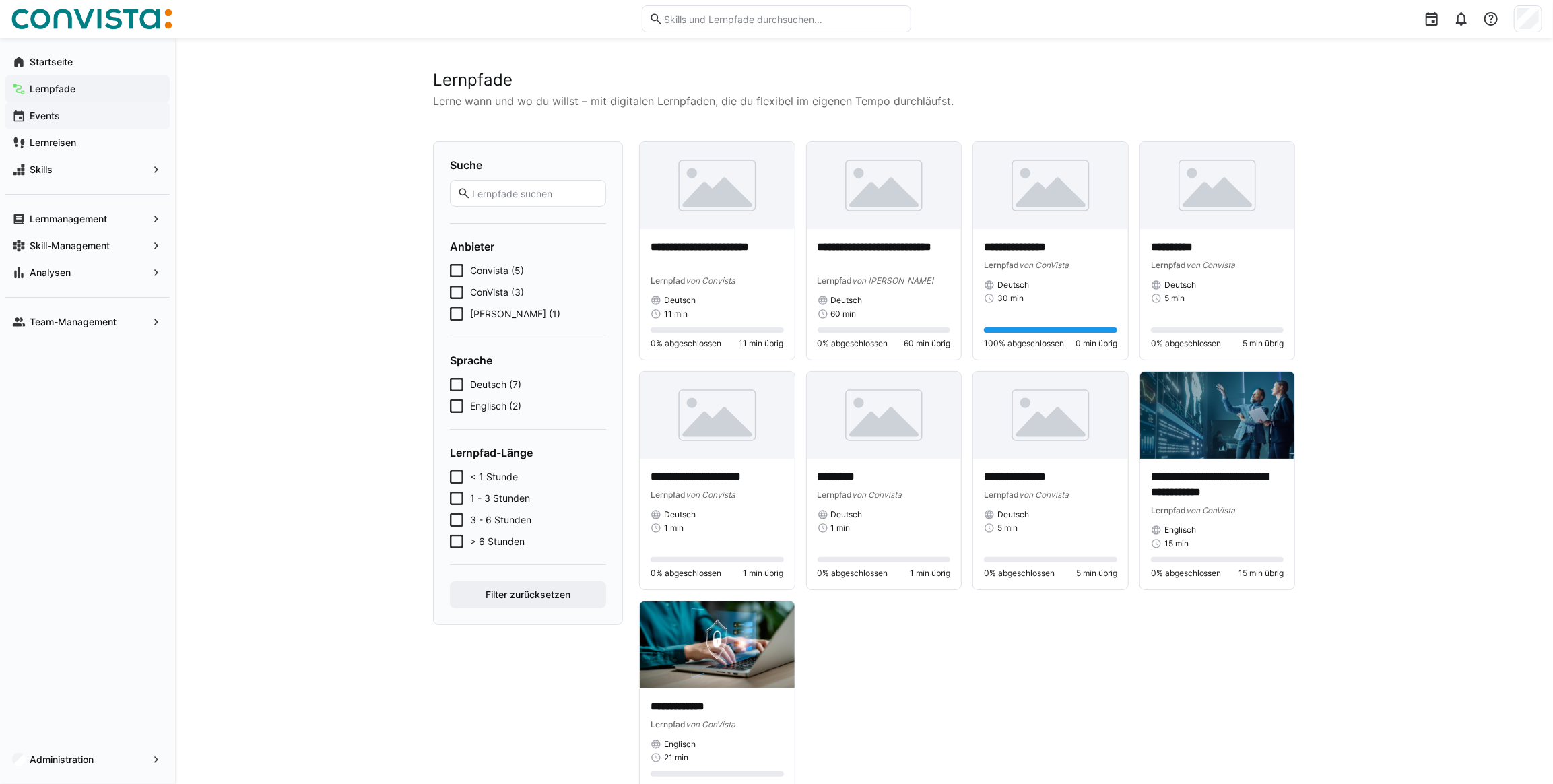
click at [0, 0] on app-navigation-label "Events" at bounding box center [0, 0] width 0 height 0
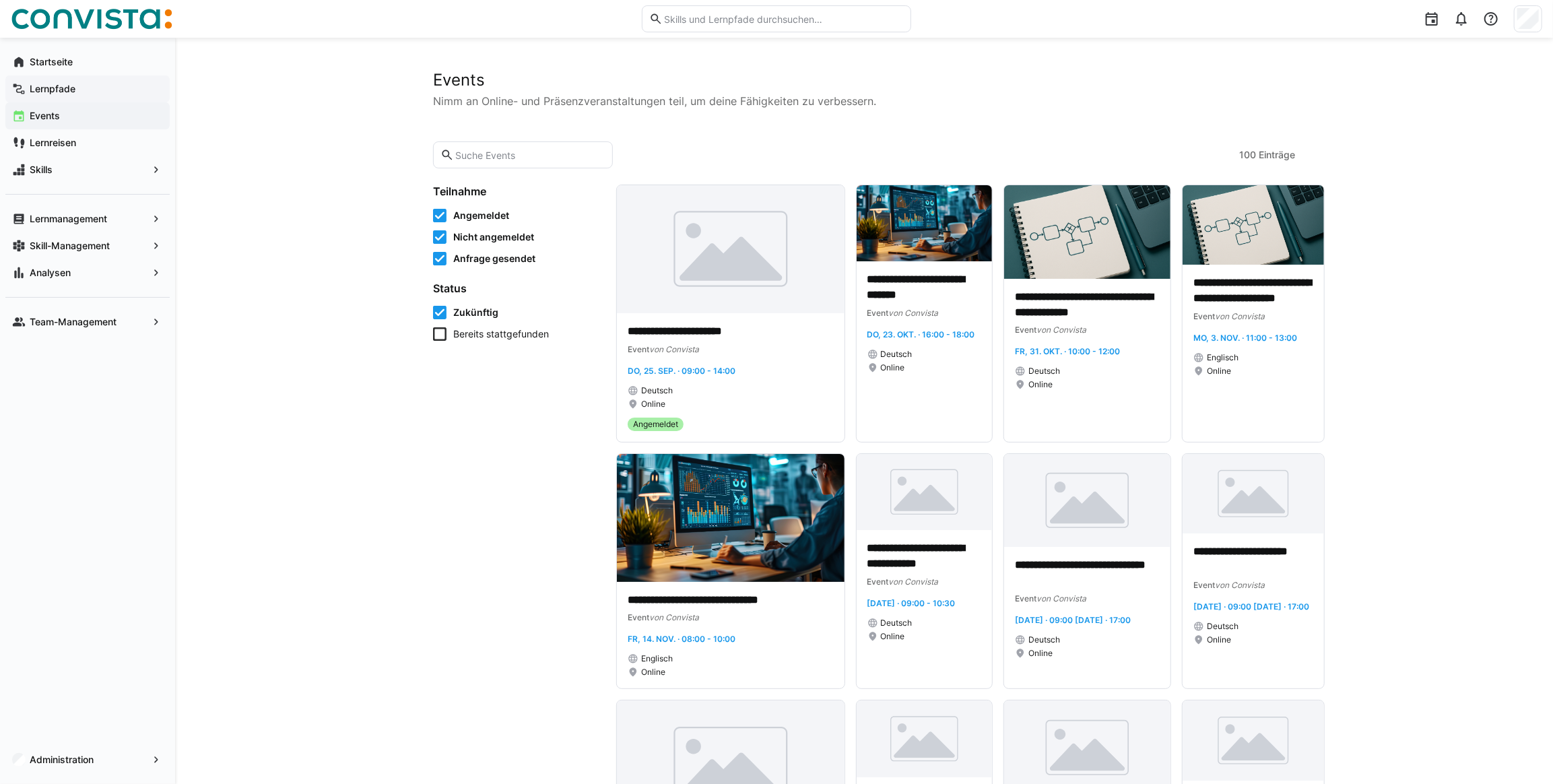
click at [70, 78] on div "Lernpfade" at bounding box center [87, 88] width 164 height 27
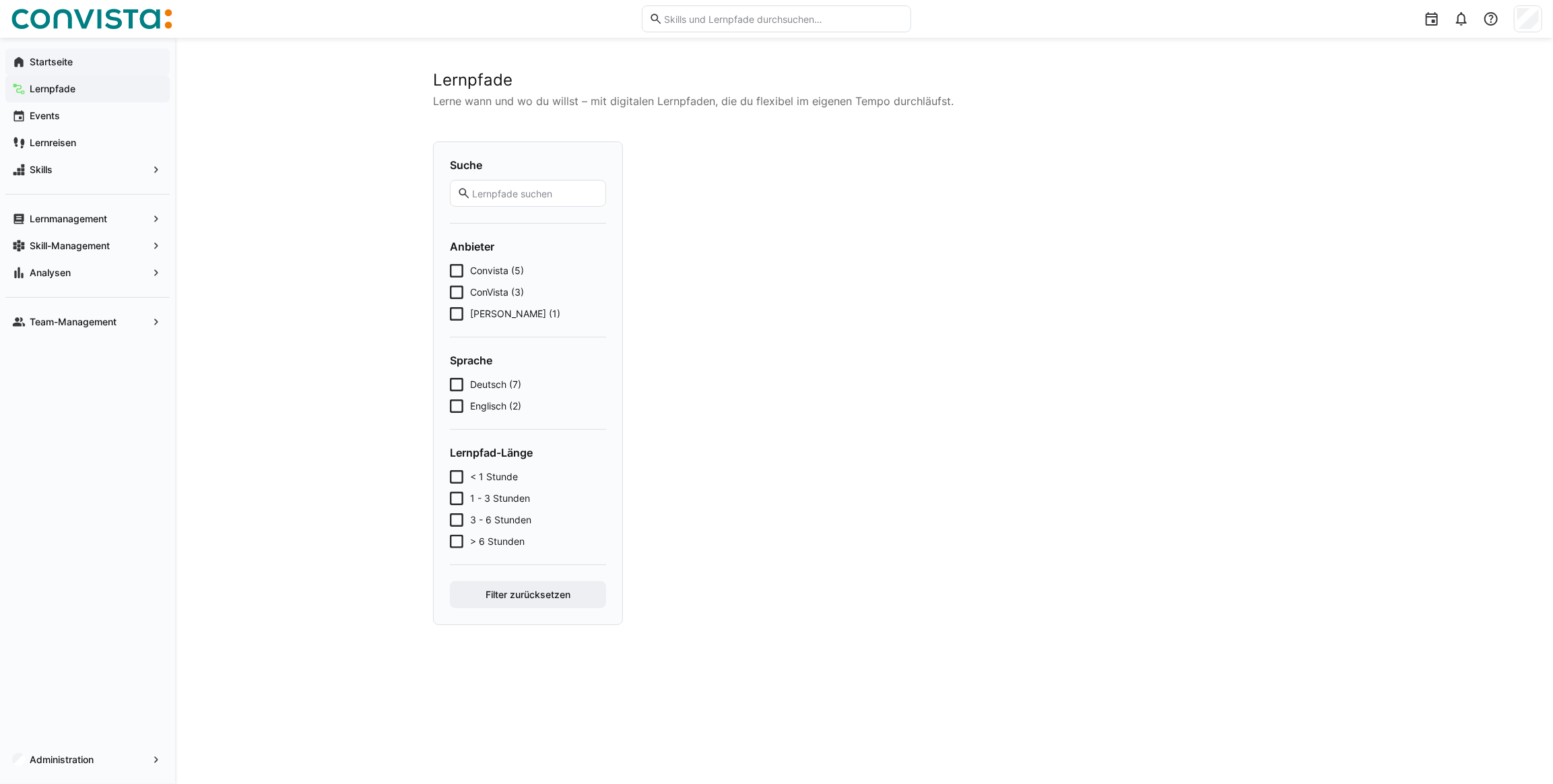
click at [0, 0] on app-navigation-label "Startseite" at bounding box center [0, 0] width 0 height 0
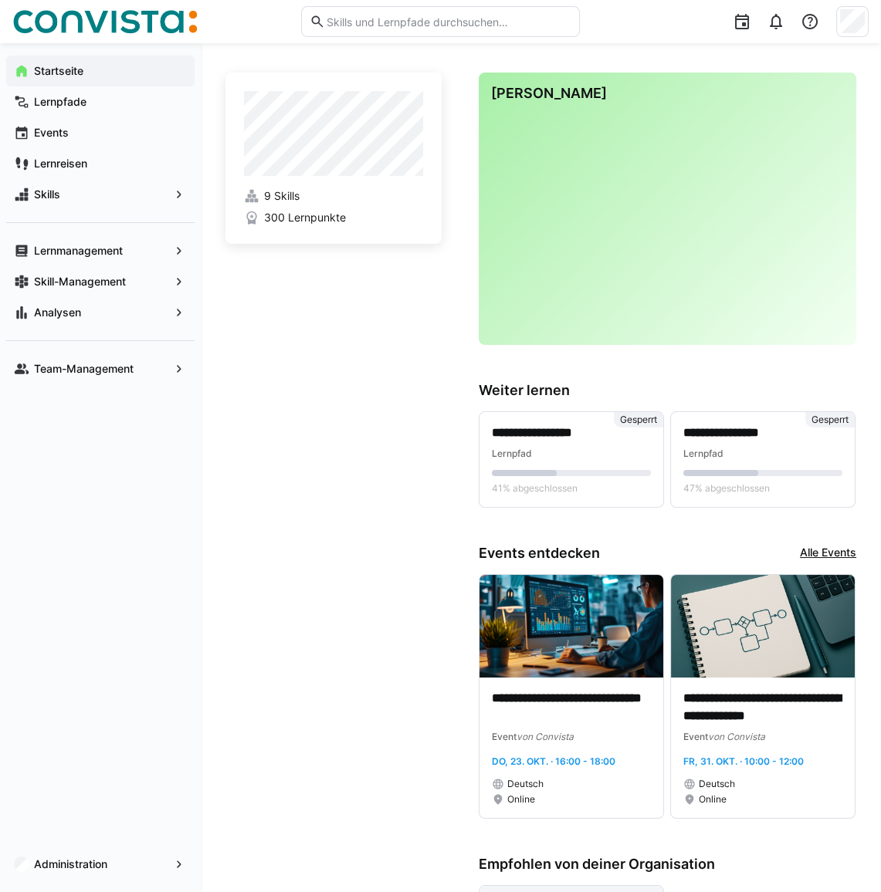
drag, startPoint x: 70, startPoint y: 100, endPoint x: 214, endPoint y: 154, distance: 153.1
click at [0, 0] on app-navigation-label "Lernpfade" at bounding box center [0, 0] width 0 height 0
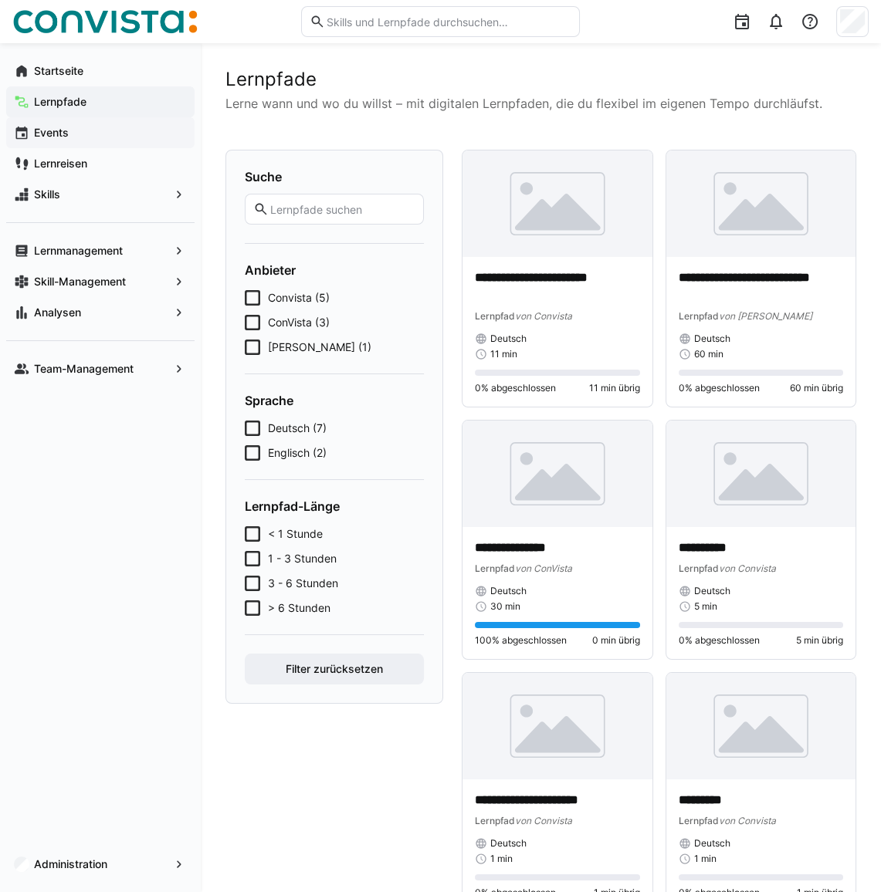
click at [87, 137] on span "Events" at bounding box center [109, 132] width 155 height 15
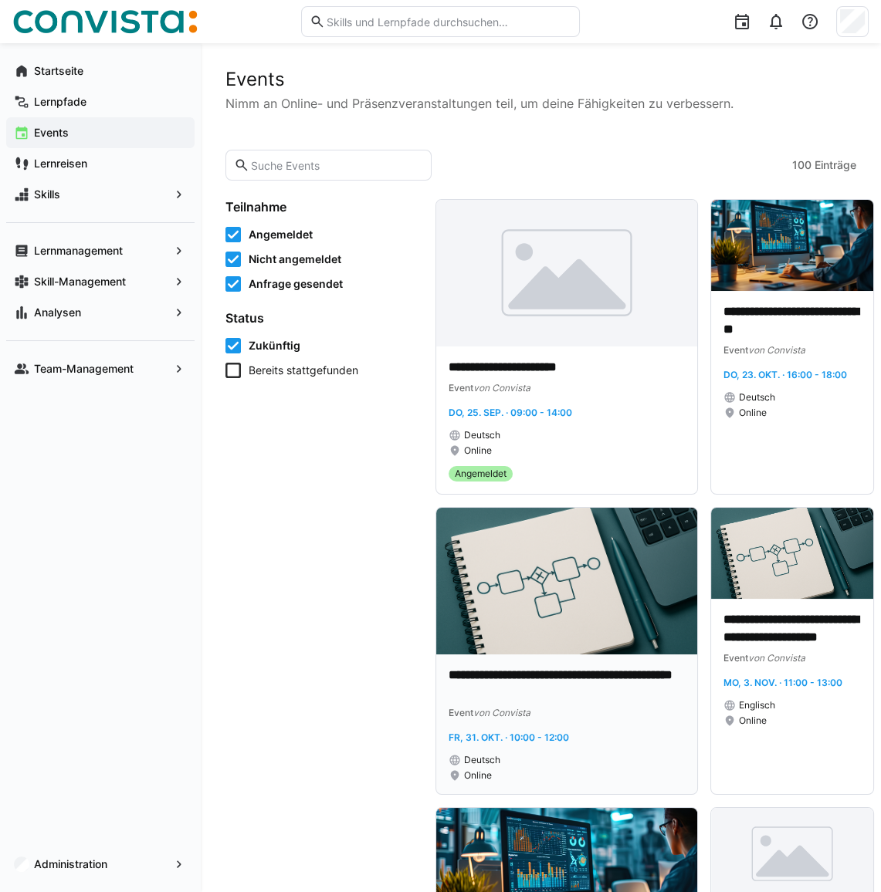
click at [550, 645] on img at bounding box center [566, 581] width 261 height 147
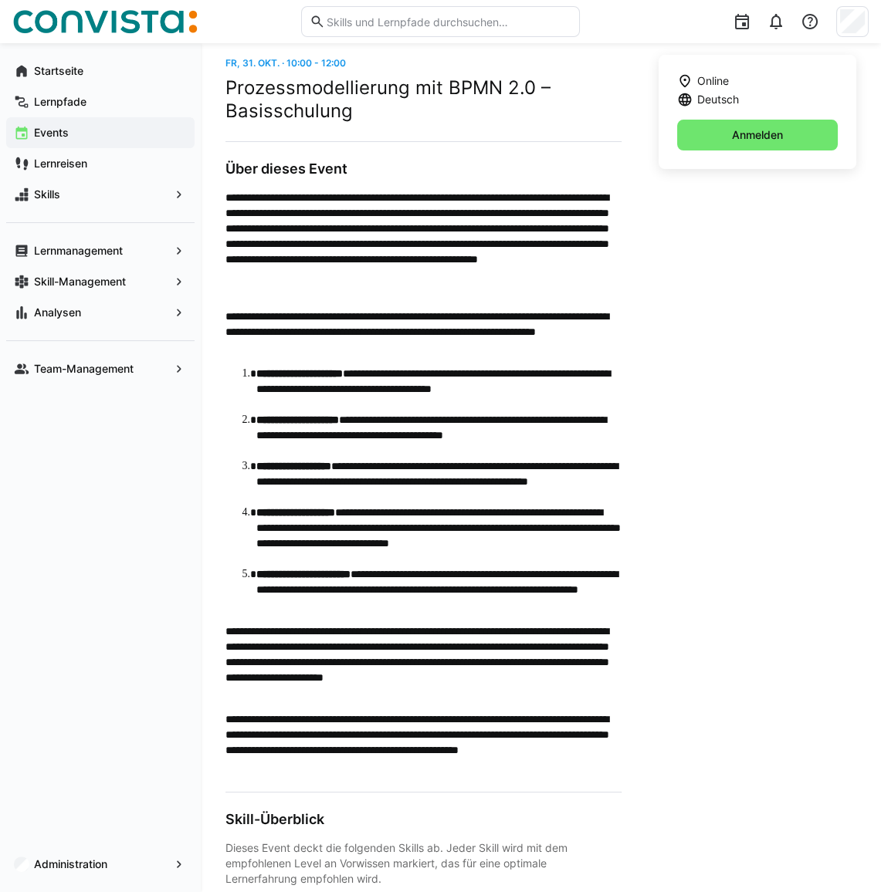
scroll to position [221, 0]
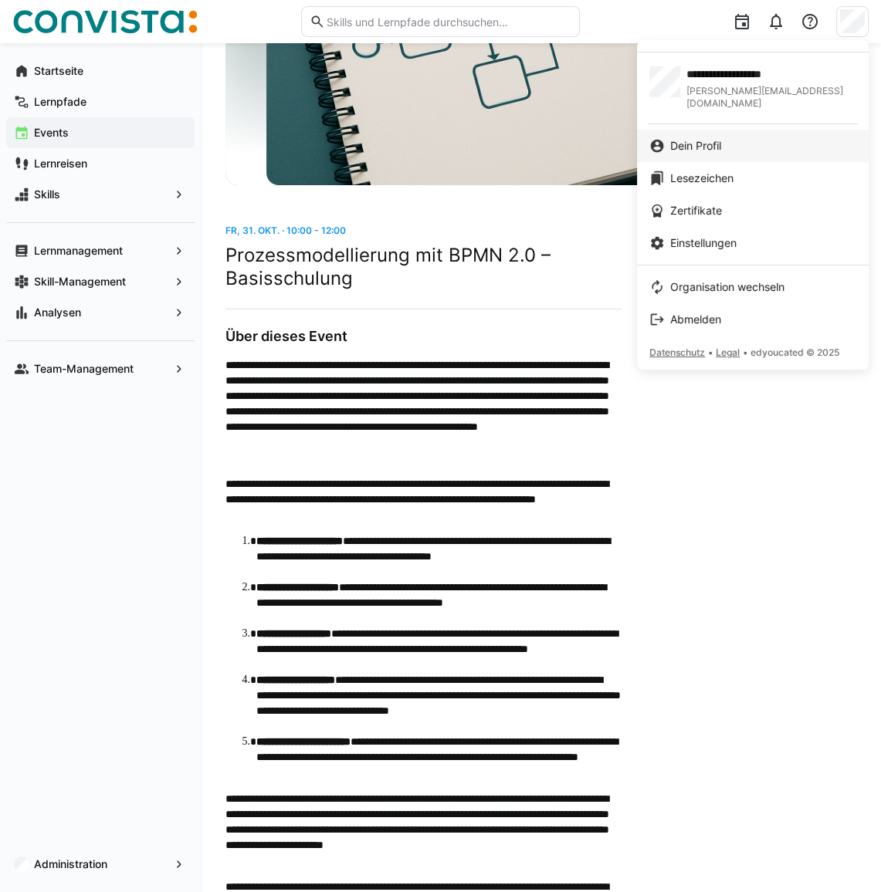
click at [733, 138] on div "Dein Profil" at bounding box center [752, 145] width 207 height 15
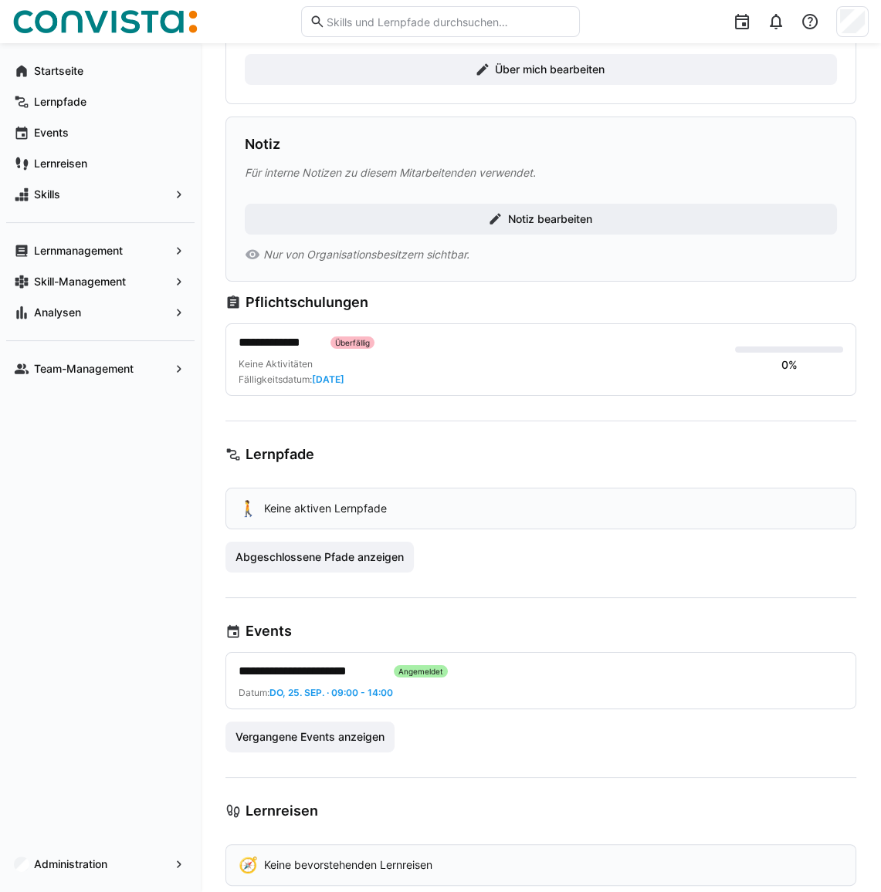
scroll to position [570, 0]
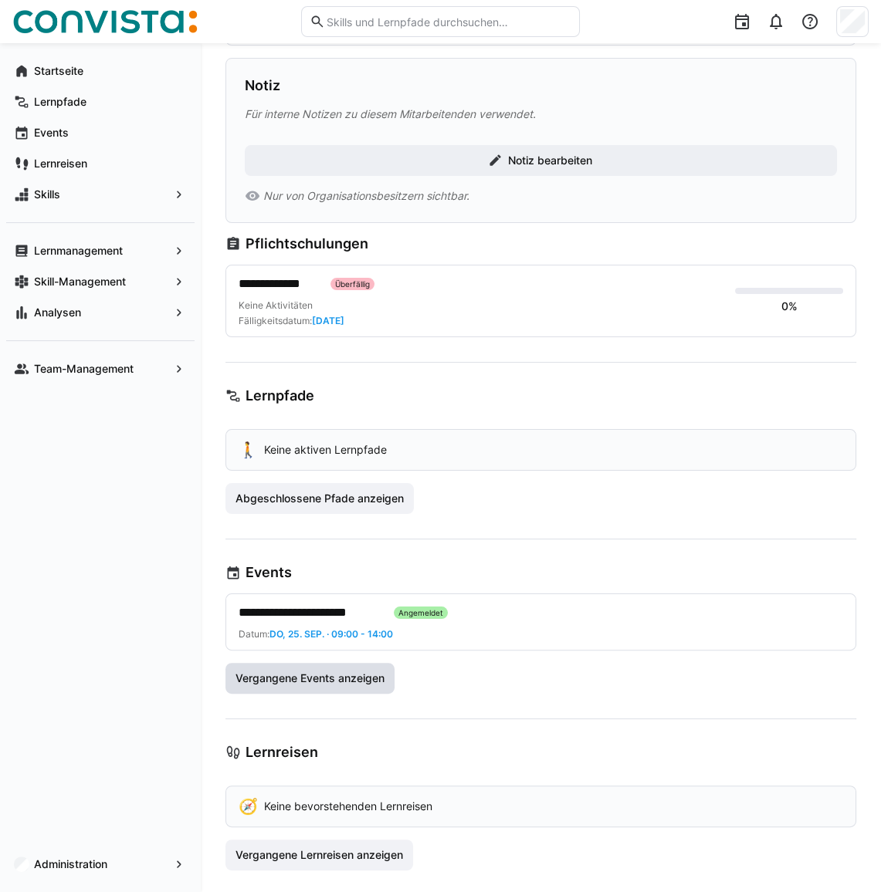
click at [342, 645] on span "Vergangene Events anzeigen" at bounding box center [310, 678] width 154 height 15
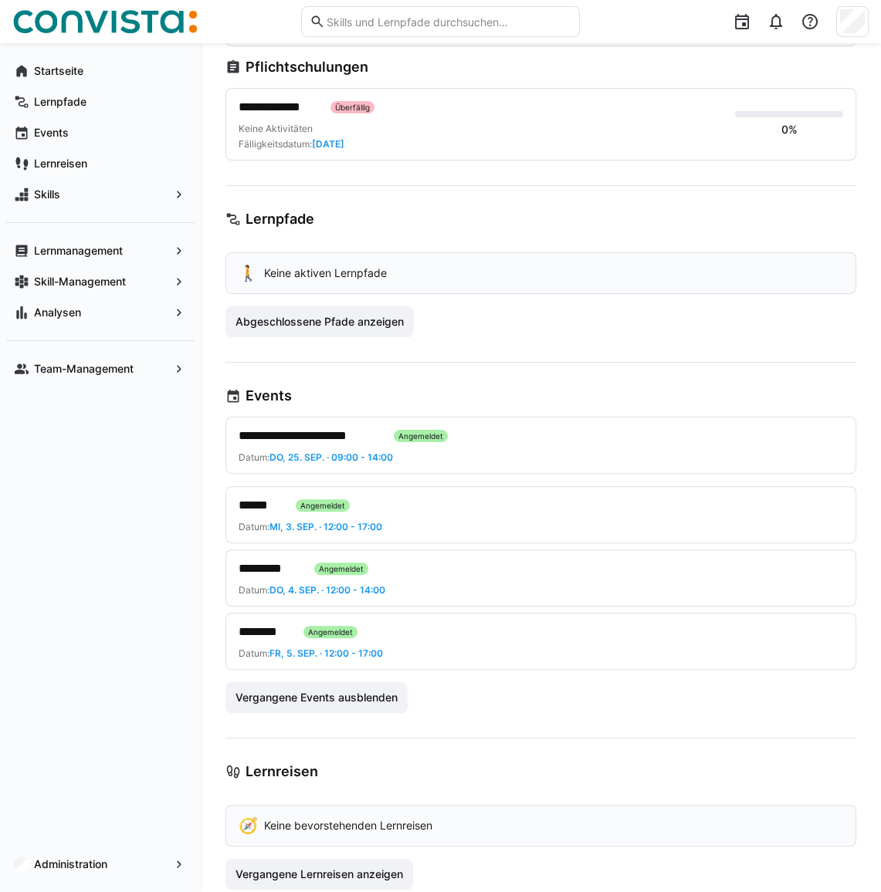
scroll to position [766, 0]
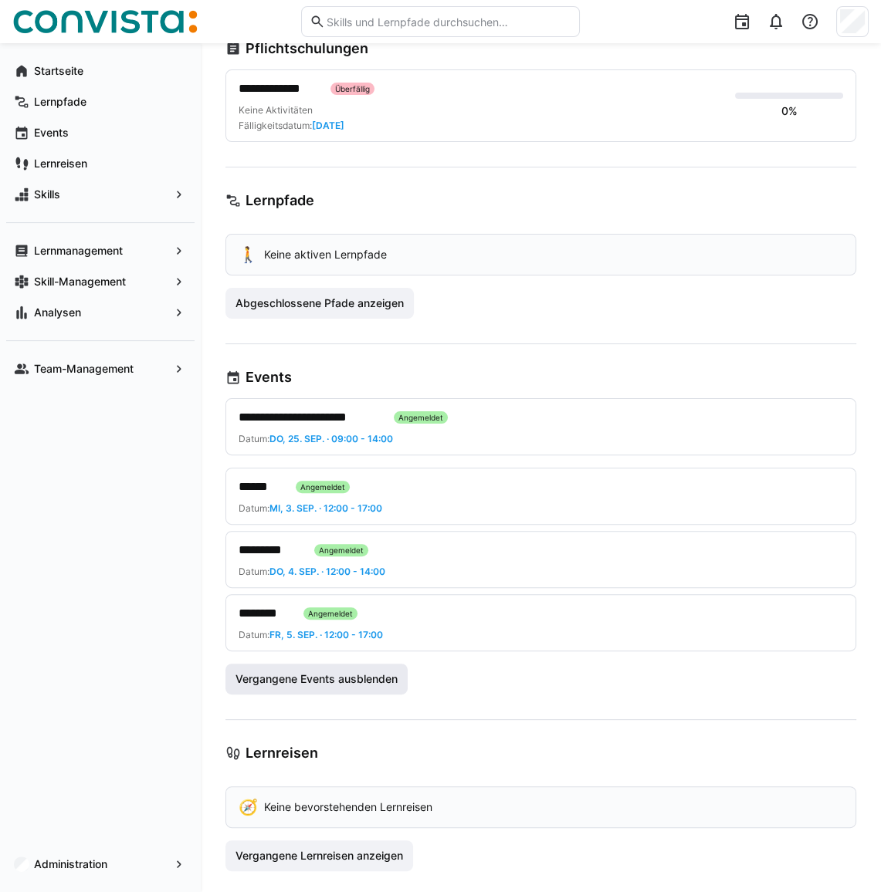
drag, startPoint x: 326, startPoint y: 685, endPoint x: 388, endPoint y: 651, distance: 71.5
click at [326, 645] on span "Vergangene Events ausblenden" at bounding box center [316, 679] width 182 height 31
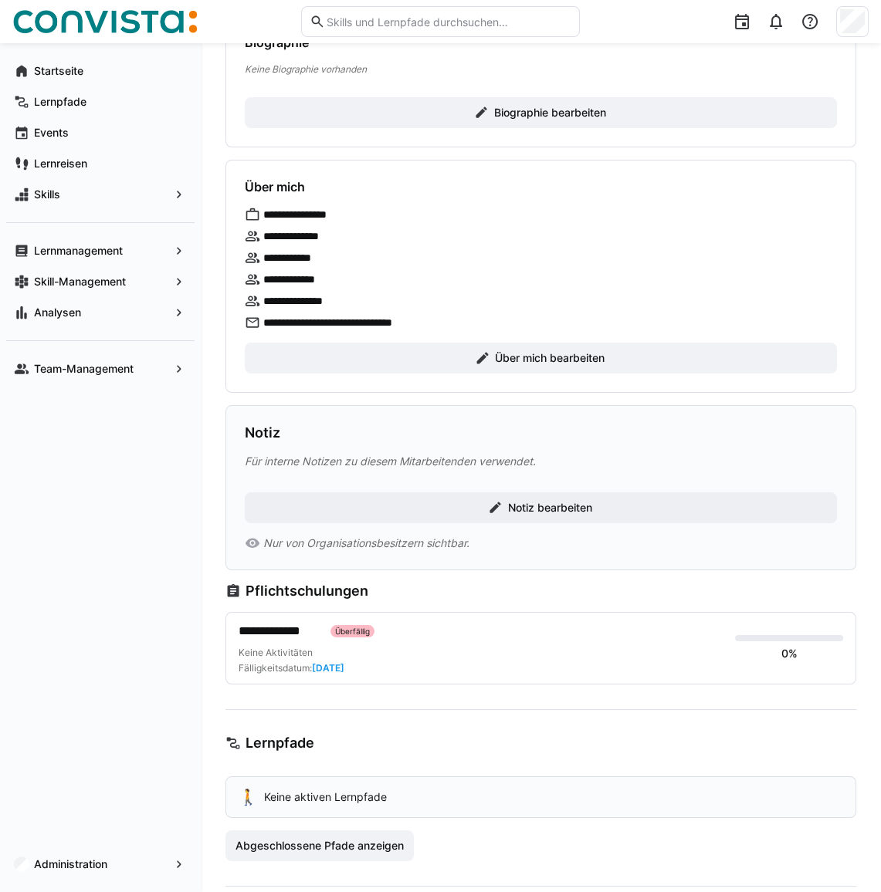
scroll to position [149, 0]
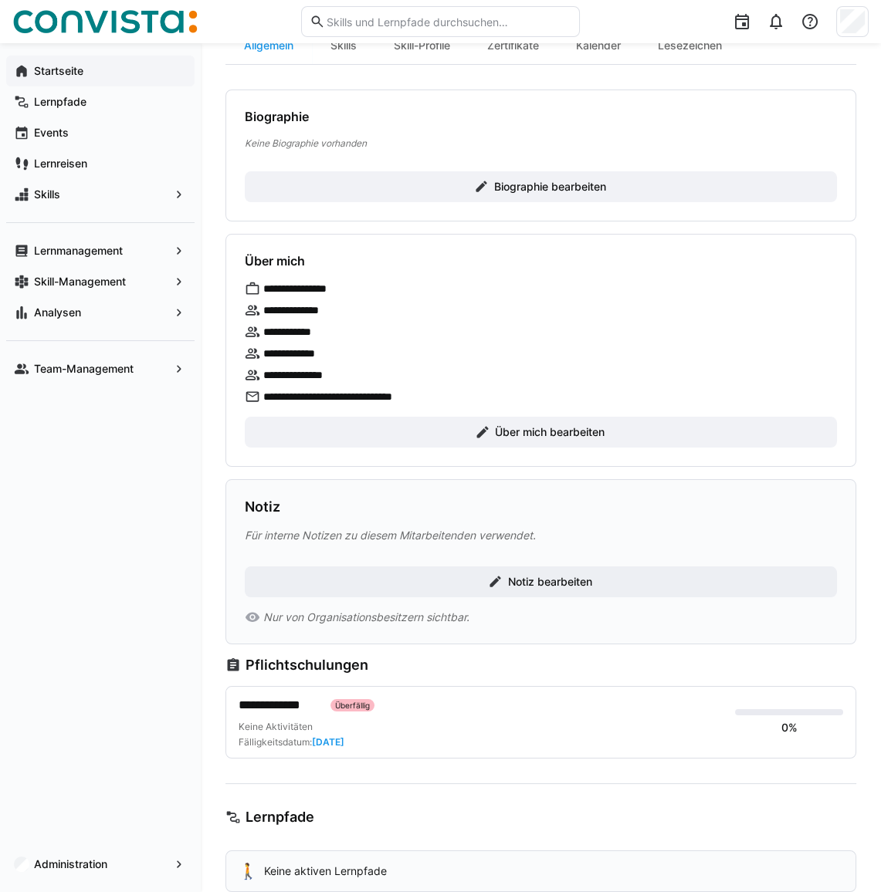
drag, startPoint x: 92, startPoint y: 74, endPoint x: 80, endPoint y: 75, distance: 12.4
click at [92, 74] on span "Startseite" at bounding box center [109, 70] width 155 height 15
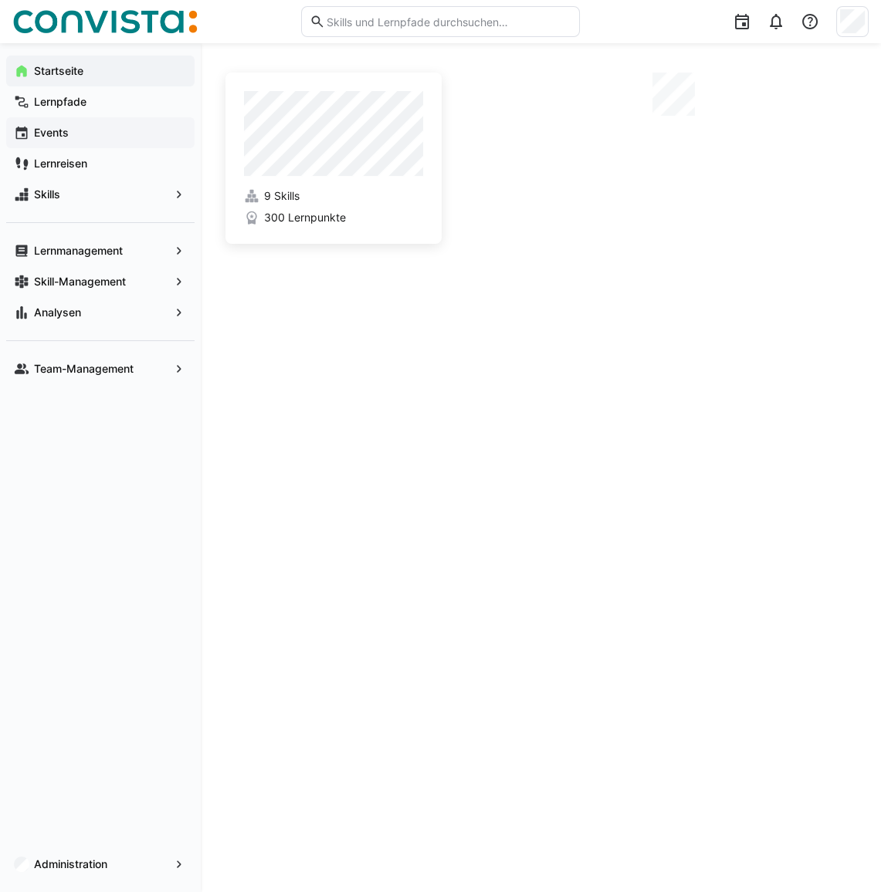
click at [92, 126] on span "Events" at bounding box center [109, 132] width 155 height 15
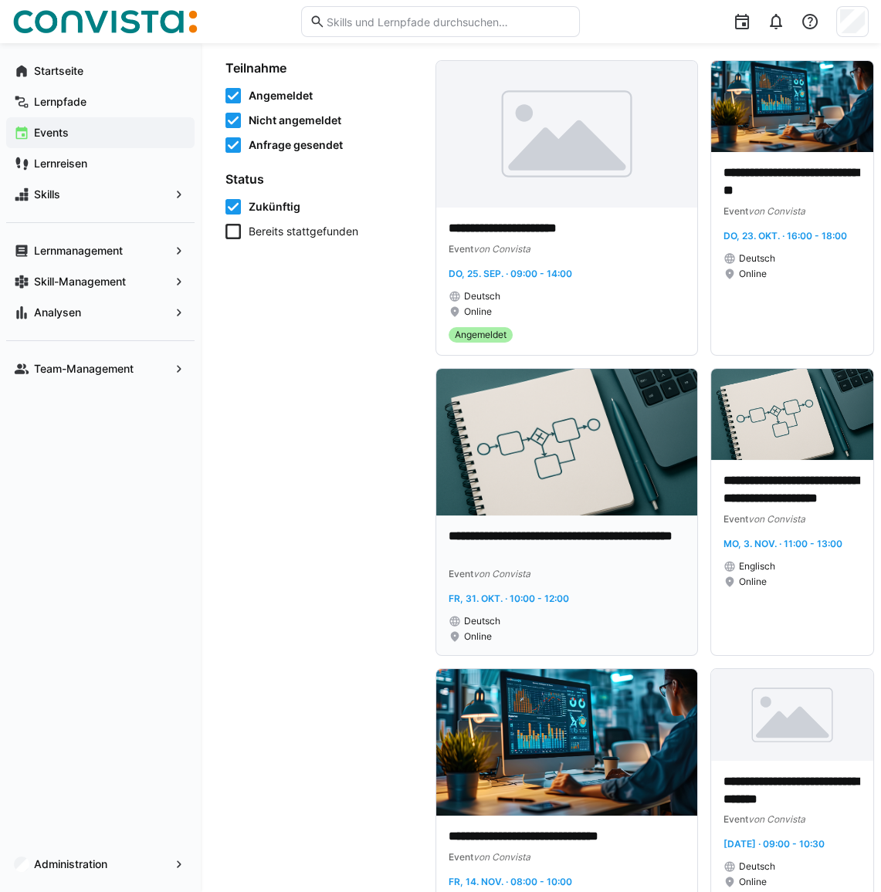
scroll to position [140, 0]
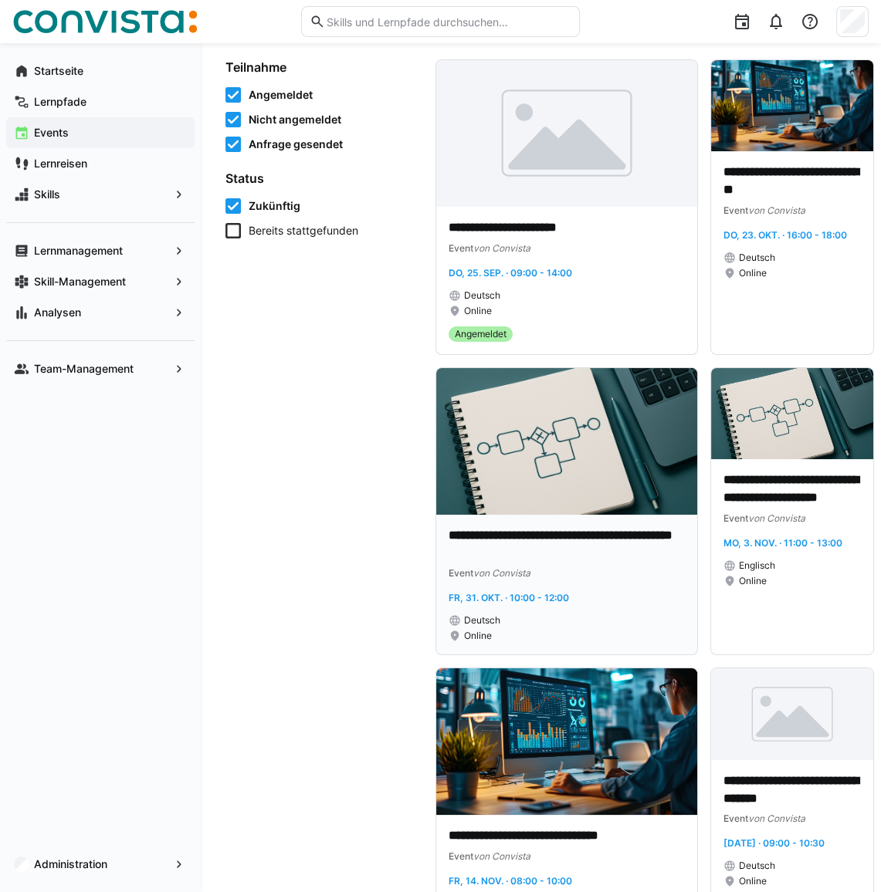
click at [517, 476] on img at bounding box center [566, 441] width 261 height 147
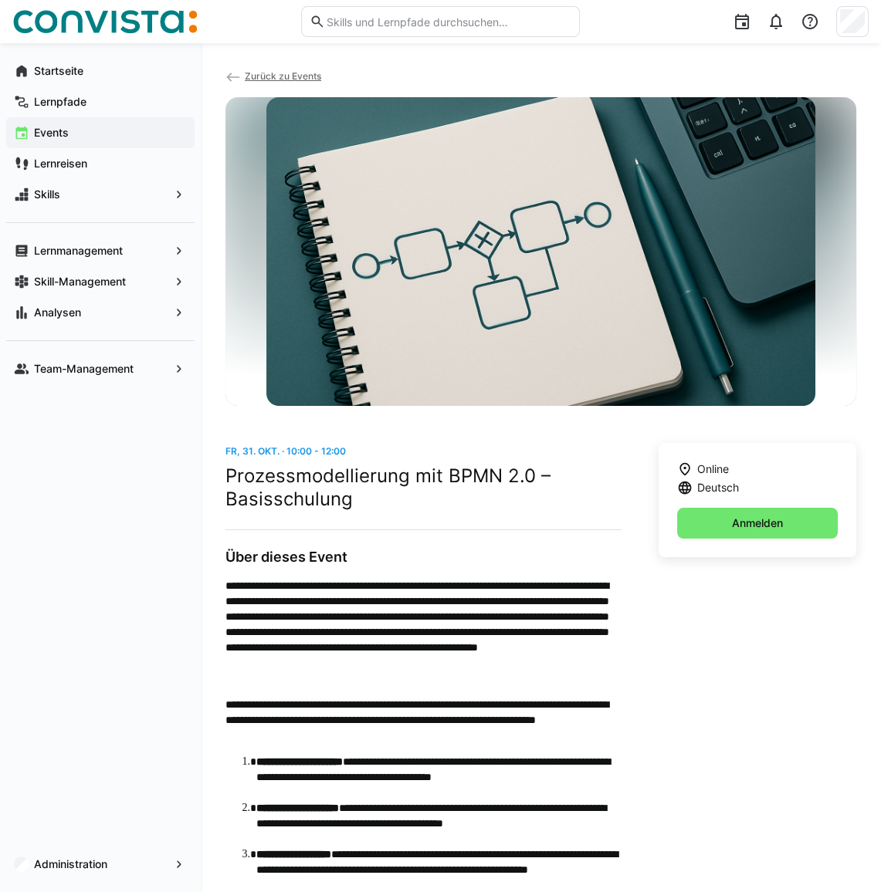
click at [278, 75] on span "Zurück zu Events" at bounding box center [283, 76] width 76 height 12
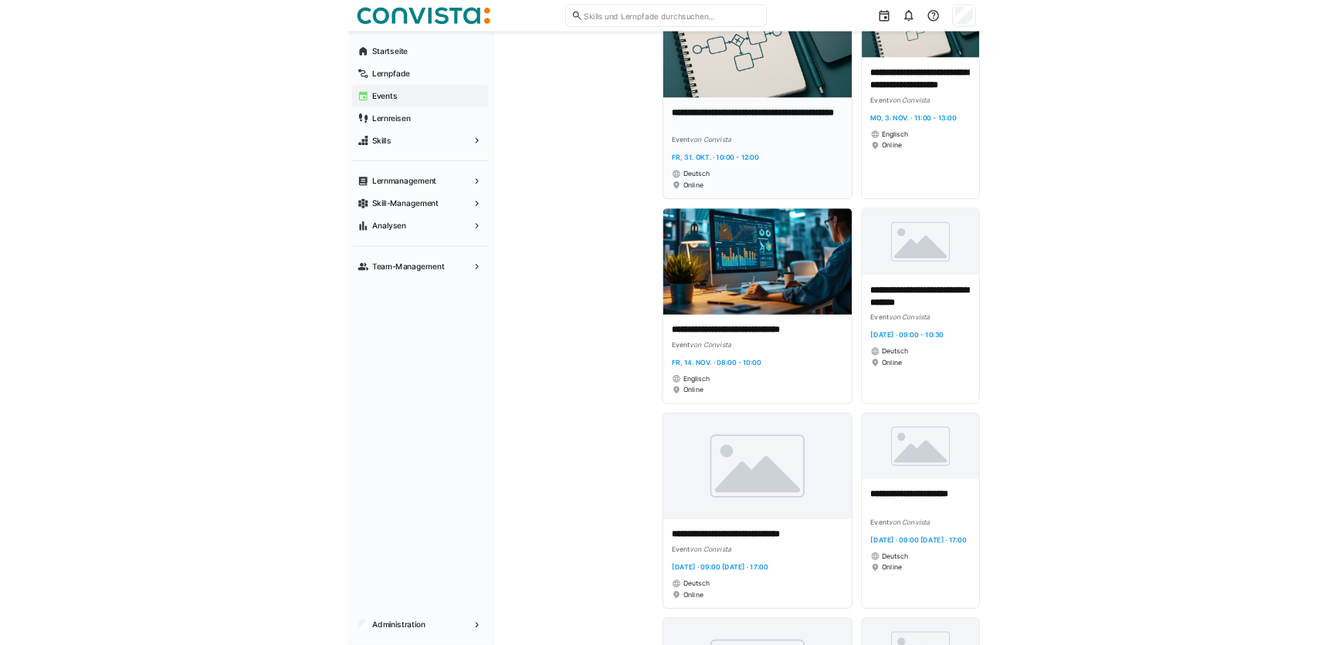
scroll to position [631, 0]
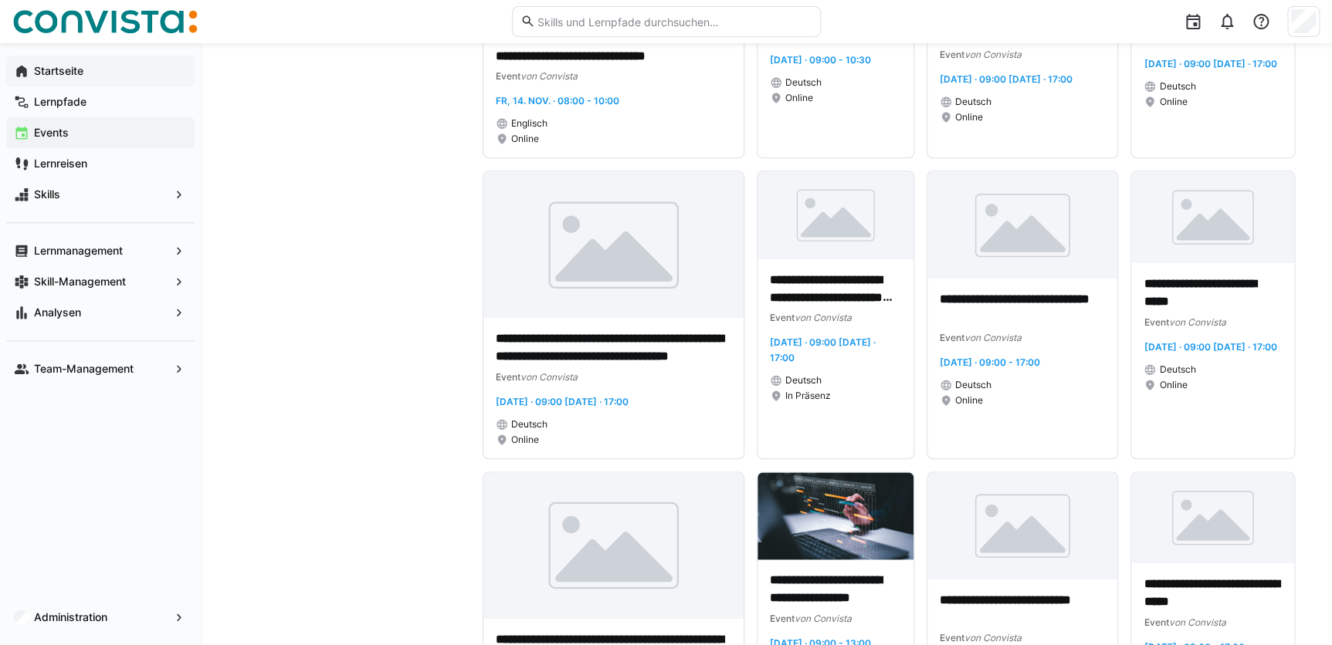
click at [69, 78] on span "Startseite" at bounding box center [109, 70] width 155 height 15
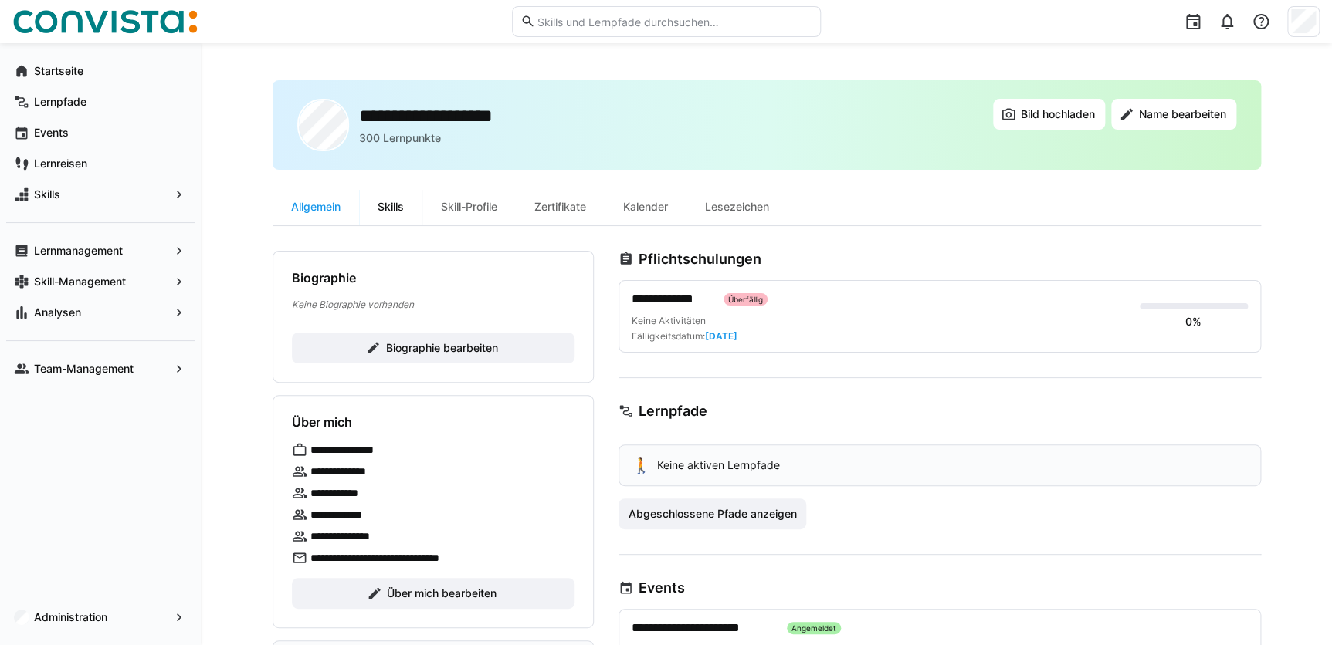
click at [396, 210] on div "Skills" at bounding box center [390, 206] width 63 height 37
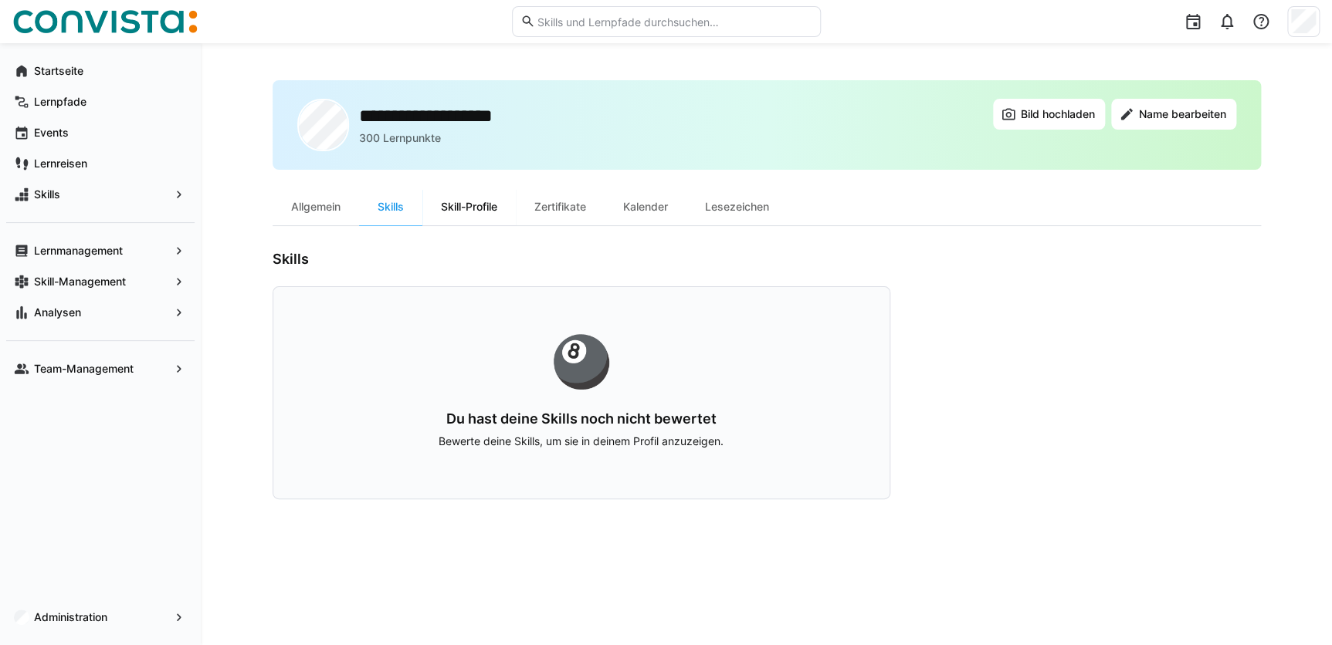
click at [475, 208] on div "Skill-Profile" at bounding box center [468, 206] width 93 height 37
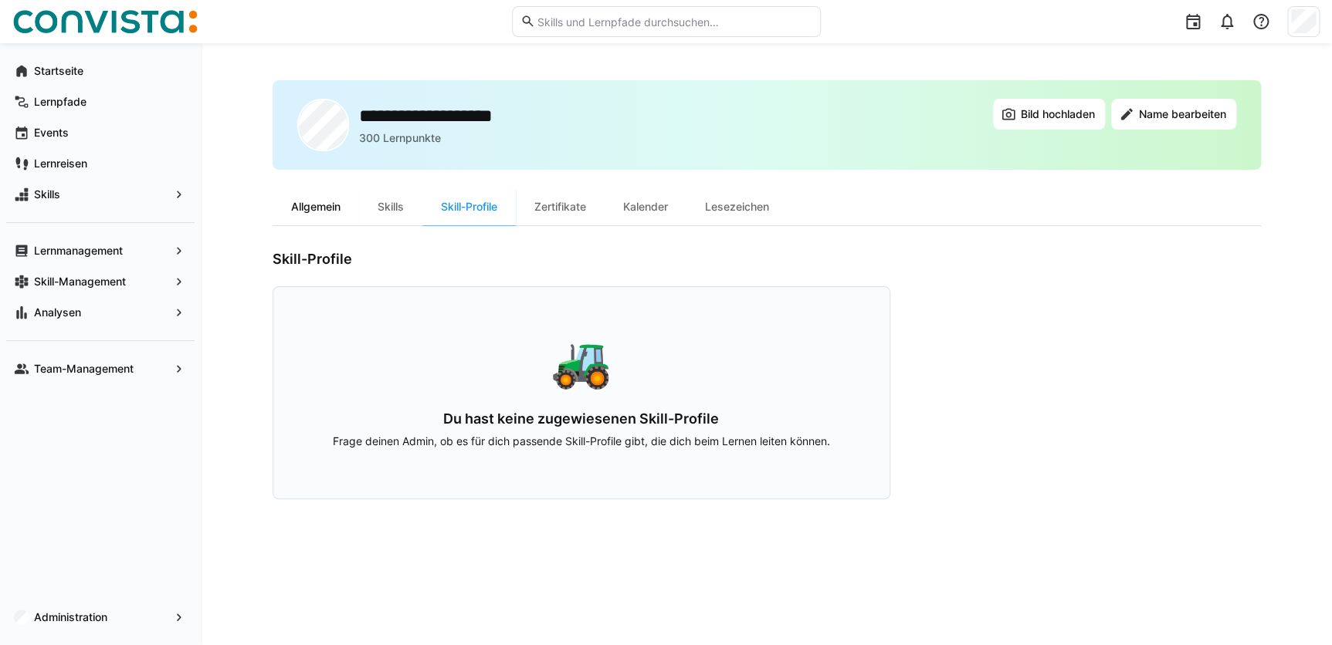
click at [312, 208] on div "Allgemein" at bounding box center [315, 206] width 86 height 37
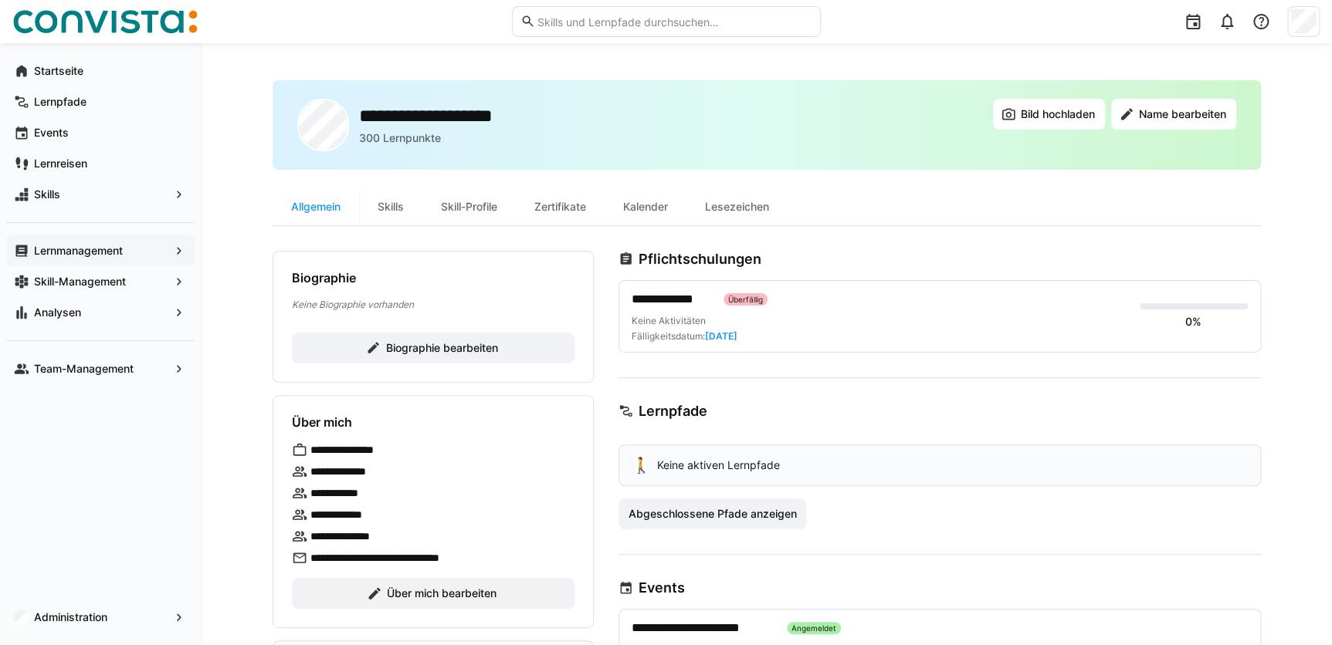
click at [0, 0] on app-navigation-label "Lernmanagement" at bounding box center [0, 0] width 0 height 0
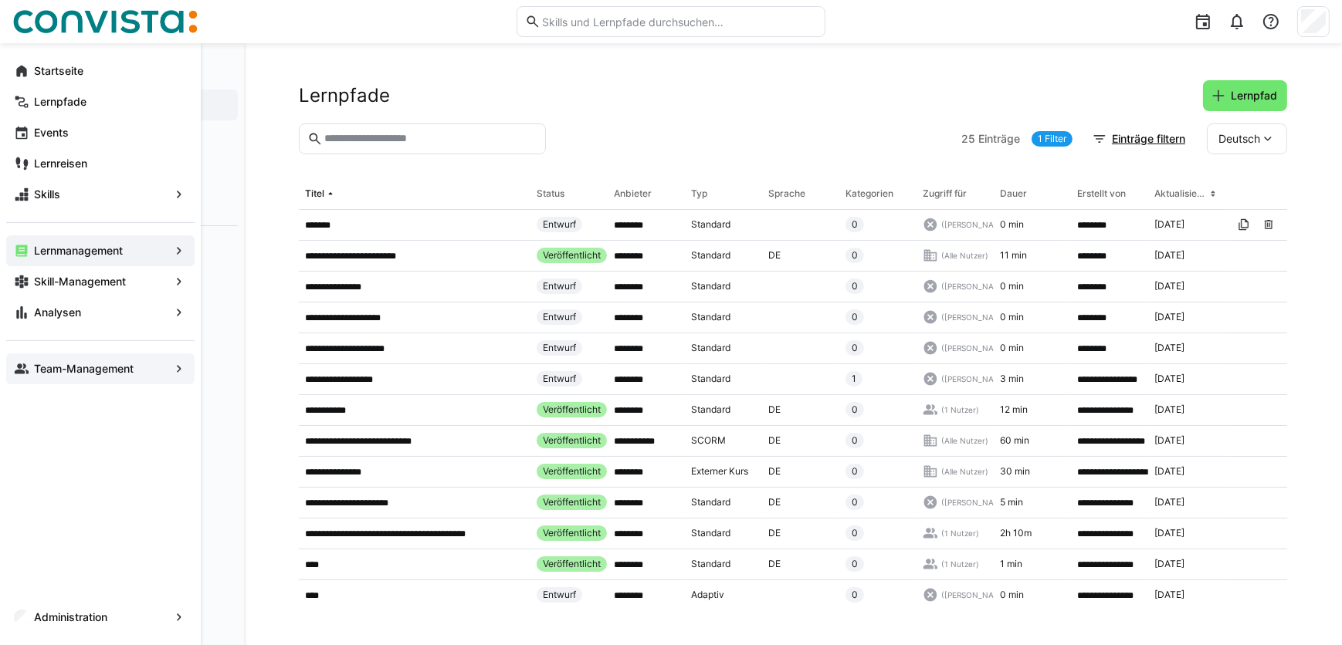
click at [0, 0] on app-navigation-label "Team-Management" at bounding box center [0, 0] width 0 height 0
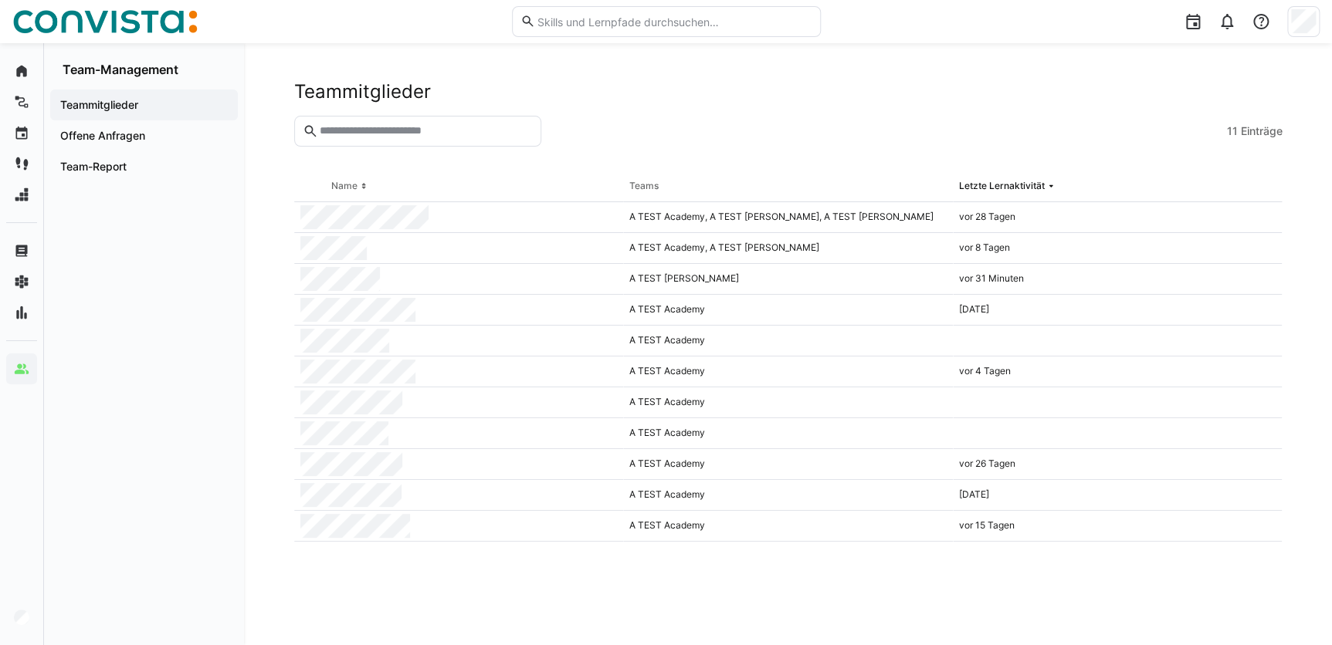
click at [373, 133] on input "text" at bounding box center [424, 131] width 215 height 14
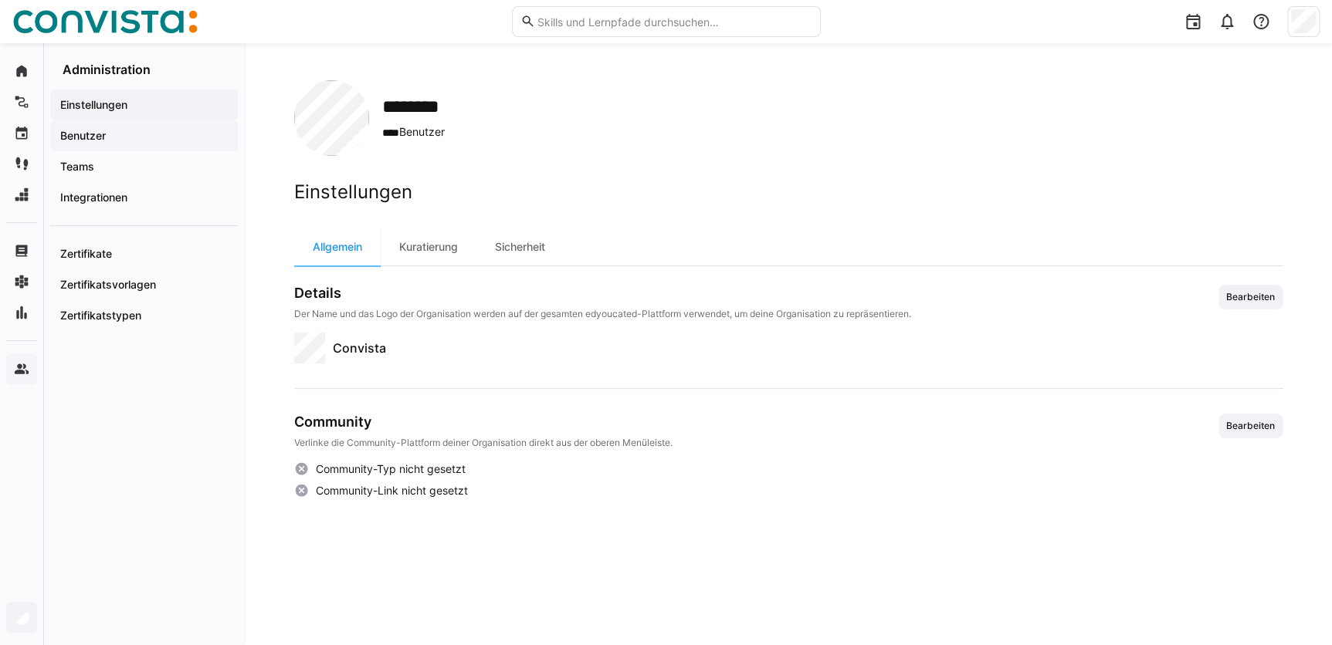
click at [107, 136] on span "Benutzer" at bounding box center [144, 135] width 172 height 15
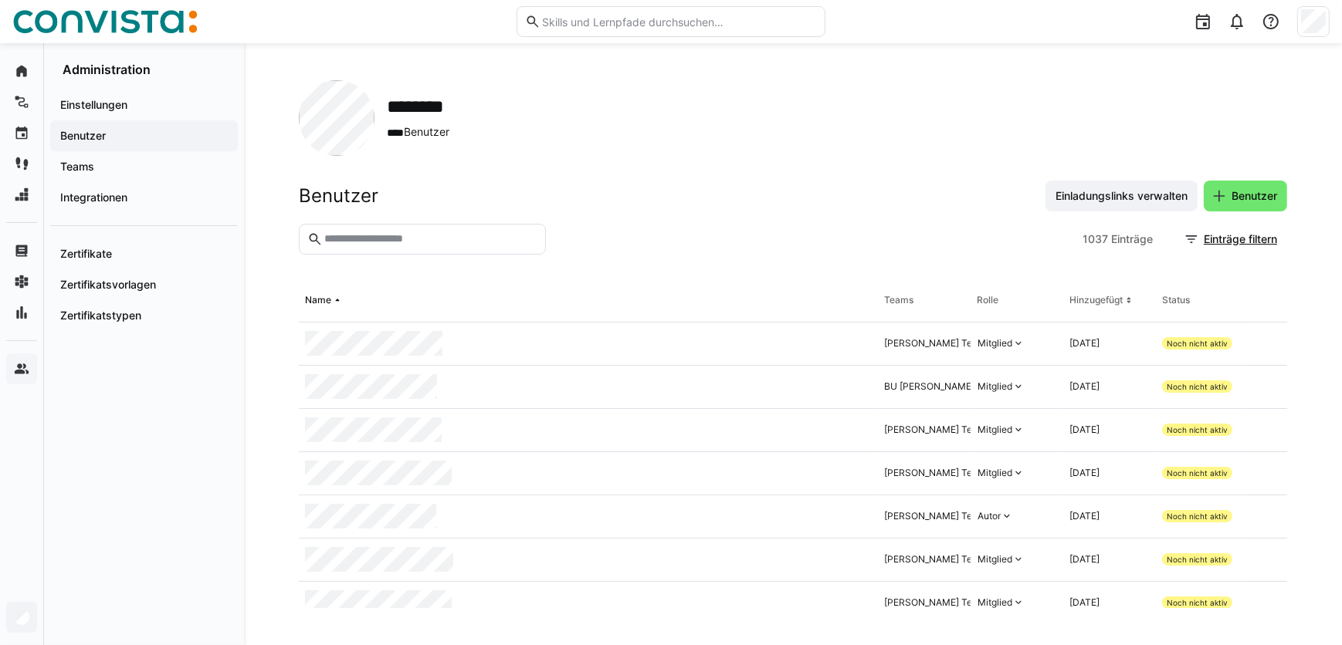
click at [394, 245] on input "text" at bounding box center [430, 239] width 215 height 14
type input "*****"
click at [914, 390] on div "[PERSON_NAME] Team" at bounding box center [934, 387] width 101 height 12
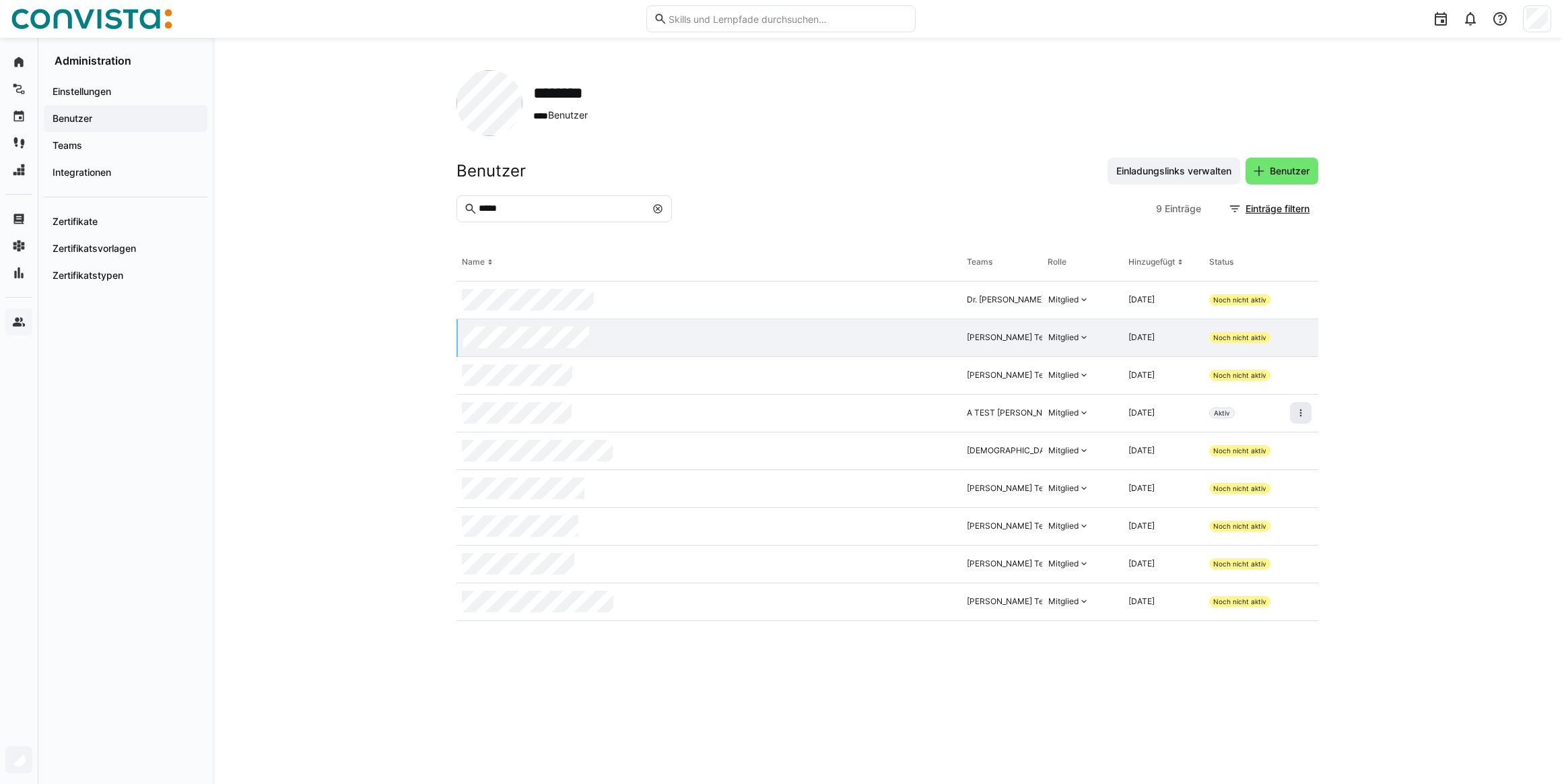
click at [1170, 411] on span at bounding box center [1300, 412] width 22 height 22
click at [1067, 411] on div "Mitglied" at bounding box center [1063, 412] width 31 height 10
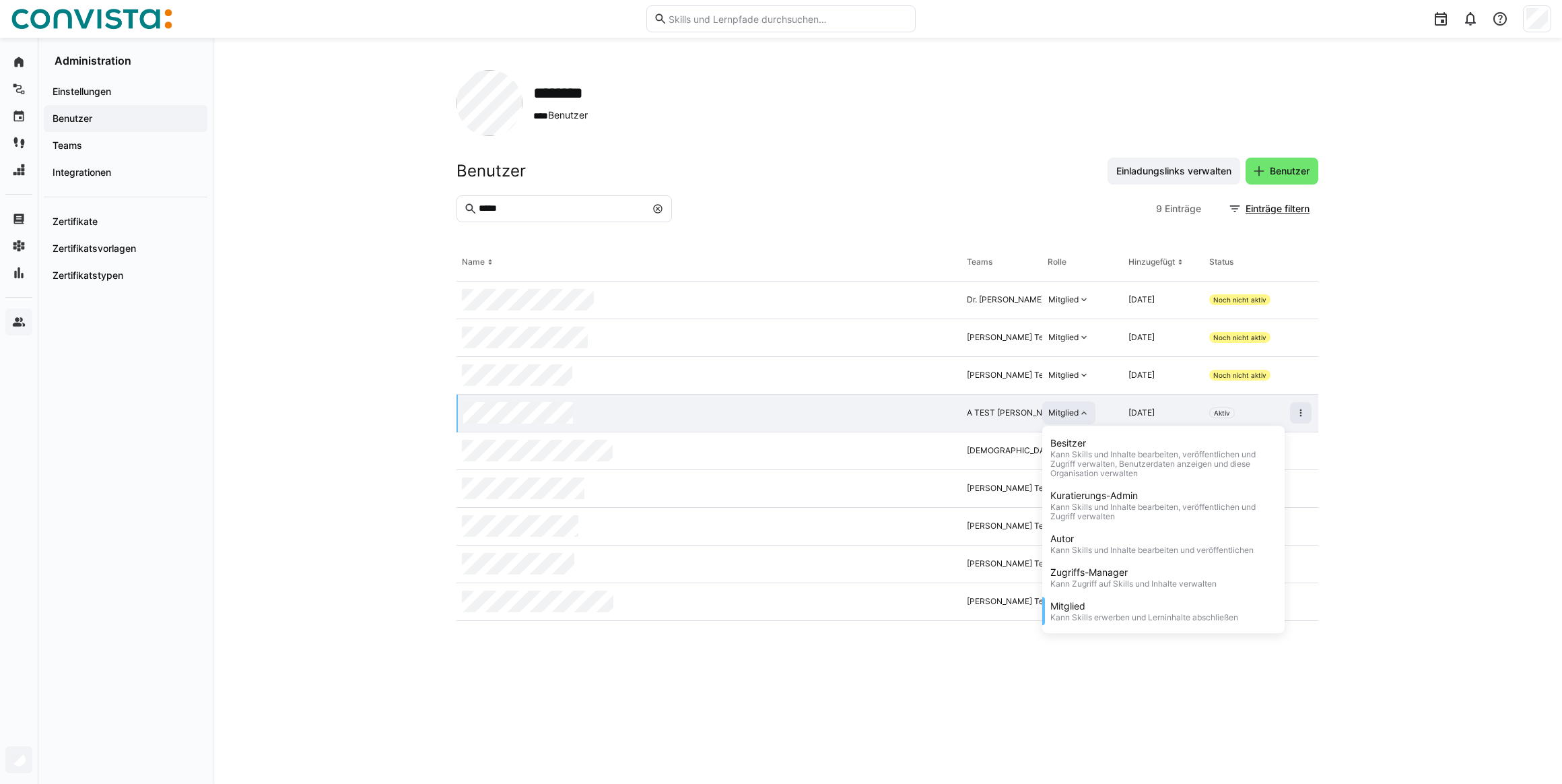
click at [1067, 411] on div "Mitglied" at bounding box center [1063, 412] width 31 height 10
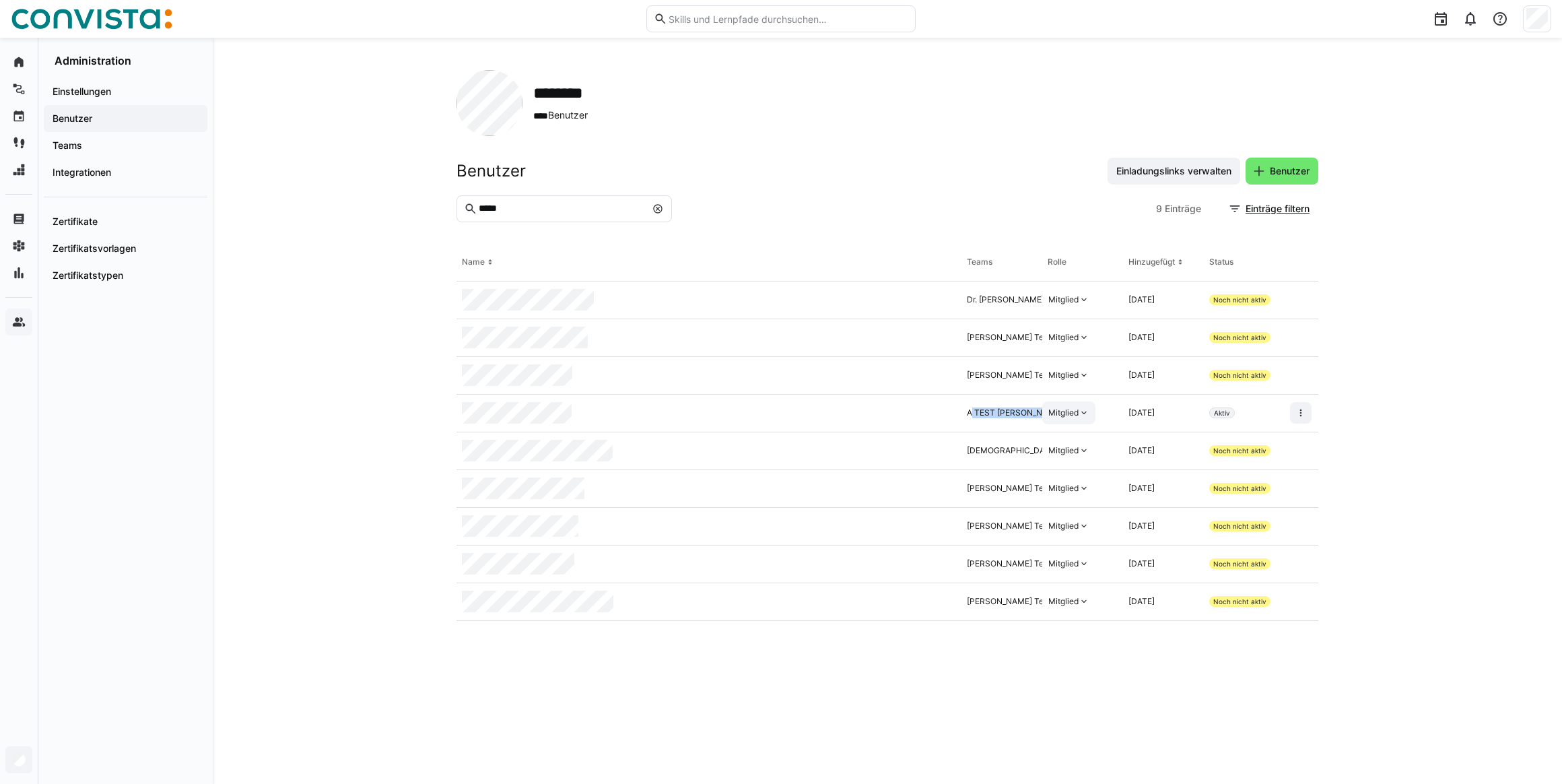
drag, startPoint x: 966, startPoint y: 412, endPoint x: 1046, endPoint y: 412, distance: 80.0
click at [0, 0] on tr "A TEST [PERSON_NAME], [PERSON_NAME] Team Mitglied [DATE] Aktiv" at bounding box center [0, 0] width 0 height 0
click at [908, 562] on eds-table "Name Teams Rolle Hinzugefügt Status Dr. [PERSON_NAME] Team, BU [PERSON_NAME] Mi…" at bounding box center [887, 497] width 862 height 508
click at [119, 155] on div "Teams" at bounding box center [126, 145] width 164 height 27
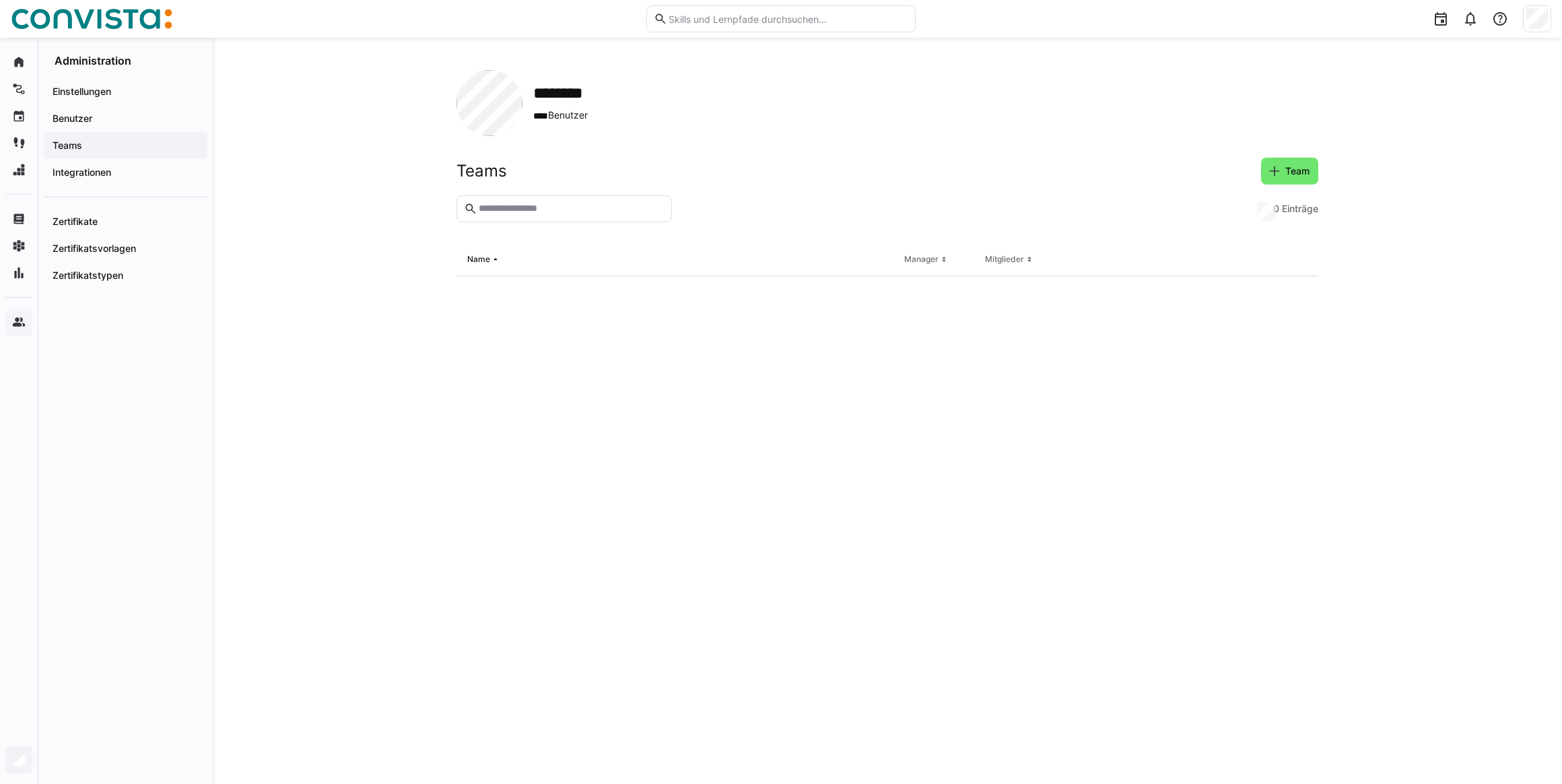
click at [529, 210] on input "text" at bounding box center [570, 208] width 188 height 12
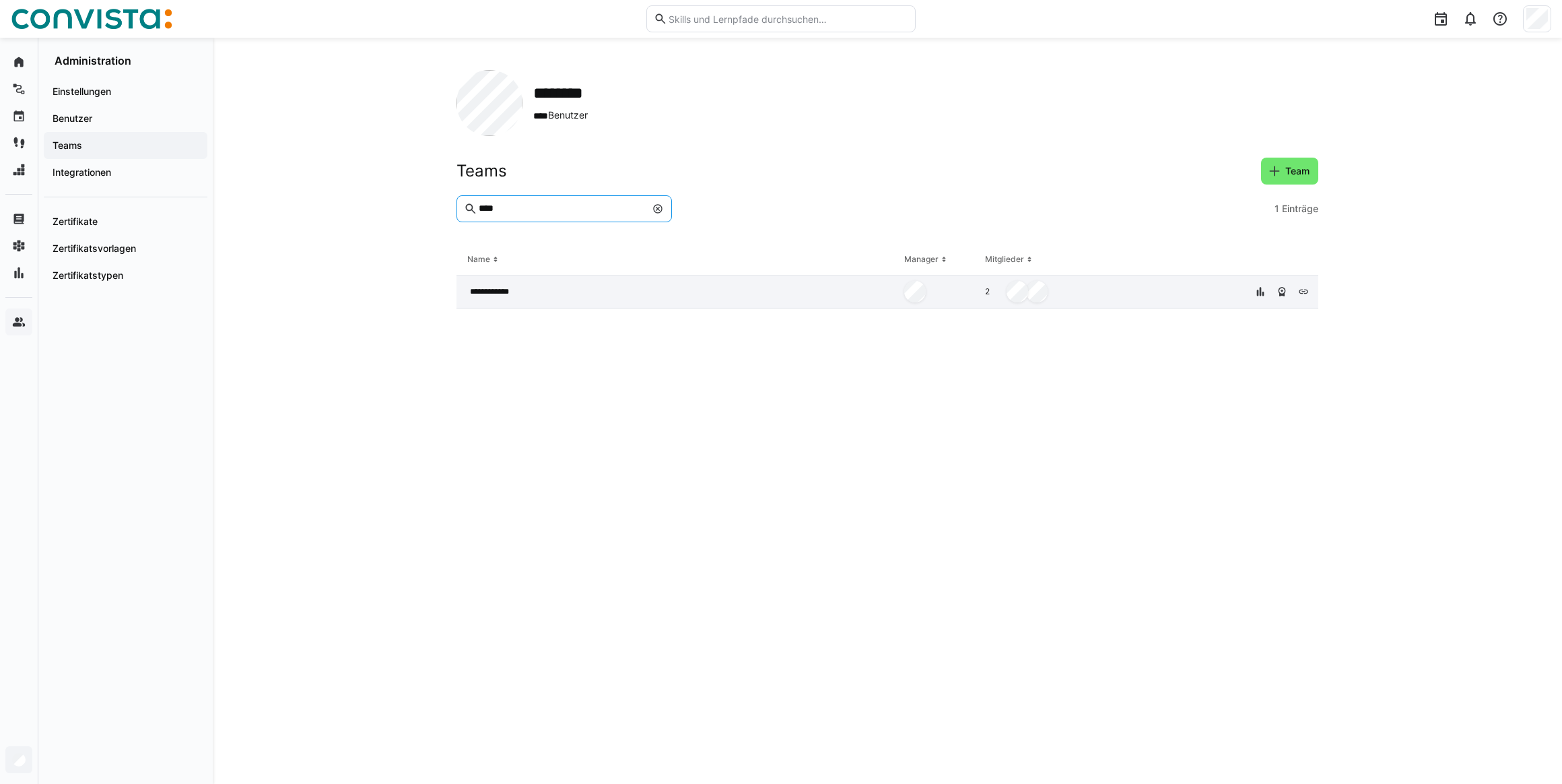
type input "****"
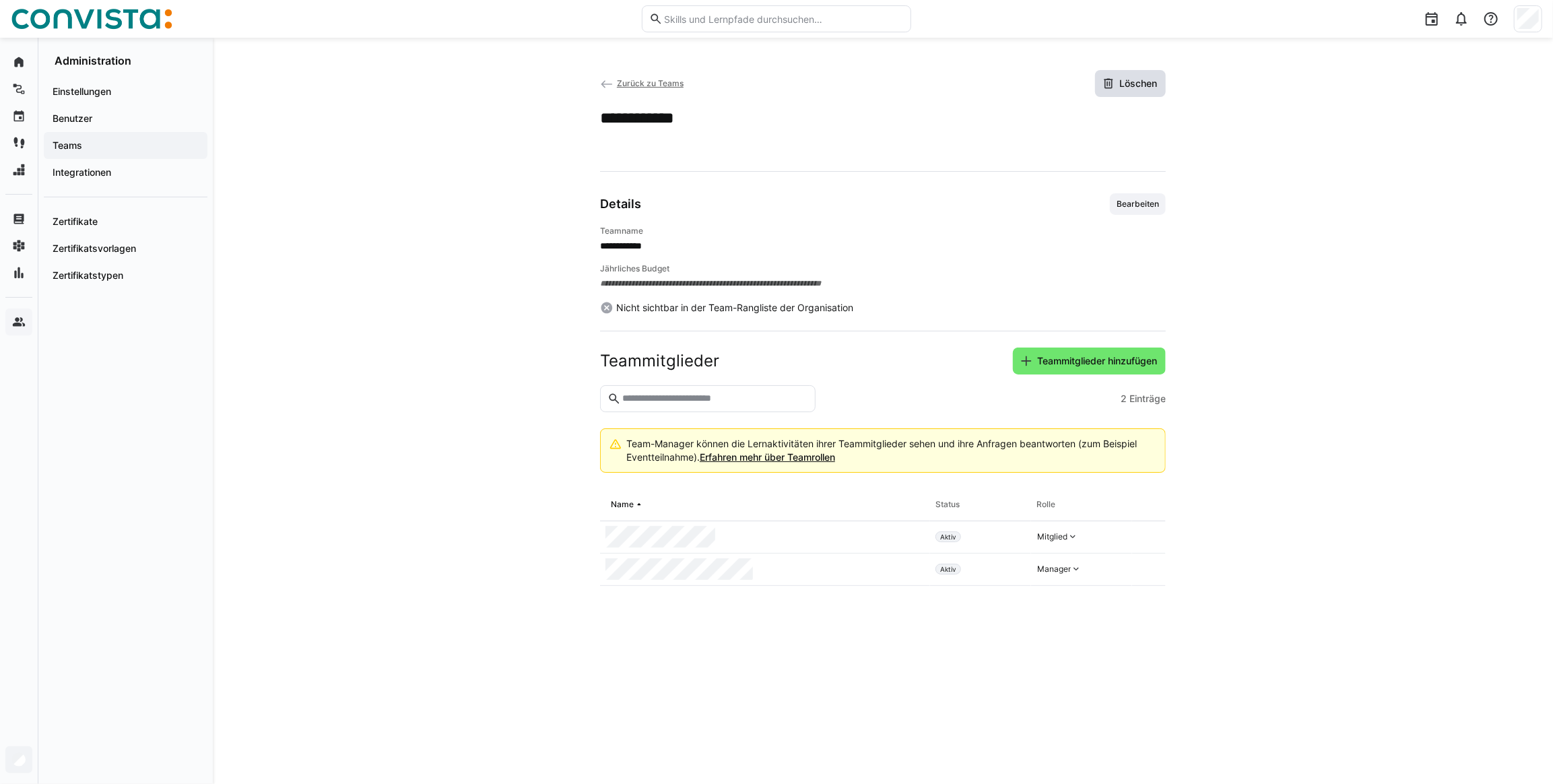
click at [1136, 80] on span "Löschen" at bounding box center [1139, 83] width 42 height 13
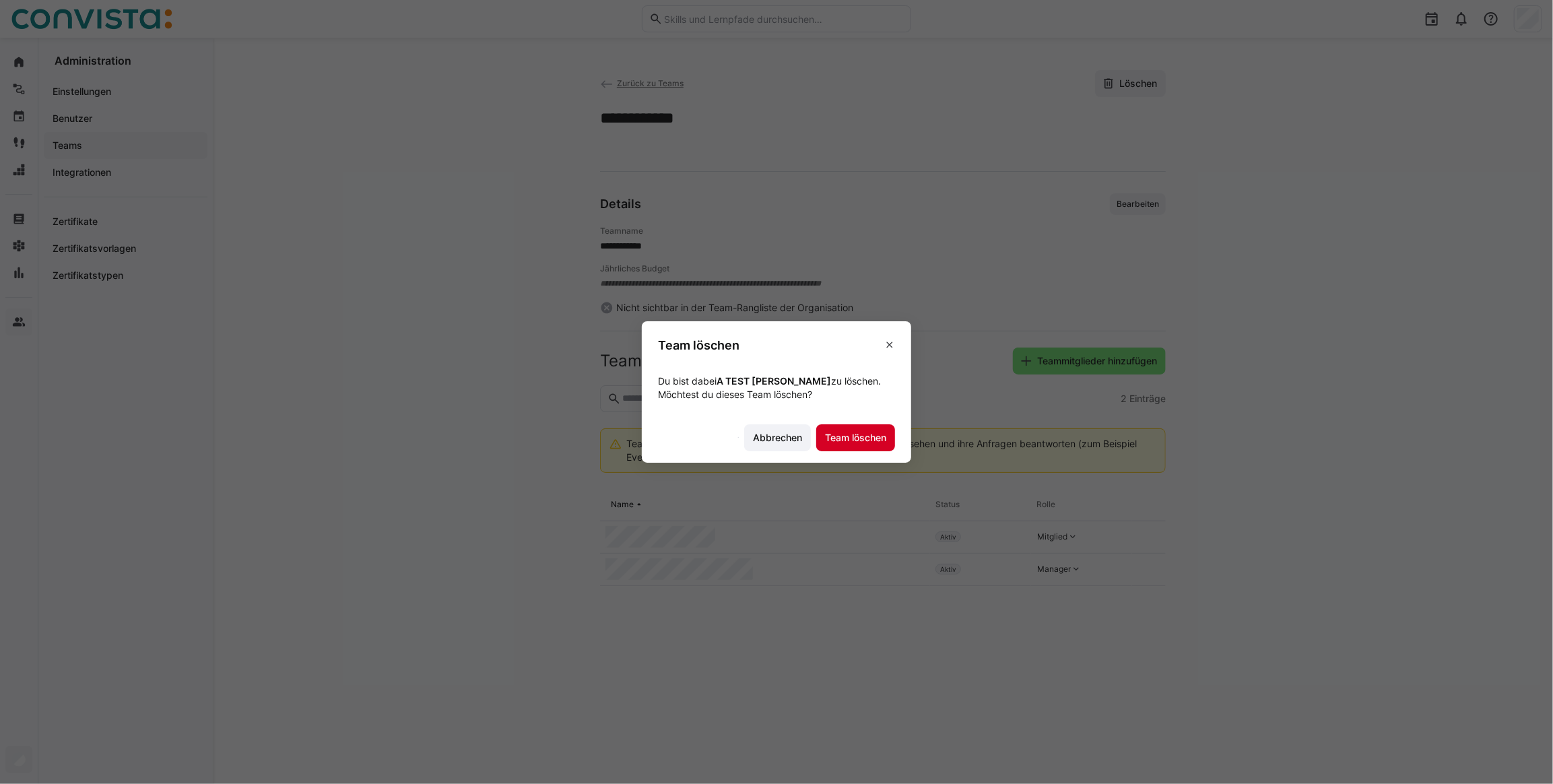
click at [867, 447] on span "Team löschen" at bounding box center [856, 437] width 79 height 27
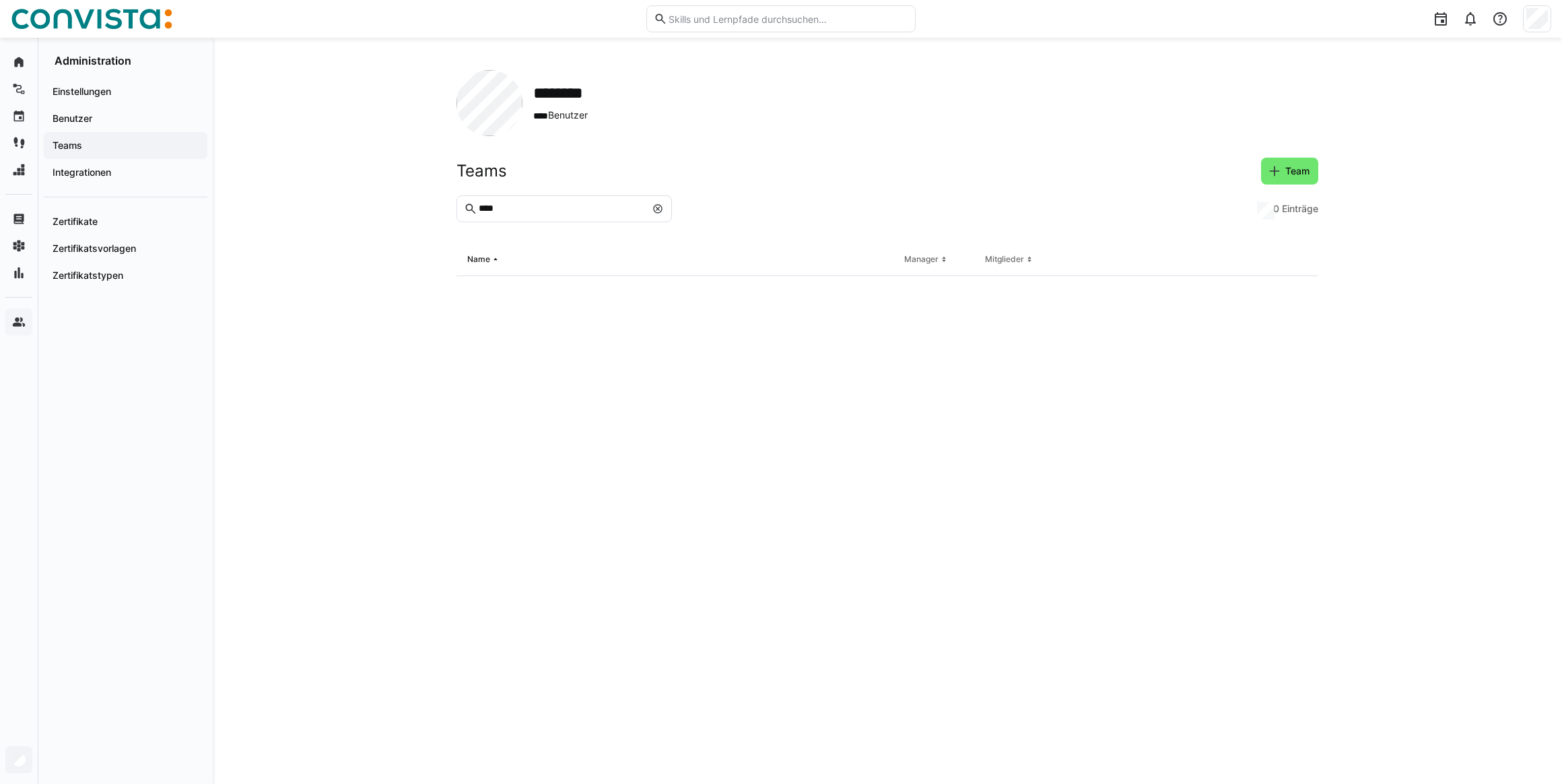
click at [657, 208] on eds-icon at bounding box center [658, 208] width 10 height 10
click at [539, 206] on input "text" at bounding box center [570, 208] width 188 height 12
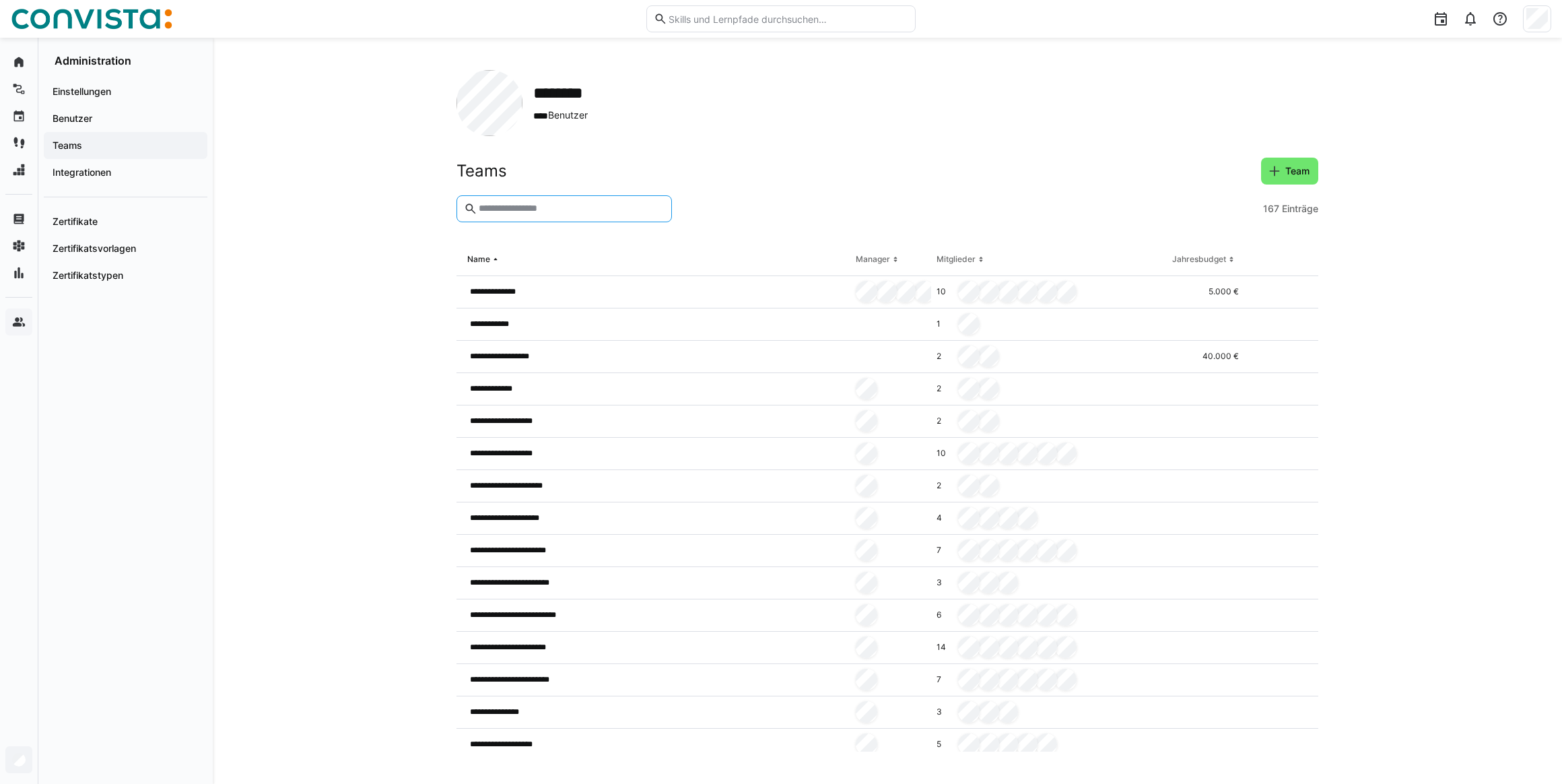
click at [563, 204] on input "text" at bounding box center [570, 208] width 188 height 12
click at [0, 0] on app-navigation-label "Benutzer" at bounding box center [0, 0] width 0 height 0
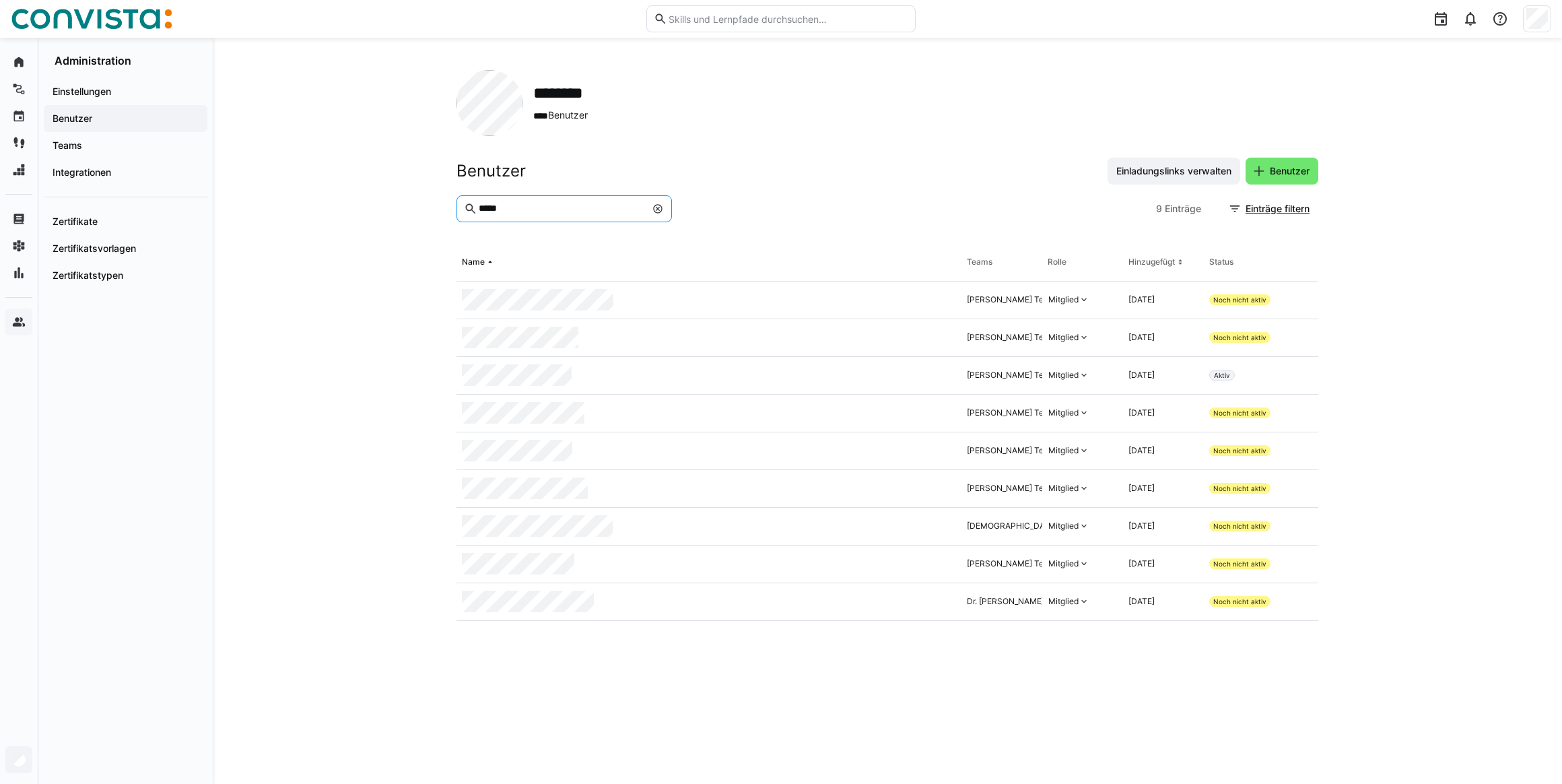
drag, startPoint x: 509, startPoint y: 208, endPoint x: 431, endPoint y: 215, distance: 78.3
click at [431, 215] on div "******** **** Benutzer Benutzer Einladungslinks verwalten Benutzer ***** 9 Eint…" at bounding box center [887, 410] width 1349 height 746
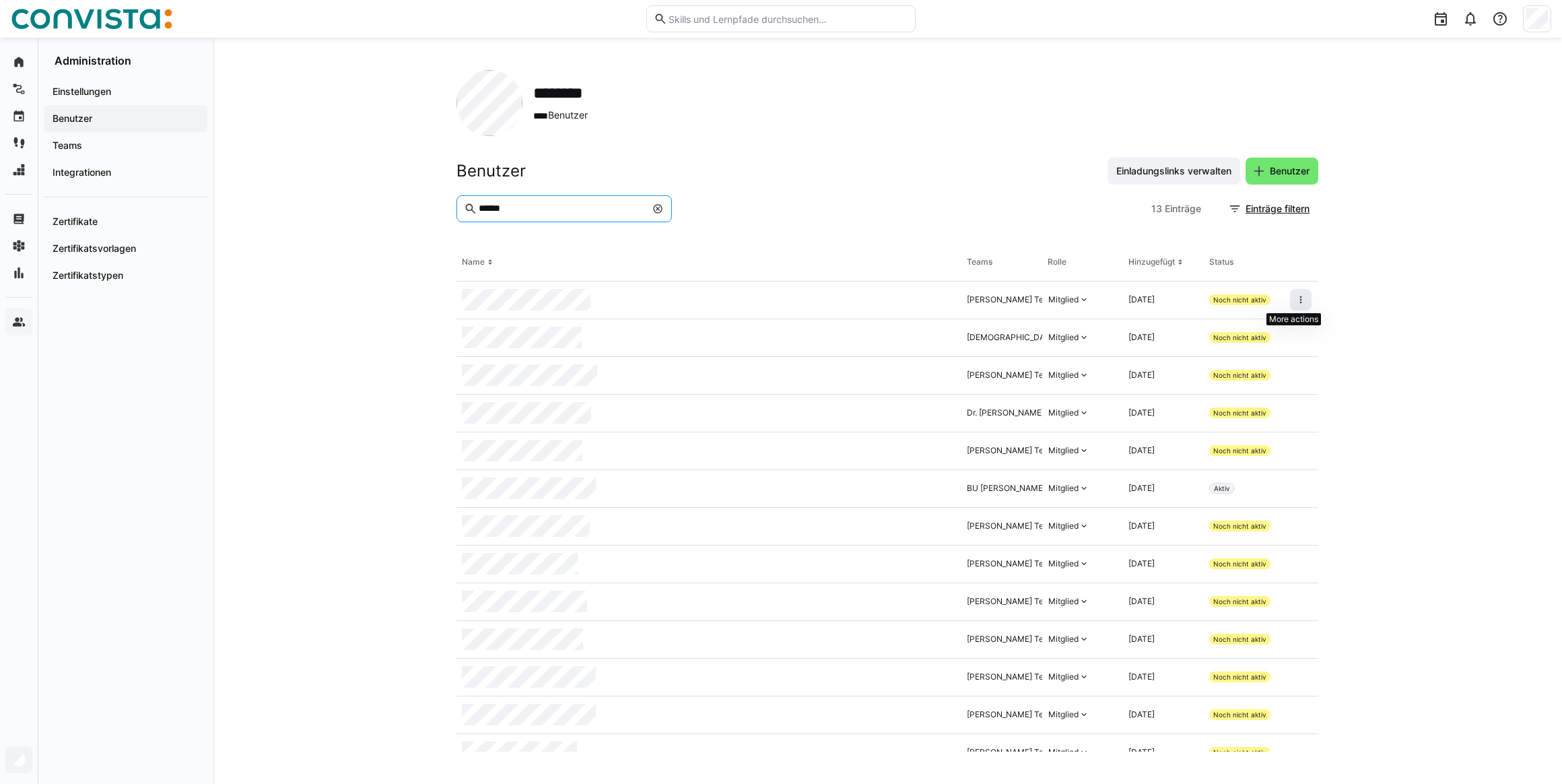
type input "******"
click at [1170, 300] on span at bounding box center [1300, 299] width 22 height 22
drag, startPoint x: 1022, startPoint y: 488, endPoint x: 924, endPoint y: 485, distance: 98.0
click at [0, 0] on tr "BU [PERSON_NAME] Mitglied [DATE] Aktiv" at bounding box center [0, 0] width 0 height 0
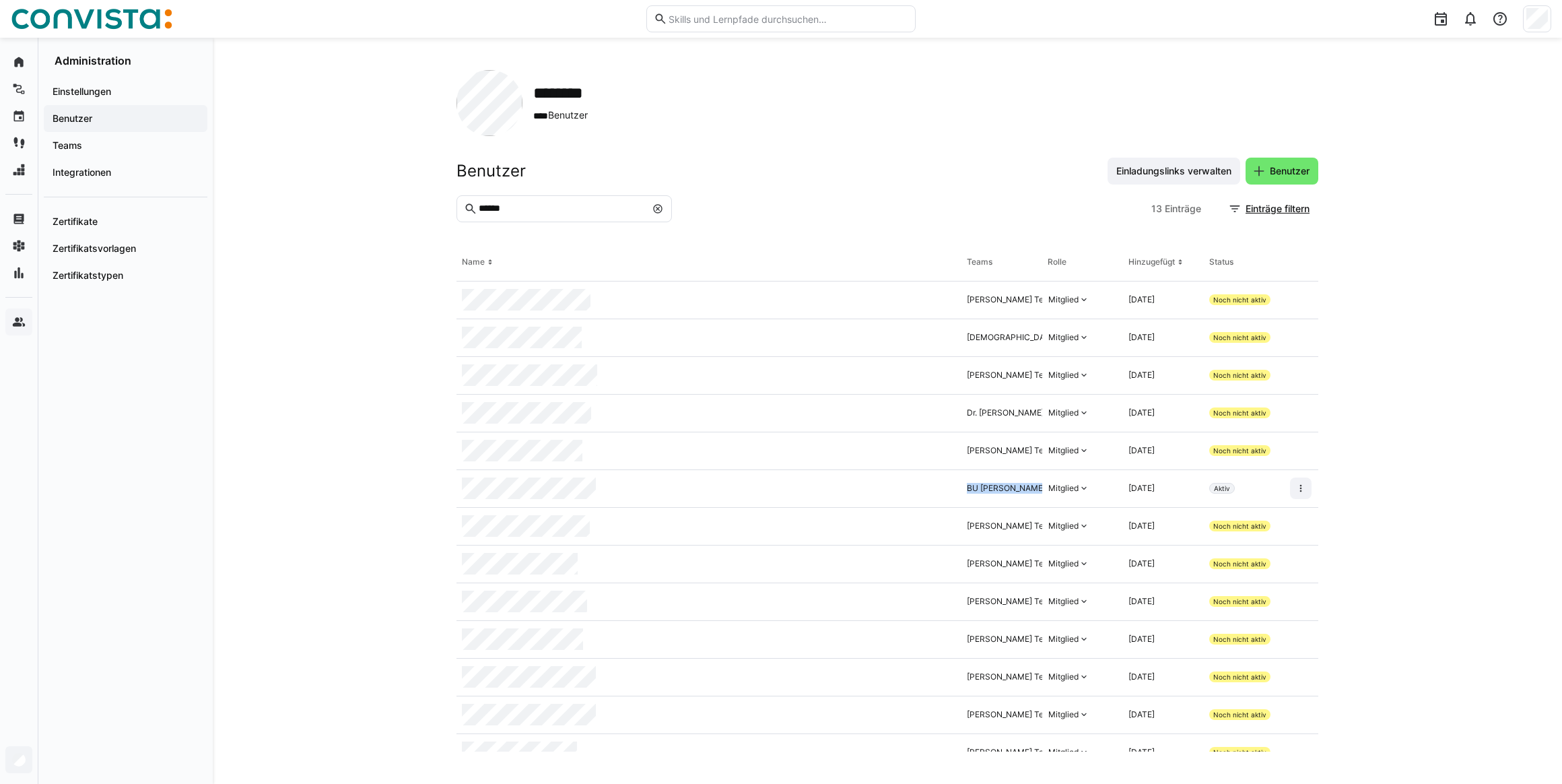
click at [761, 484] on div at bounding box center [708, 488] width 505 height 37
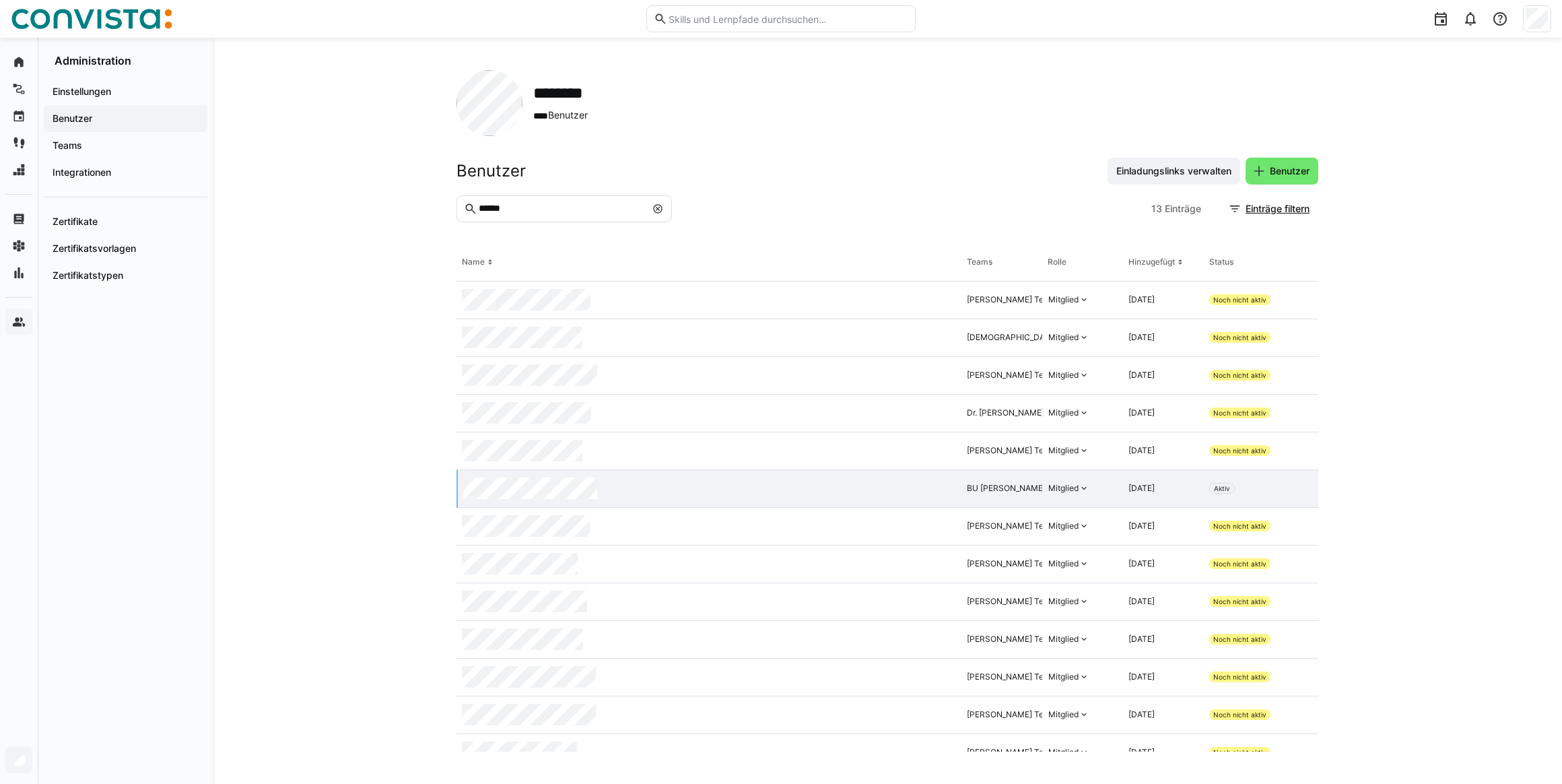
drag, startPoint x: 515, startPoint y: 213, endPoint x: 576, endPoint y: 214, distance: 61.0
click at [515, 213] on input "******" at bounding box center [561, 208] width 168 height 12
click at [659, 209] on eds-icon at bounding box center [658, 208] width 10 height 10
click at [565, 215] on eds-input "******" at bounding box center [563, 208] width 215 height 27
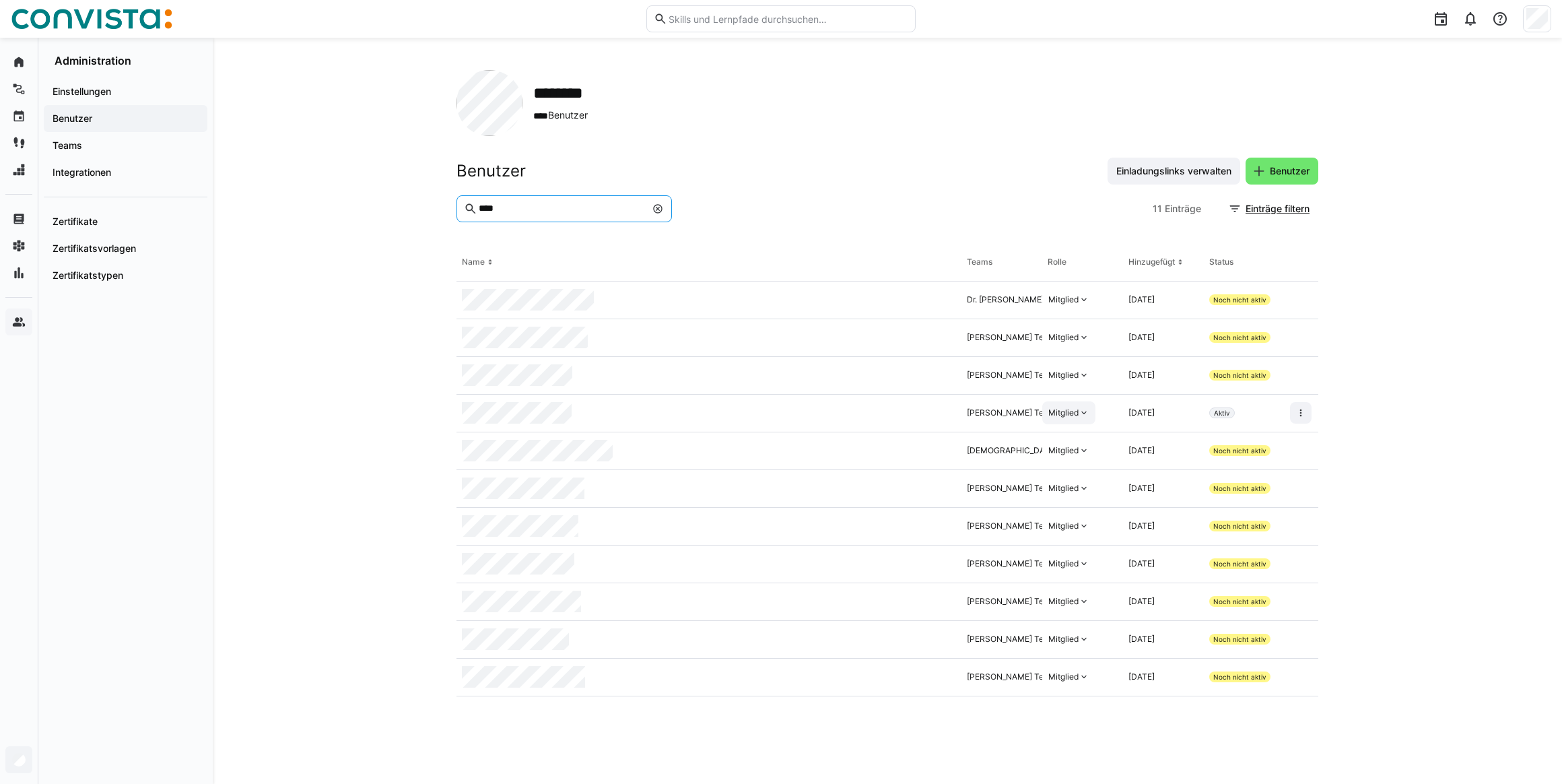
type input "****"
click at [1079, 415] on eds-icon at bounding box center [1084, 412] width 10 height 10
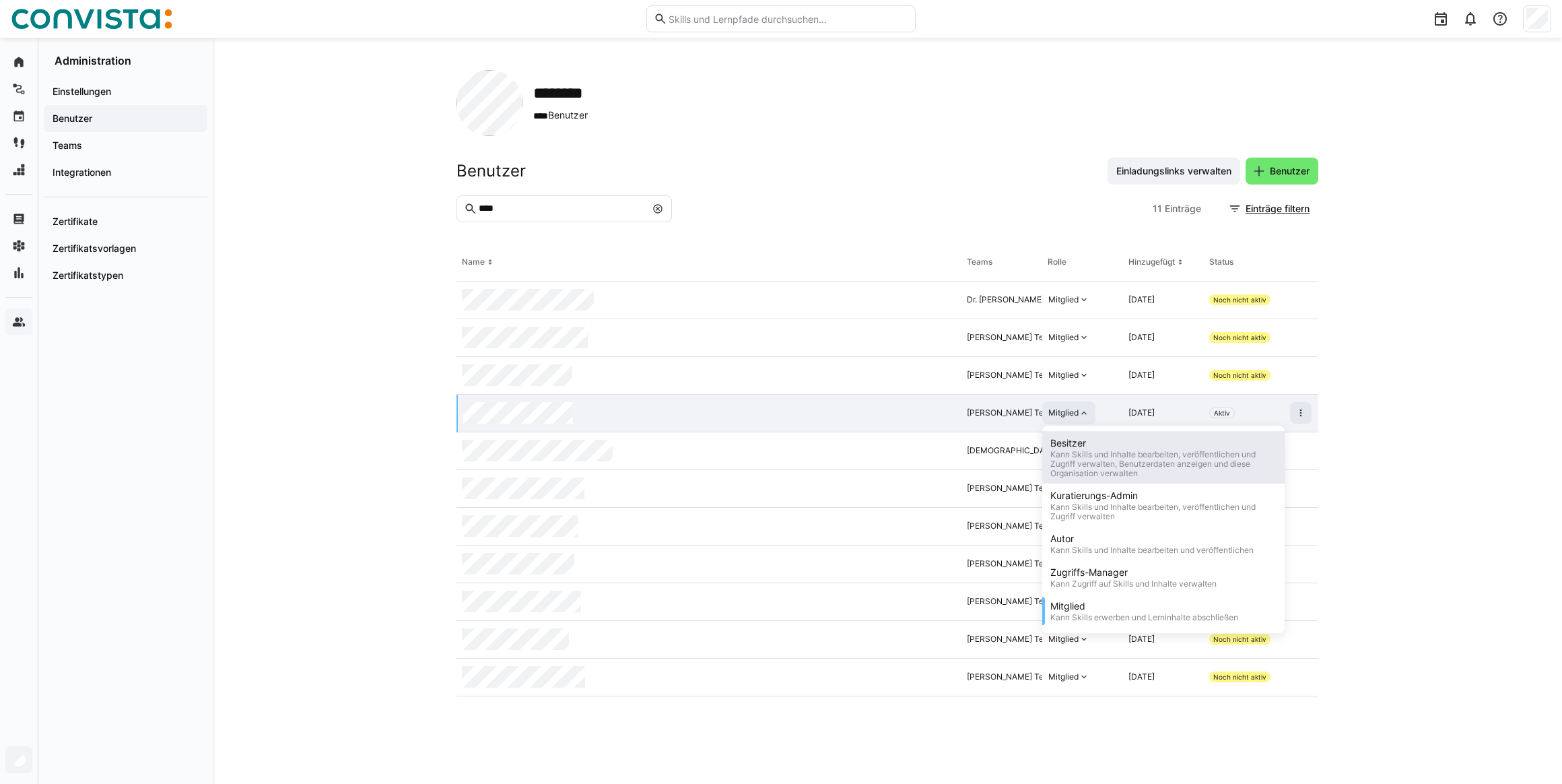
click at [1081, 465] on div "Kann Skills und Inhalte bearbeiten, veröffentlichen und Zugriff verwalten, Benu…" at bounding box center [1163, 464] width 226 height 28
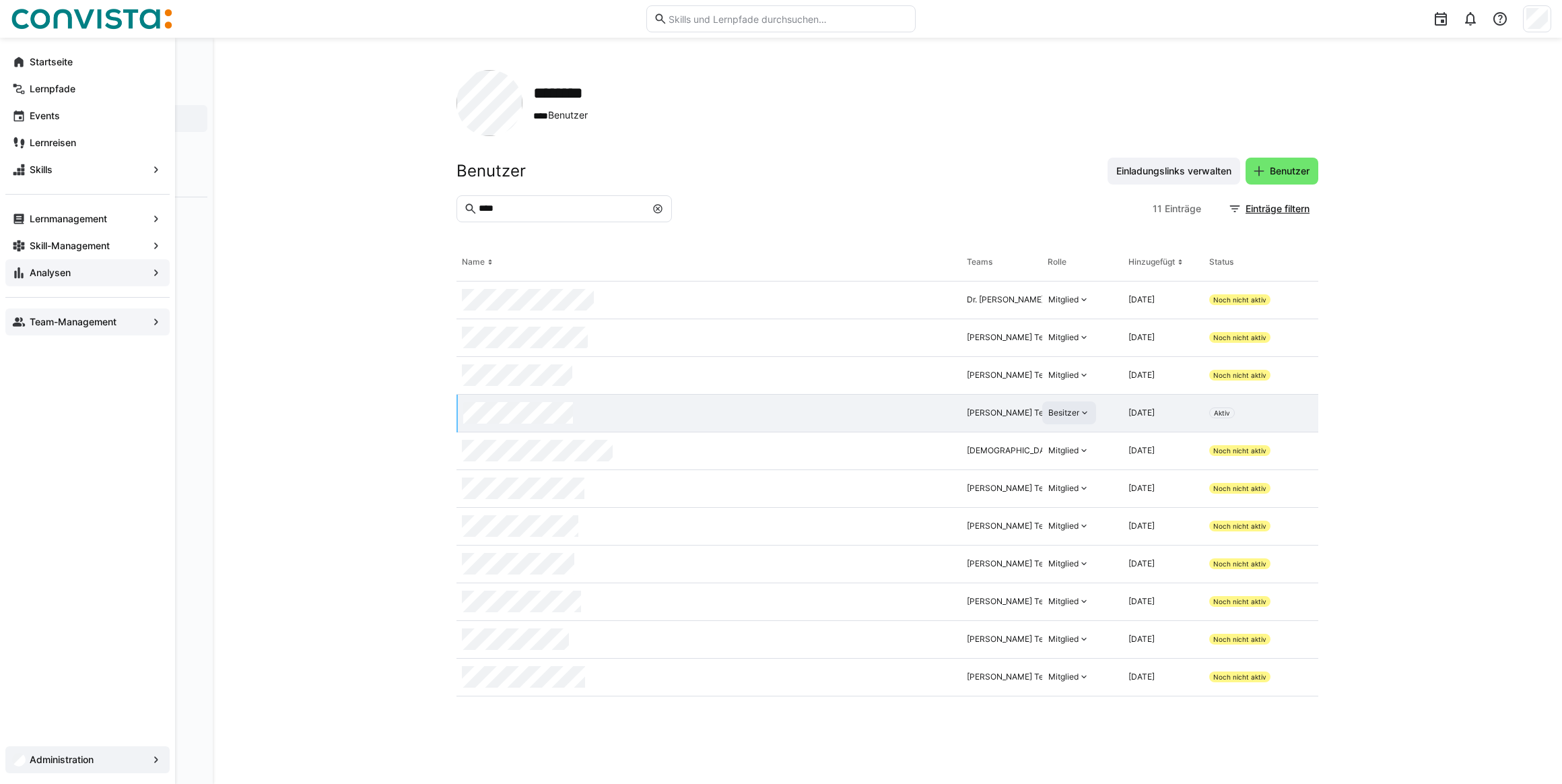
click at [0, 0] on app-navigation-label "Analysen" at bounding box center [0, 0] width 0 height 0
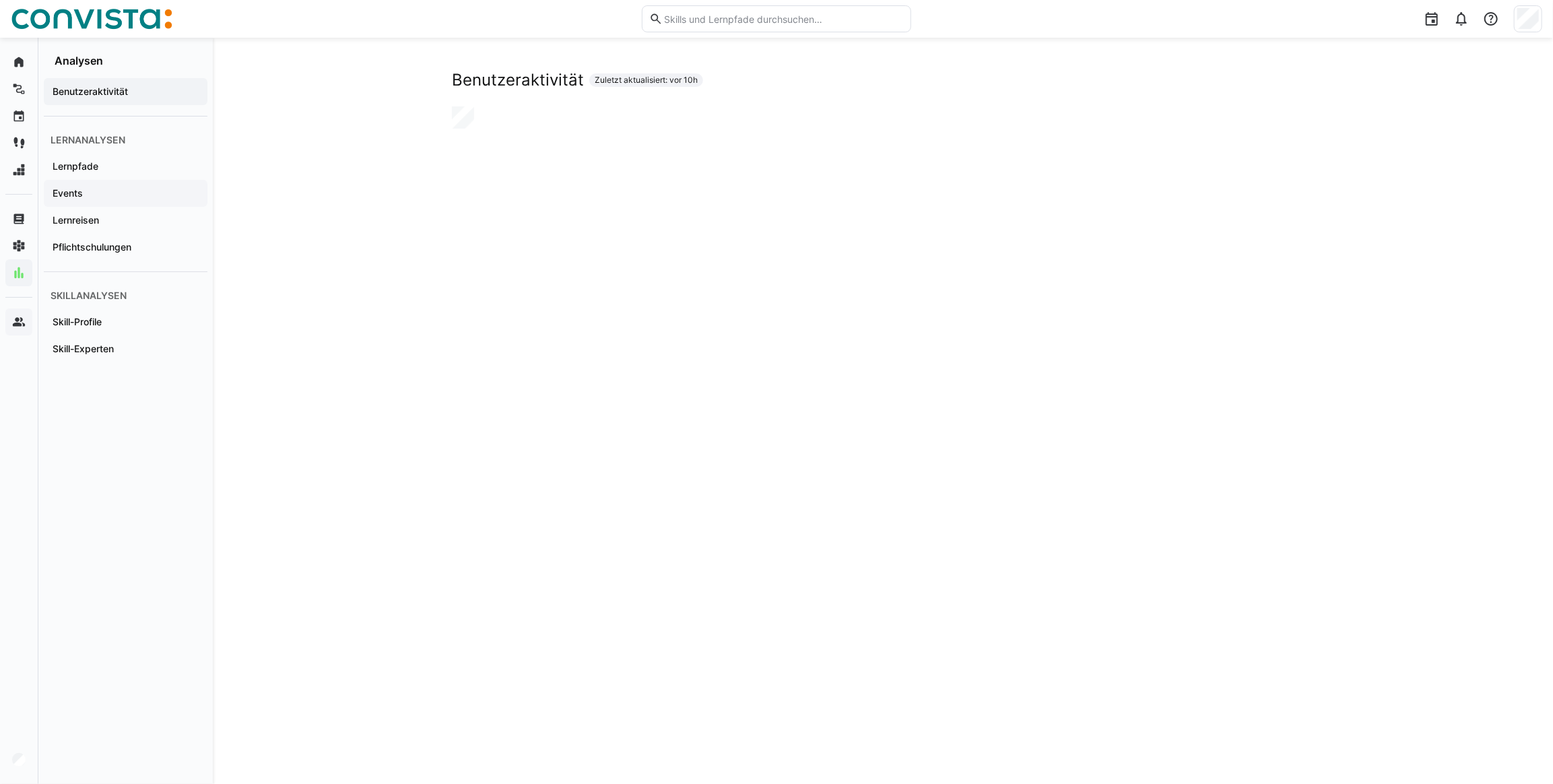
click at [0, 0] on app-navigation-label "Events" at bounding box center [0, 0] width 0 height 0
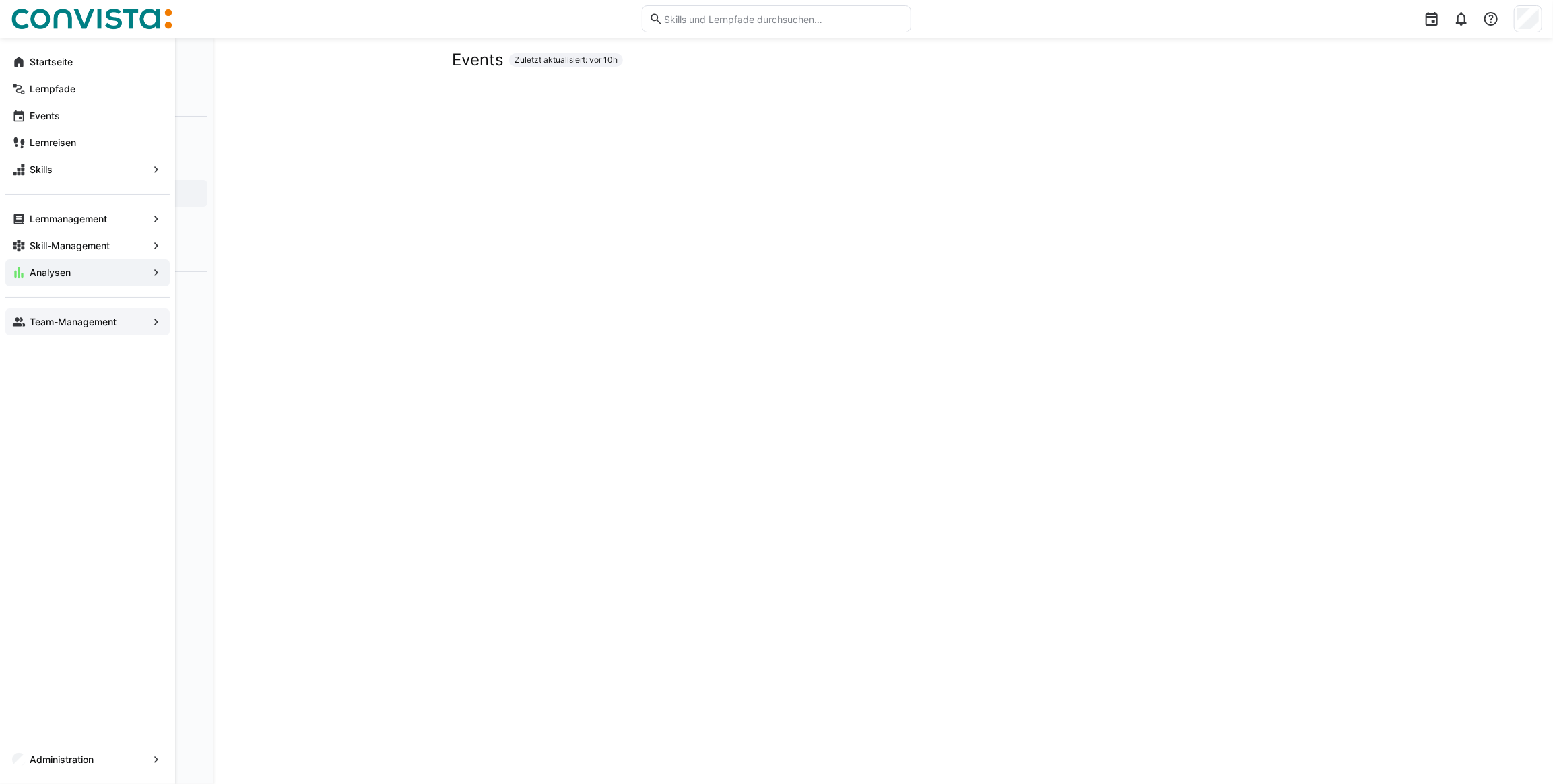
click at [0, 0] on app-navigation-label "Team-Management" at bounding box center [0, 0] width 0 height 0
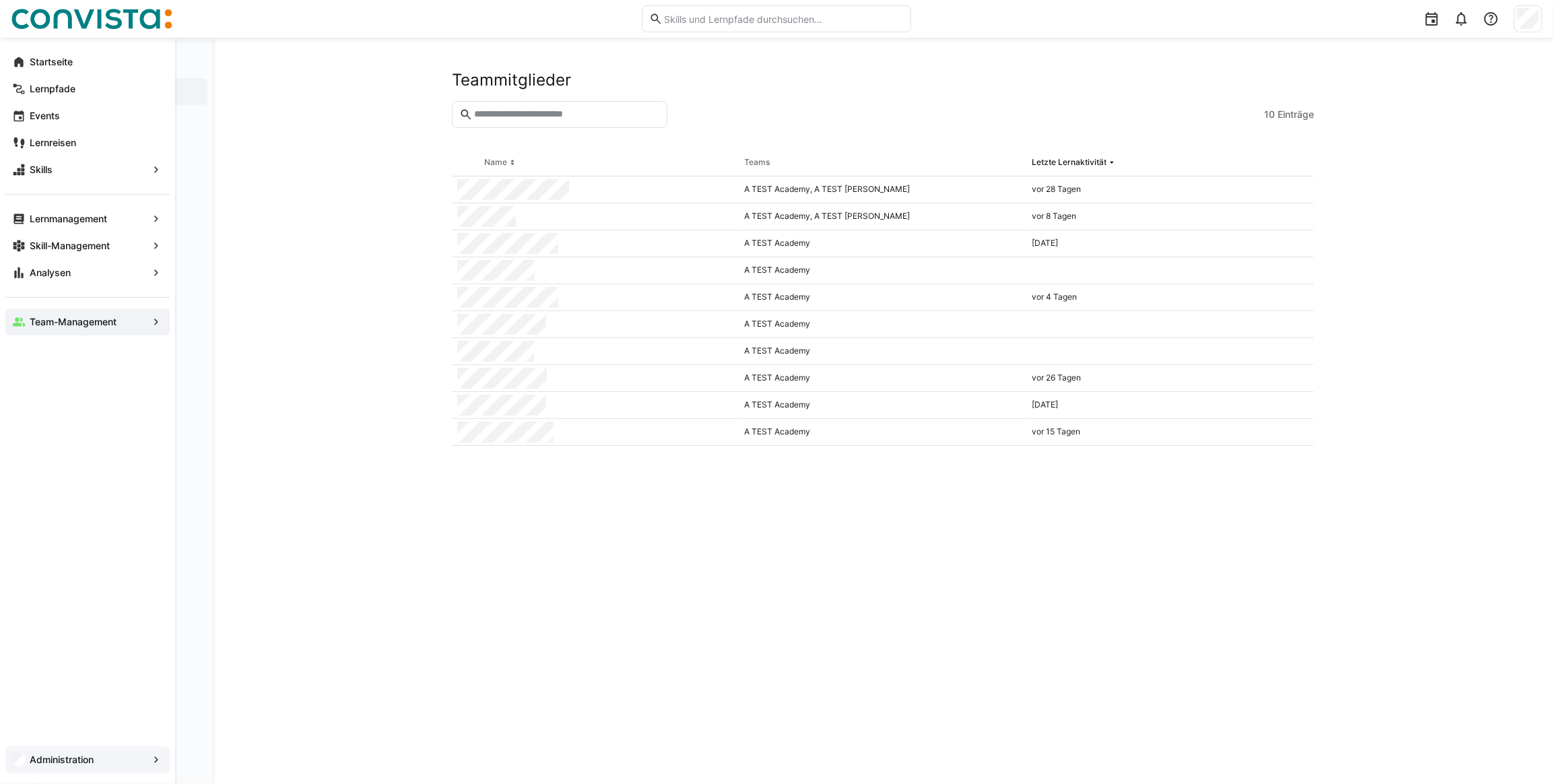
click at [0, 0] on app-navigation-label "Administration" at bounding box center [0, 0] width 0 height 0
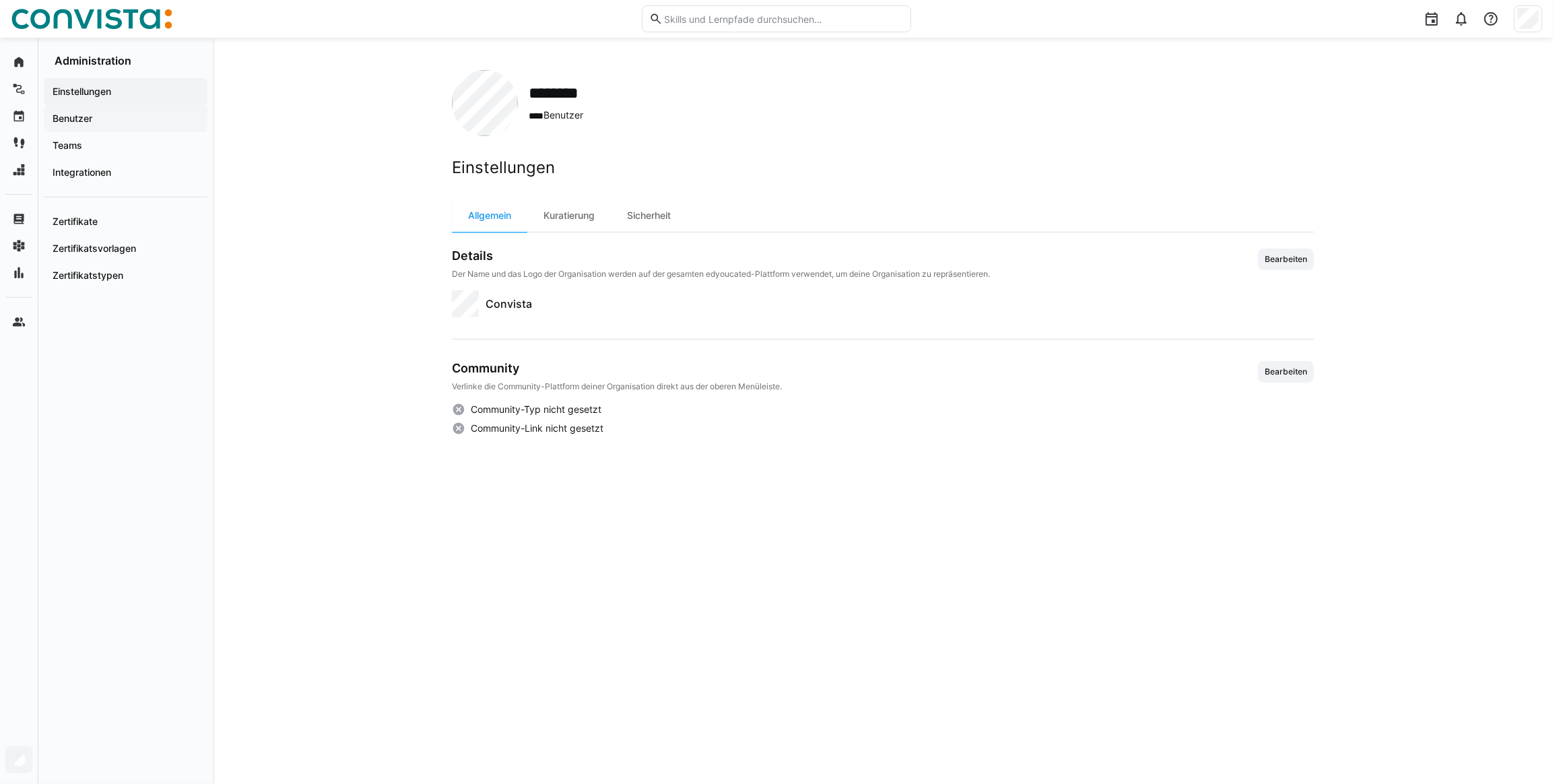
click at [89, 127] on div "Benutzer" at bounding box center [126, 118] width 164 height 27
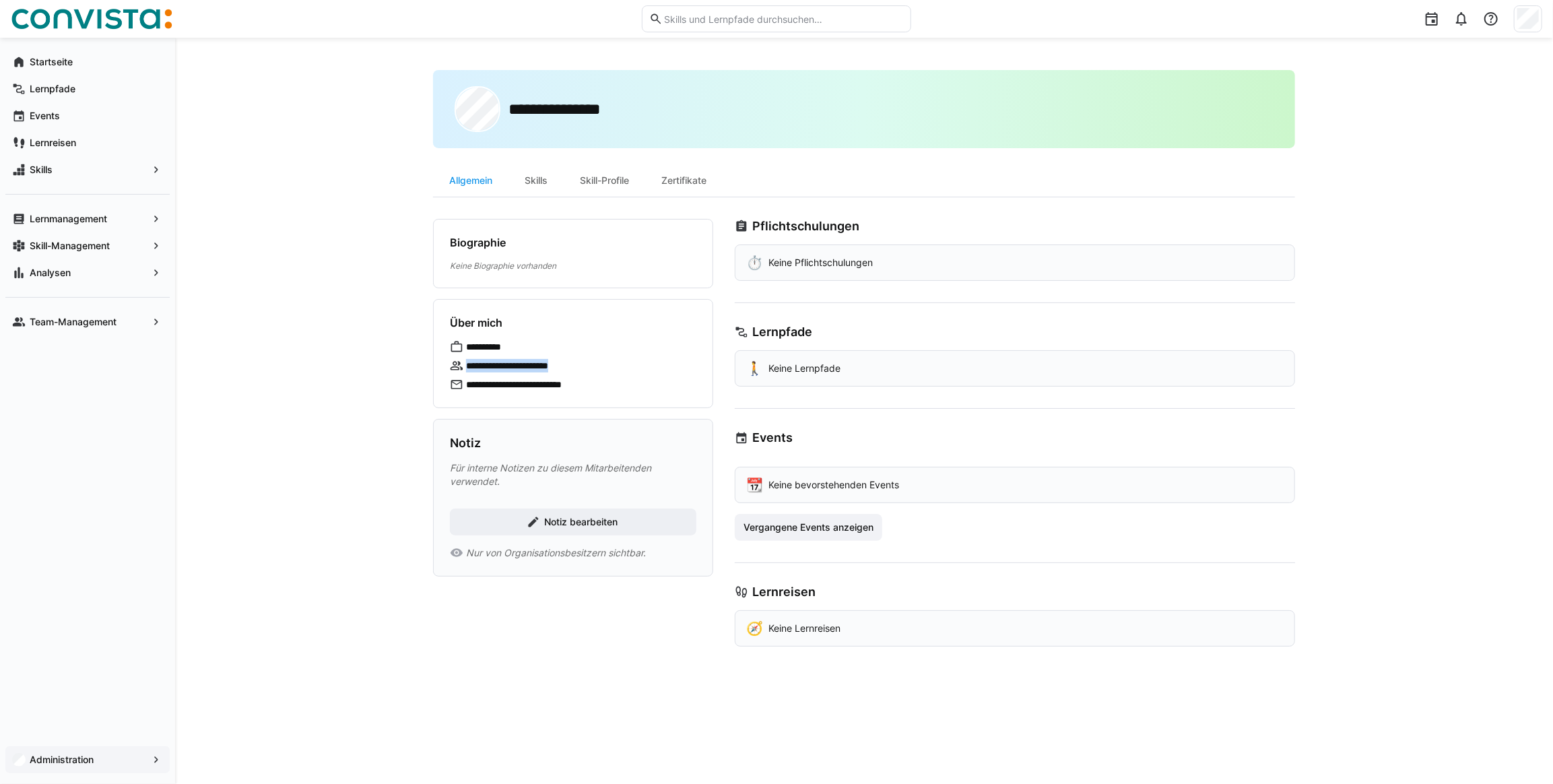
drag, startPoint x: 592, startPoint y: 364, endPoint x: 451, endPoint y: 371, distance: 141.2
click at [451, 371] on div "**********" at bounding box center [573, 365] width 247 height 13
click at [669, 382] on div "**********" at bounding box center [573, 384] width 247 height 13
click at [536, 181] on div "Skills" at bounding box center [536, 180] width 55 height 32
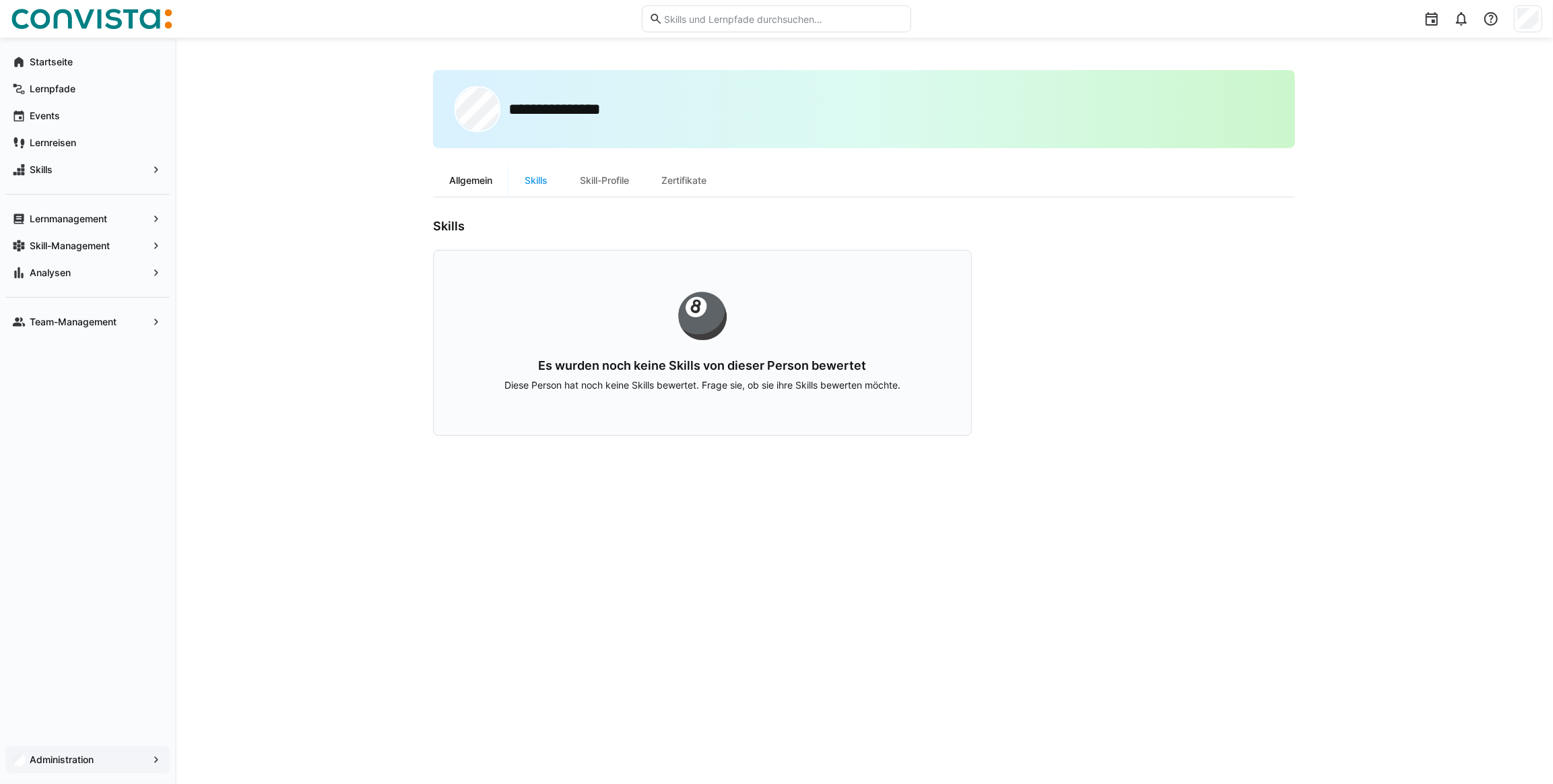
click at [478, 181] on div "Allgemein" at bounding box center [470, 180] width 75 height 32
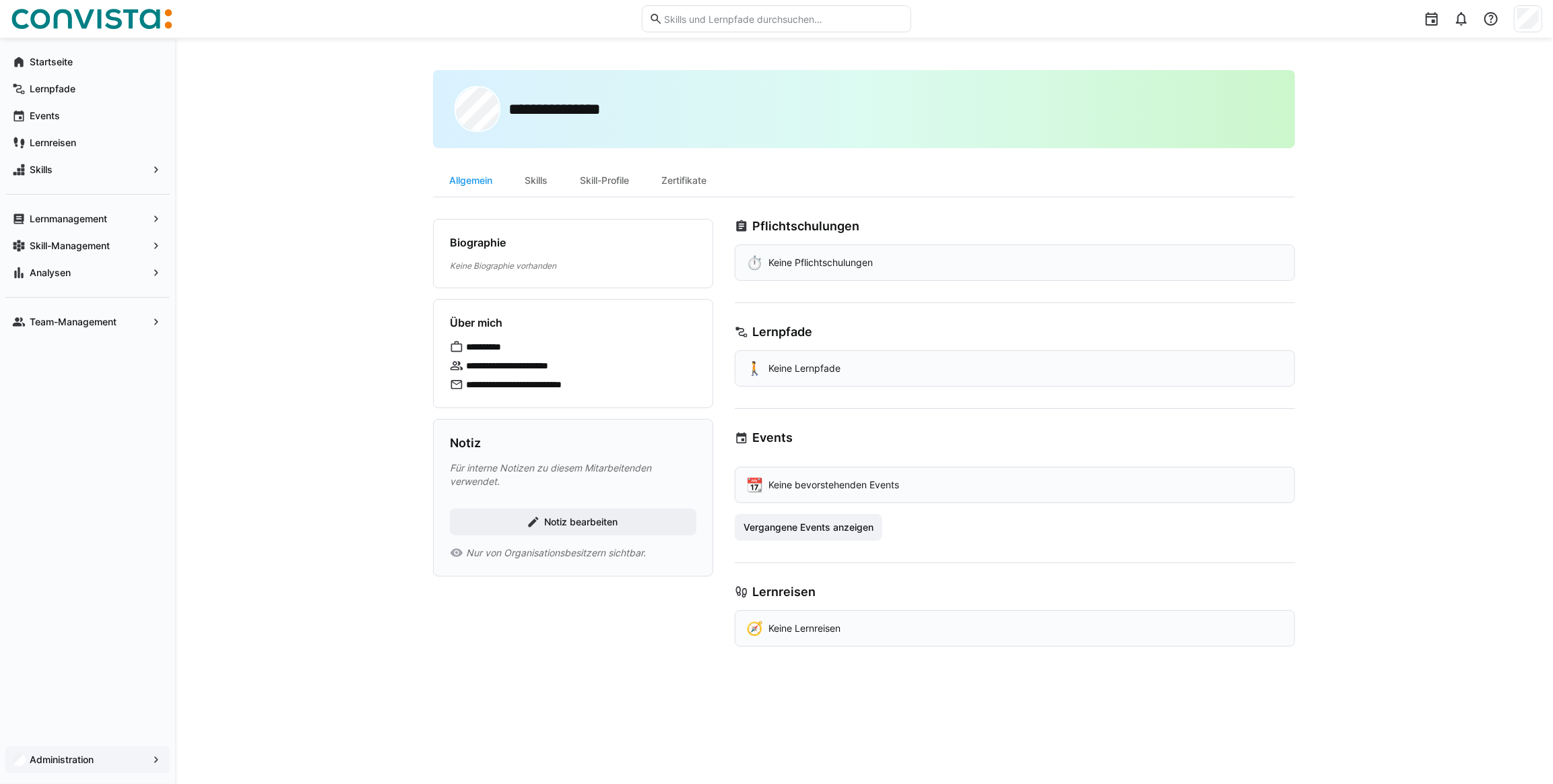
drag, startPoint x: 73, startPoint y: 21, endPoint x: 48, endPoint y: 17, distance: 25.3
click at [73, 21] on img at bounding box center [91, 18] width 161 height 22
